Goal: Task Accomplishment & Management: Manage account settings

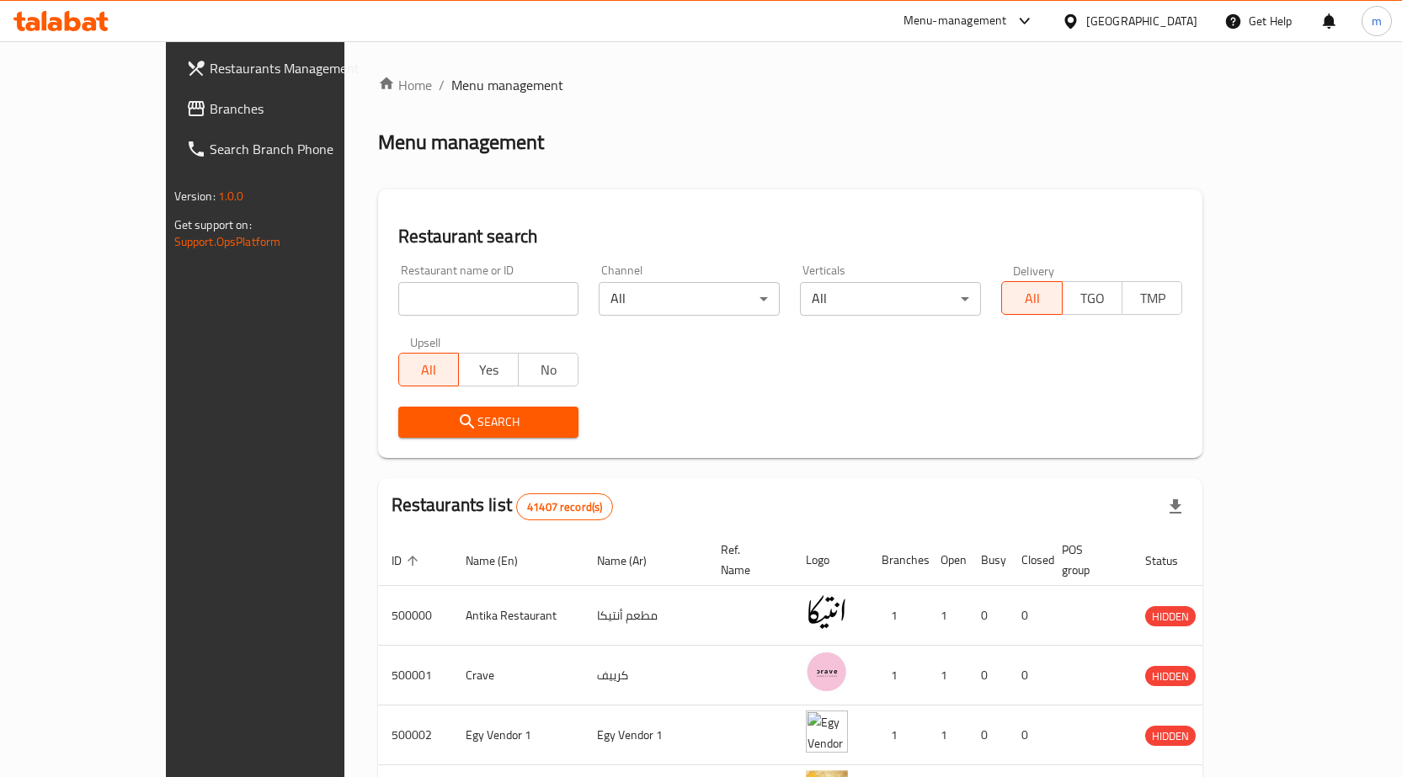
click at [1177, 22] on div "Egypt" at bounding box center [1141, 21] width 111 height 19
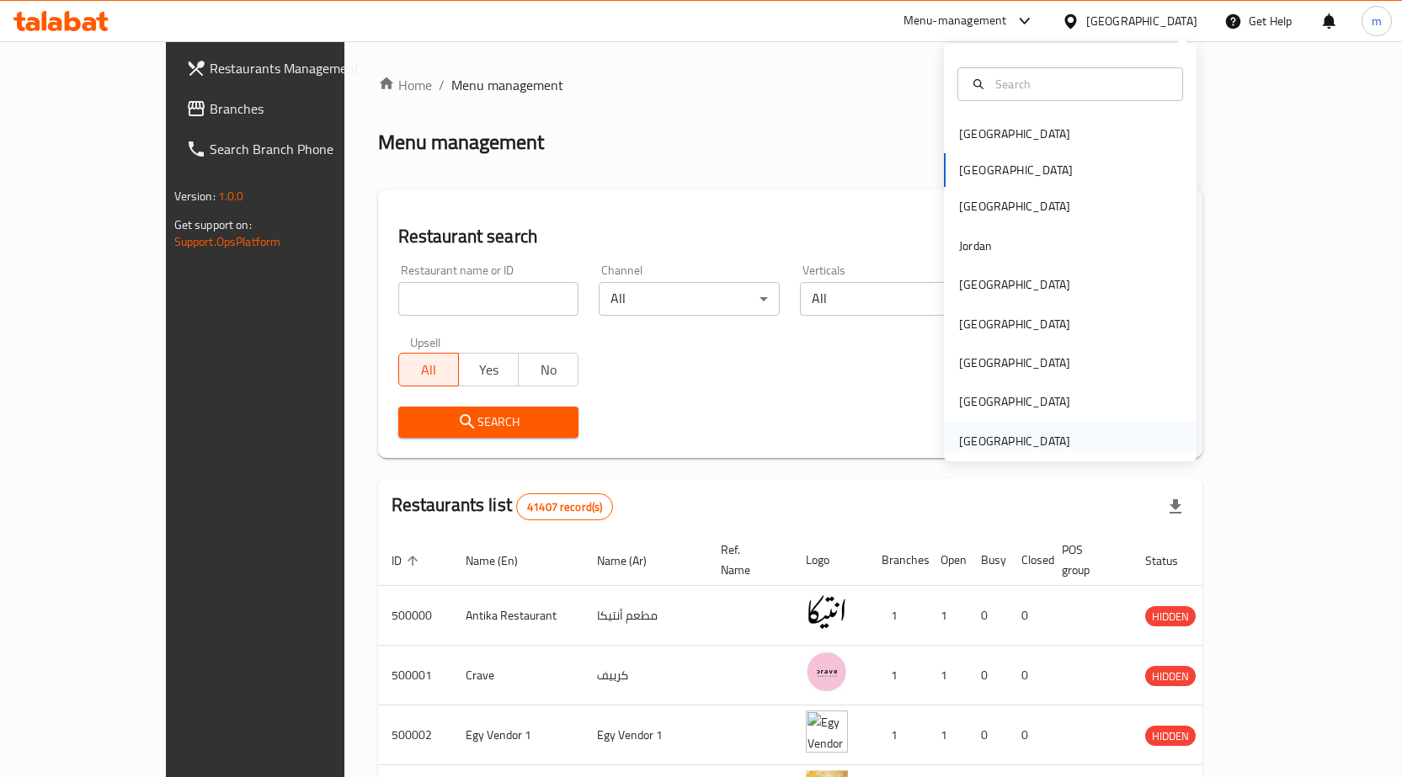
click at [1008, 432] on div "[GEOGRAPHIC_DATA]" at bounding box center [1014, 441] width 111 height 19
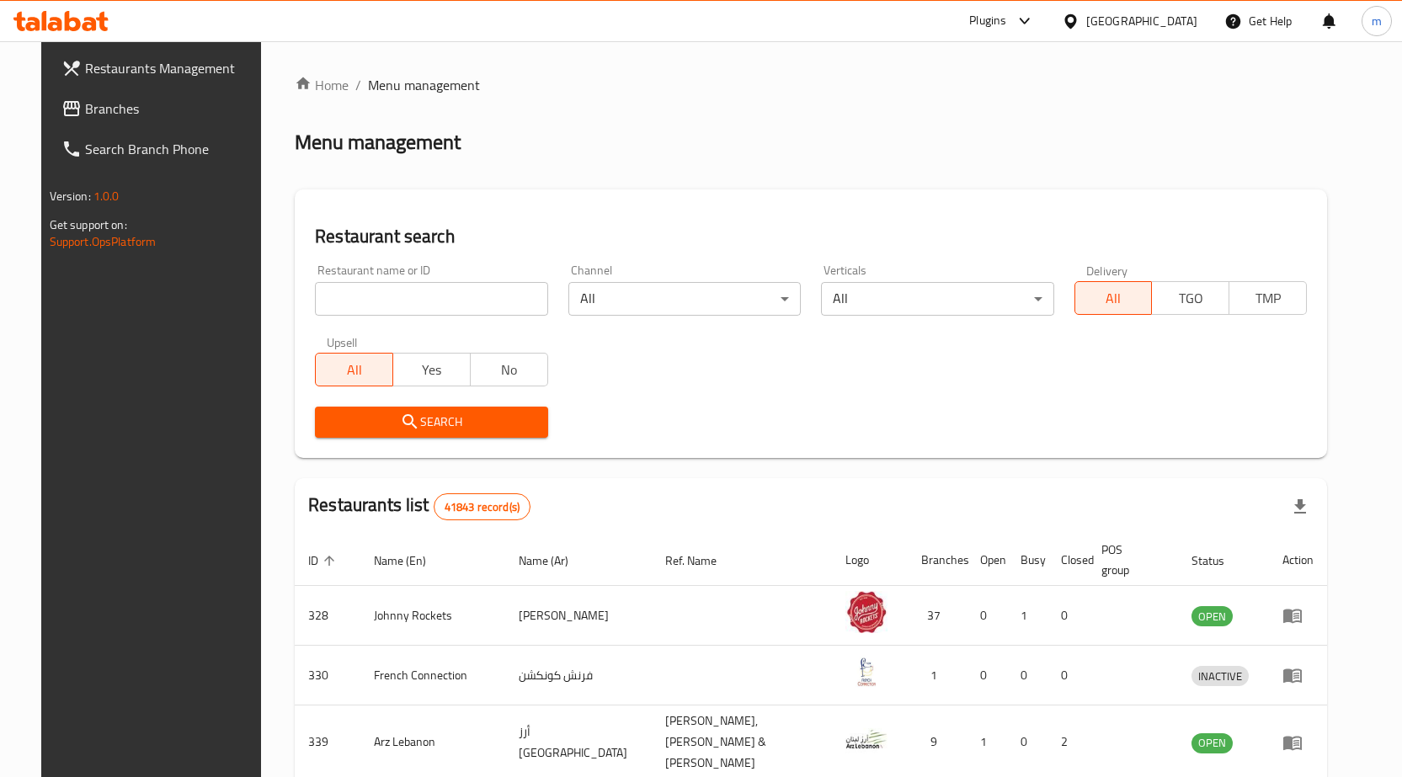
click at [48, 122] on link "Branches" at bounding box center [161, 108] width 227 height 40
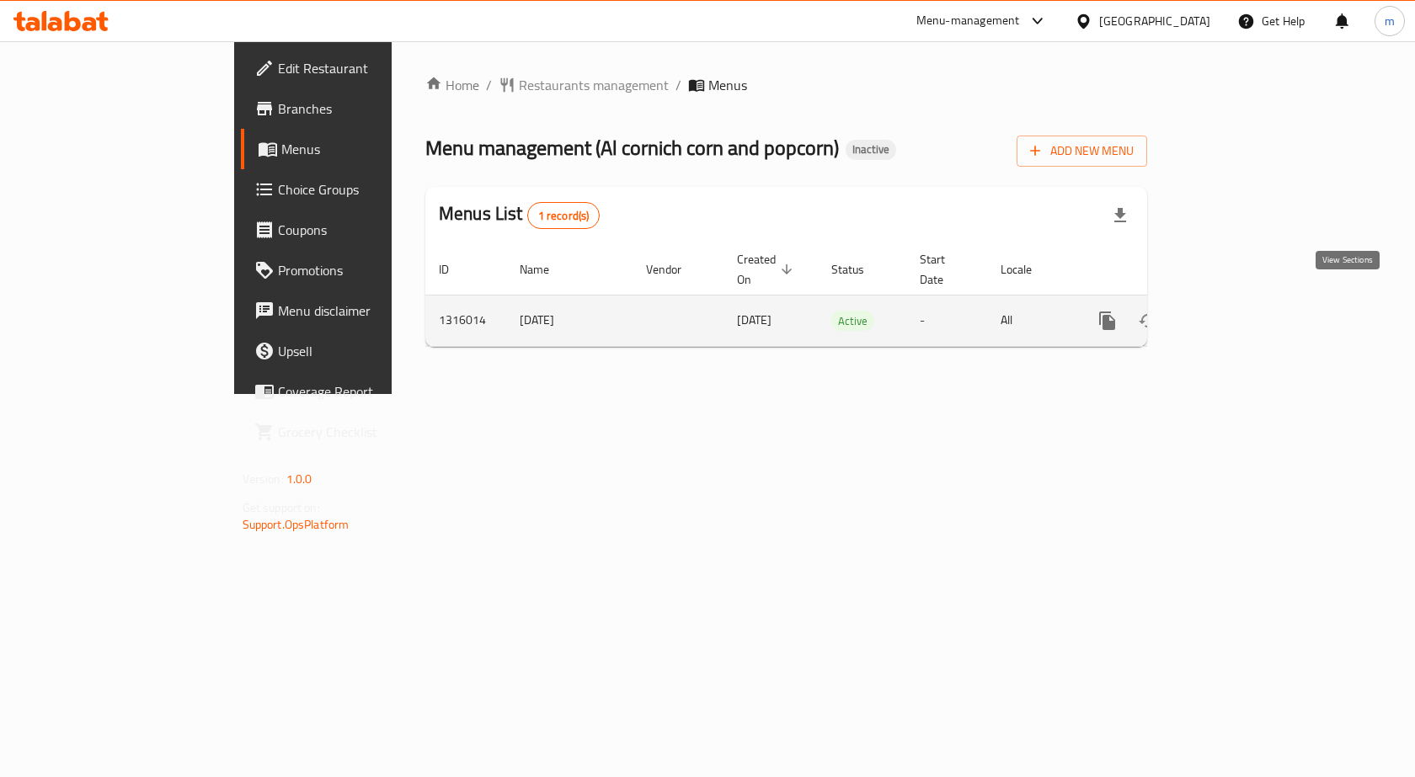
click at [1239, 311] on icon "enhanced table" at bounding box center [1229, 321] width 20 height 20
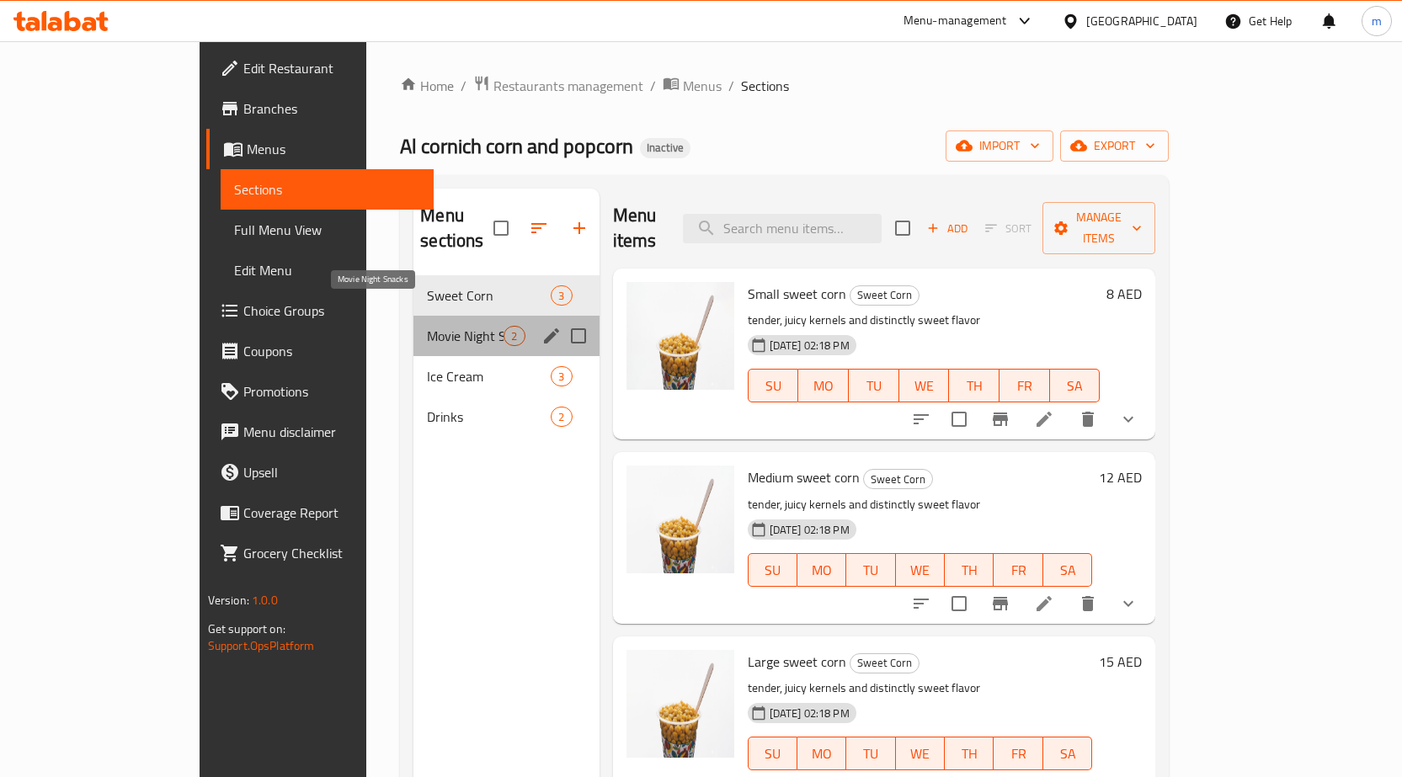
click at [427, 326] on span "Movie Night Snacks" at bounding box center [465, 336] width 77 height 20
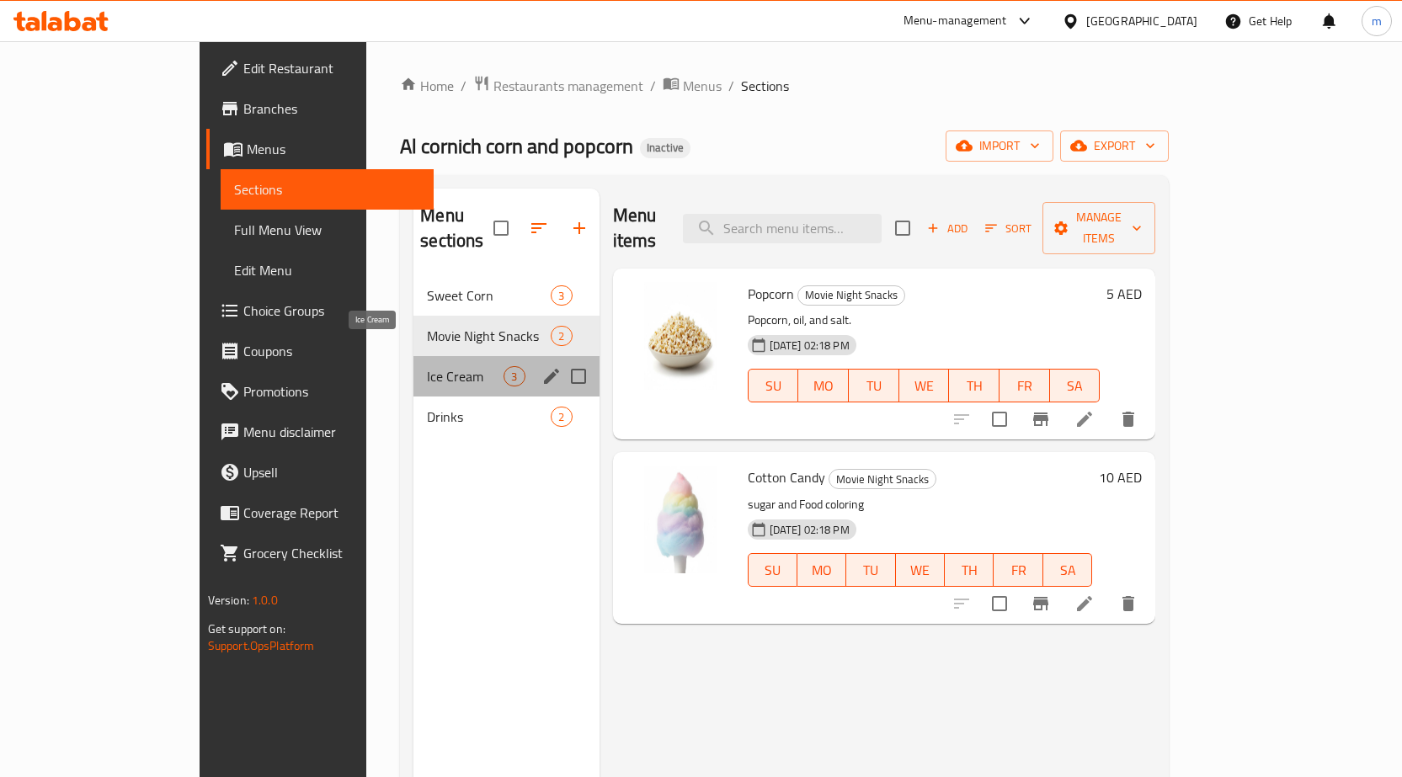
click at [427, 366] on span "Ice Cream" at bounding box center [465, 376] width 77 height 20
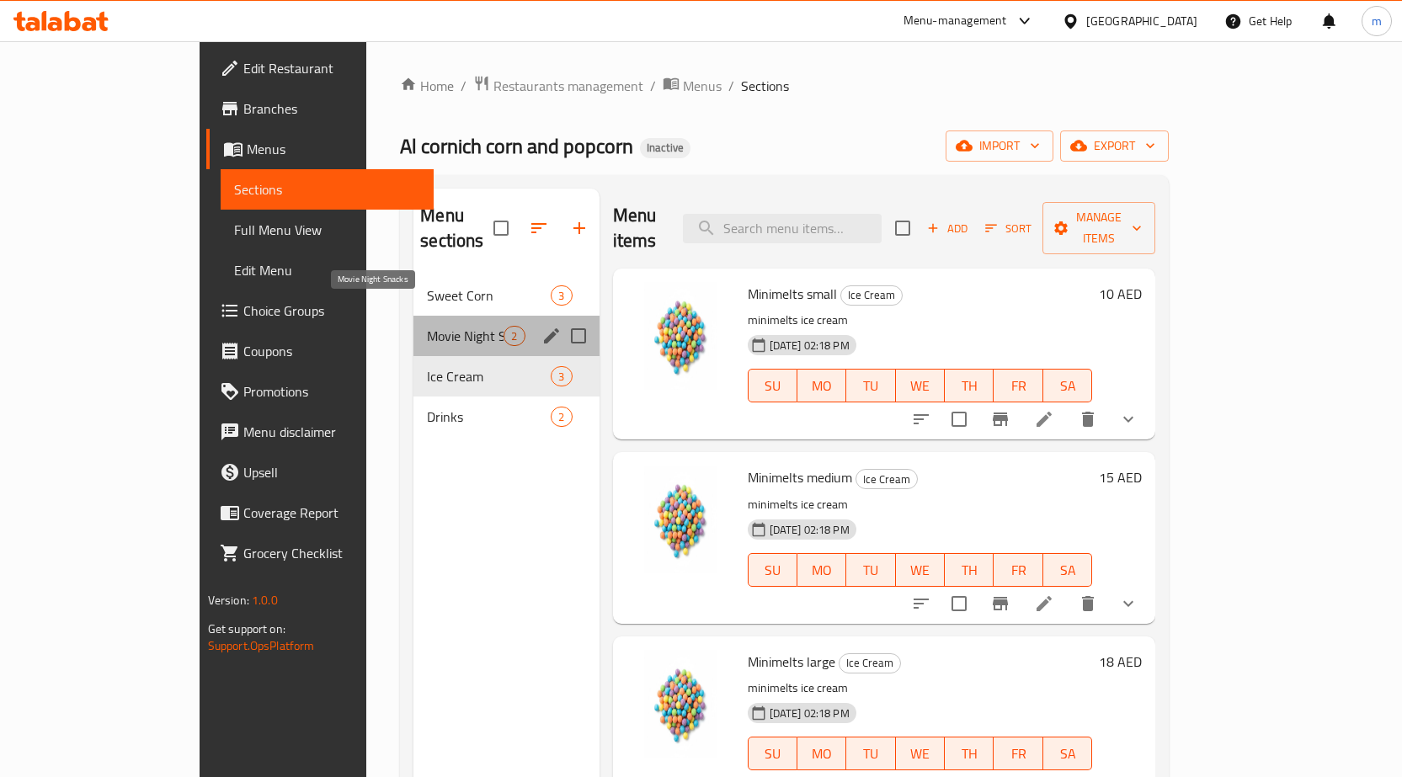
click at [427, 326] on span "Movie Night Snacks" at bounding box center [465, 336] width 77 height 20
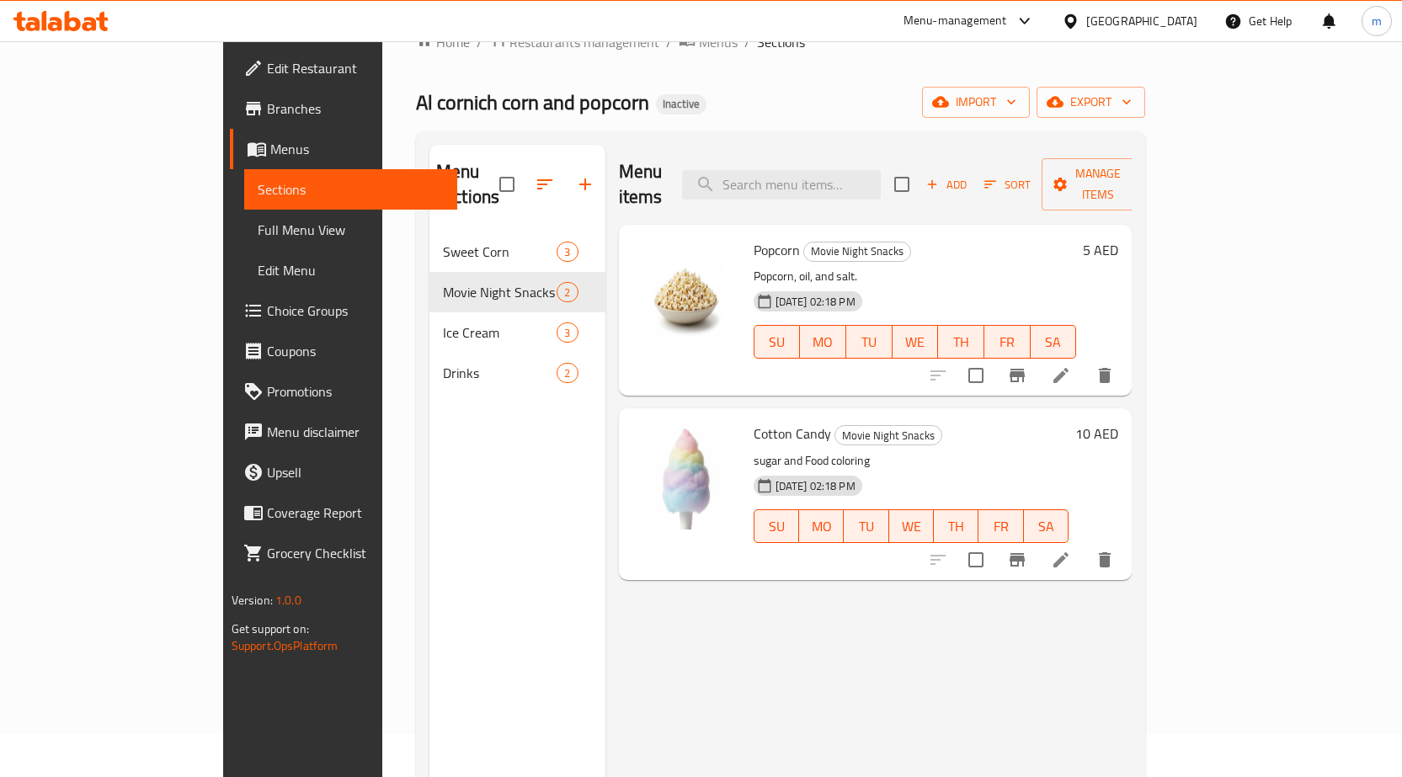
scroll to position [84, 0]
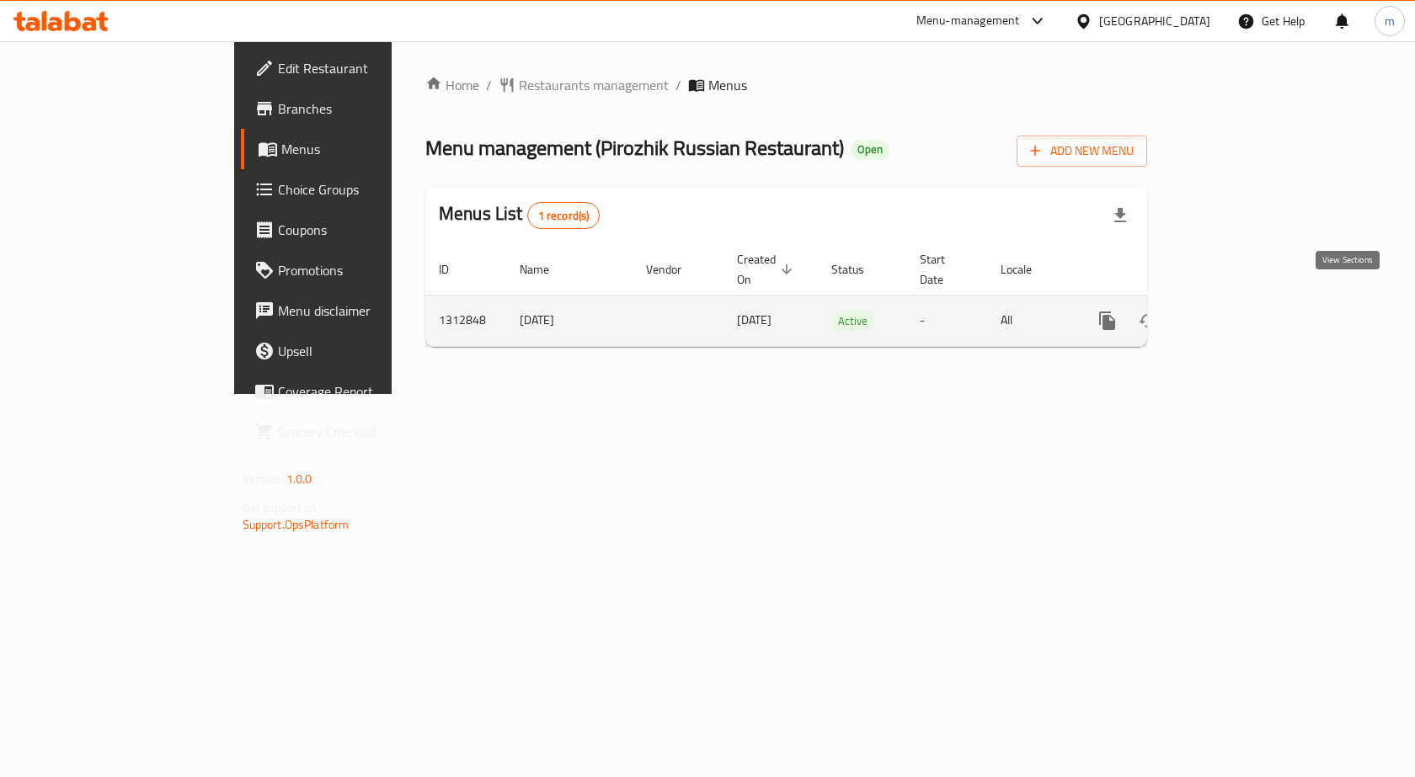
click at [1236, 313] on icon "enhanced table" at bounding box center [1228, 320] width 15 height 15
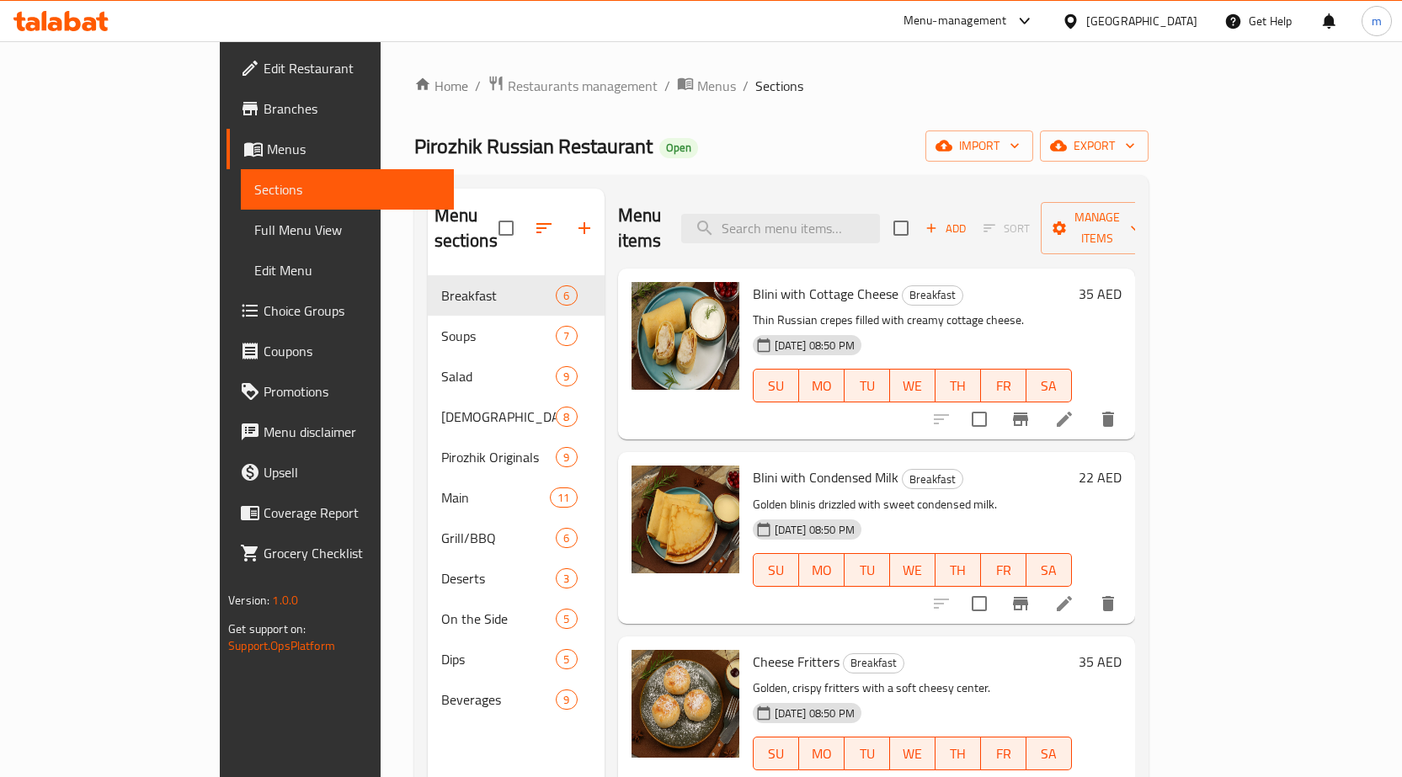
click at [254, 180] on span "Sections" at bounding box center [347, 189] width 186 height 20
click at [254, 189] on span "Sections" at bounding box center [347, 189] width 186 height 20
click at [267, 149] on span "Menus" at bounding box center [353, 149] width 173 height 20
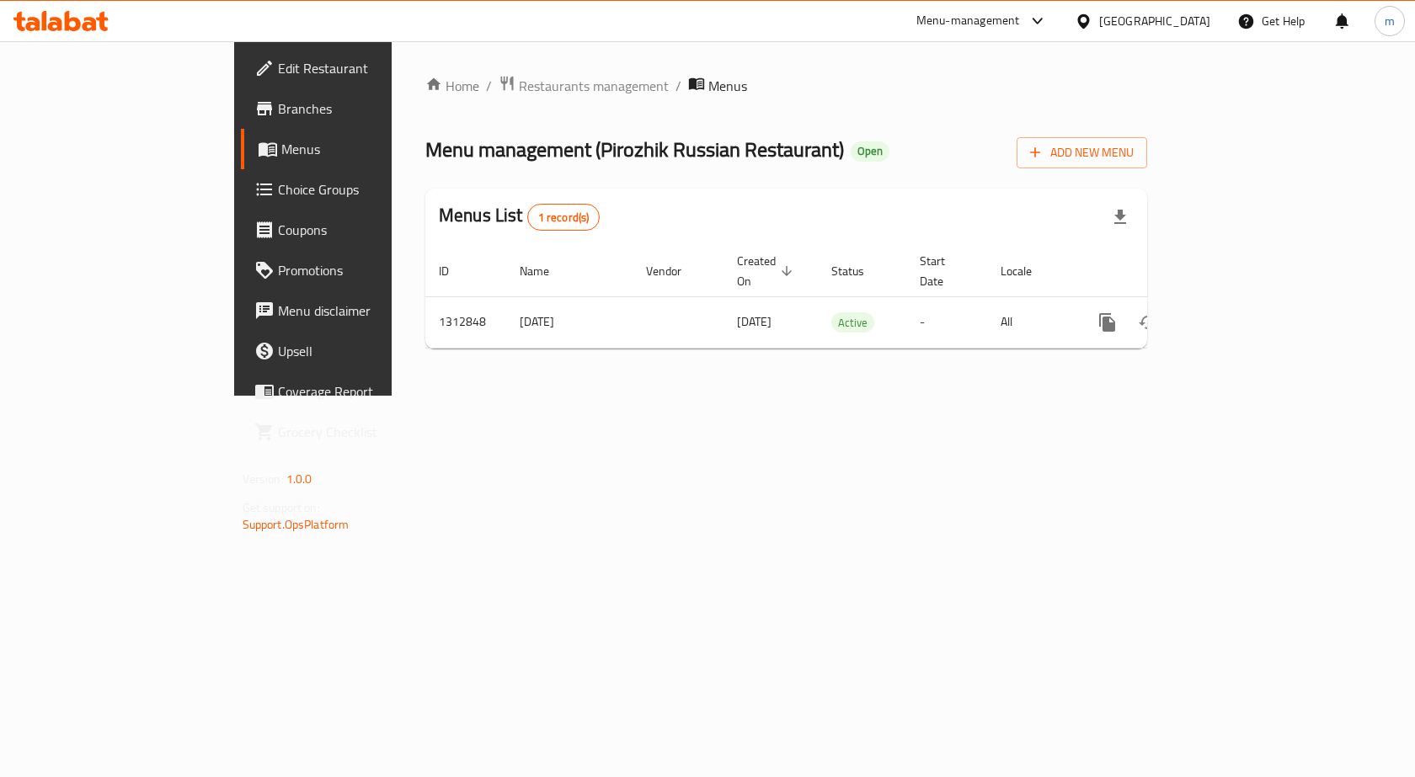
click at [278, 102] on span "Branches" at bounding box center [367, 109] width 179 height 20
click at [1147, 139] on button "Add New Menu" at bounding box center [1082, 151] width 131 height 31
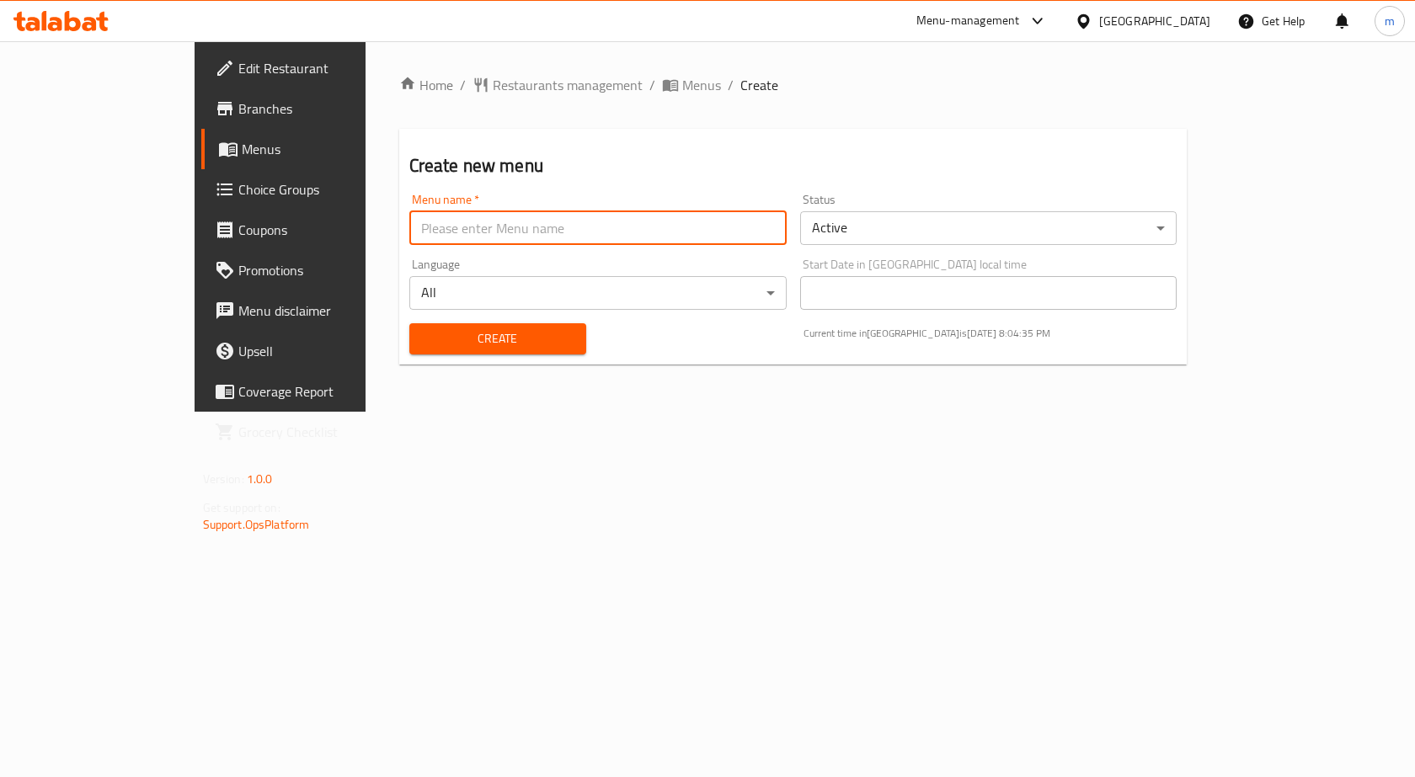
click at [537, 237] on input "text" at bounding box center [597, 228] width 377 height 34
drag, startPoint x: 537, startPoint y: 237, endPoint x: 435, endPoint y: 226, distance: 102.6
click at [435, 227] on input "text" at bounding box center [597, 228] width 377 height 34
type input "[DATE]"
click at [481, 330] on span "Create" at bounding box center [498, 338] width 150 height 21
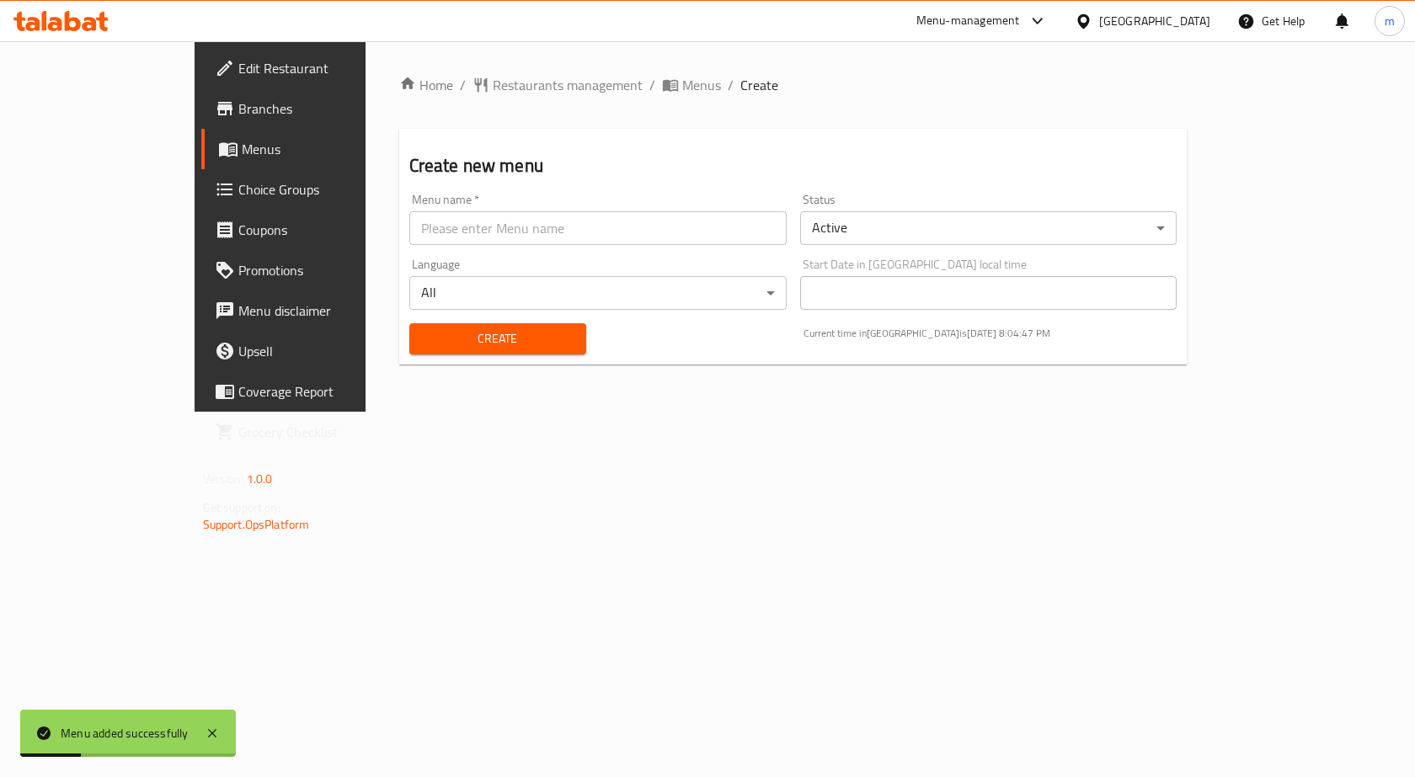
click at [242, 153] on span "Menus" at bounding box center [330, 149] width 176 height 20
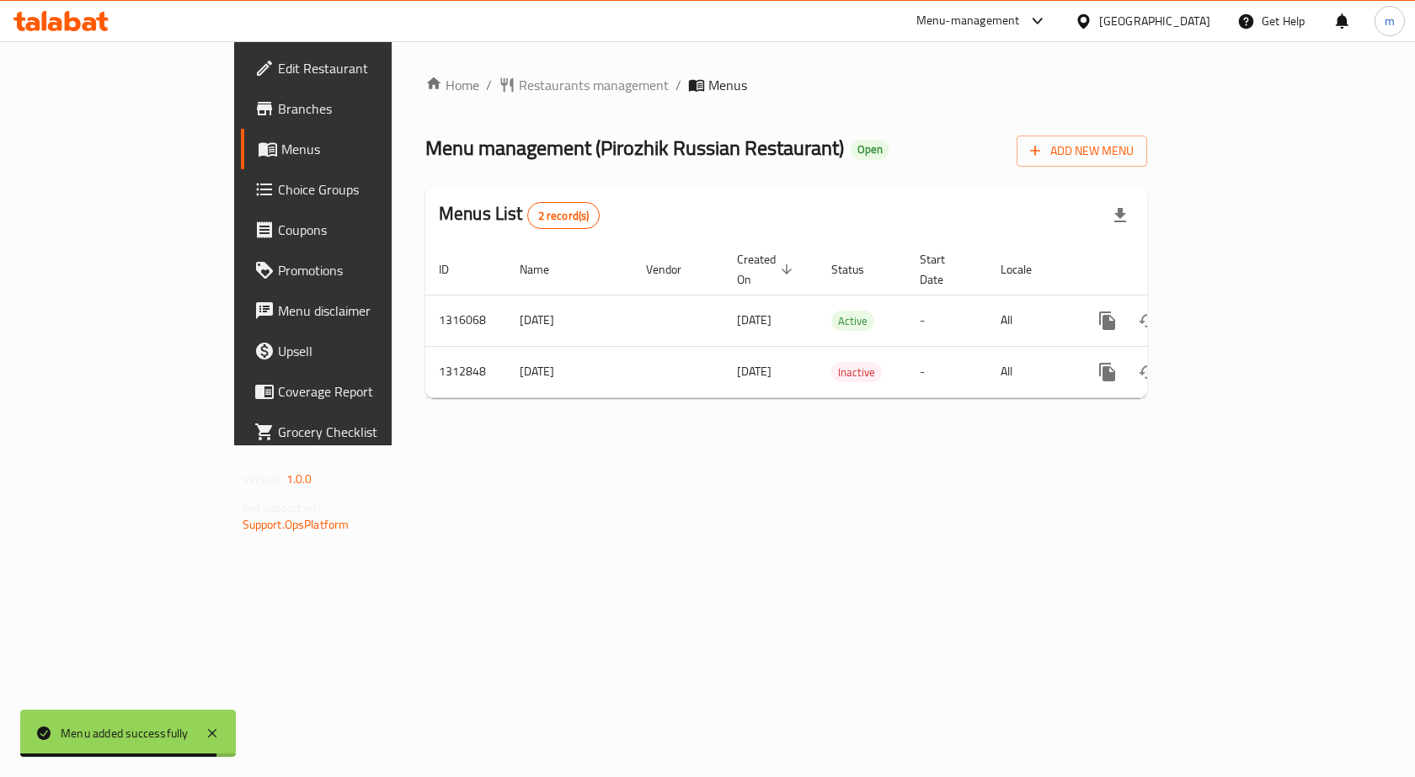
click at [942, 446] on div "Home / Restaurants management / Menus Menu management ( Pirozhik Russian Restau…" at bounding box center [786, 243] width 789 height 404
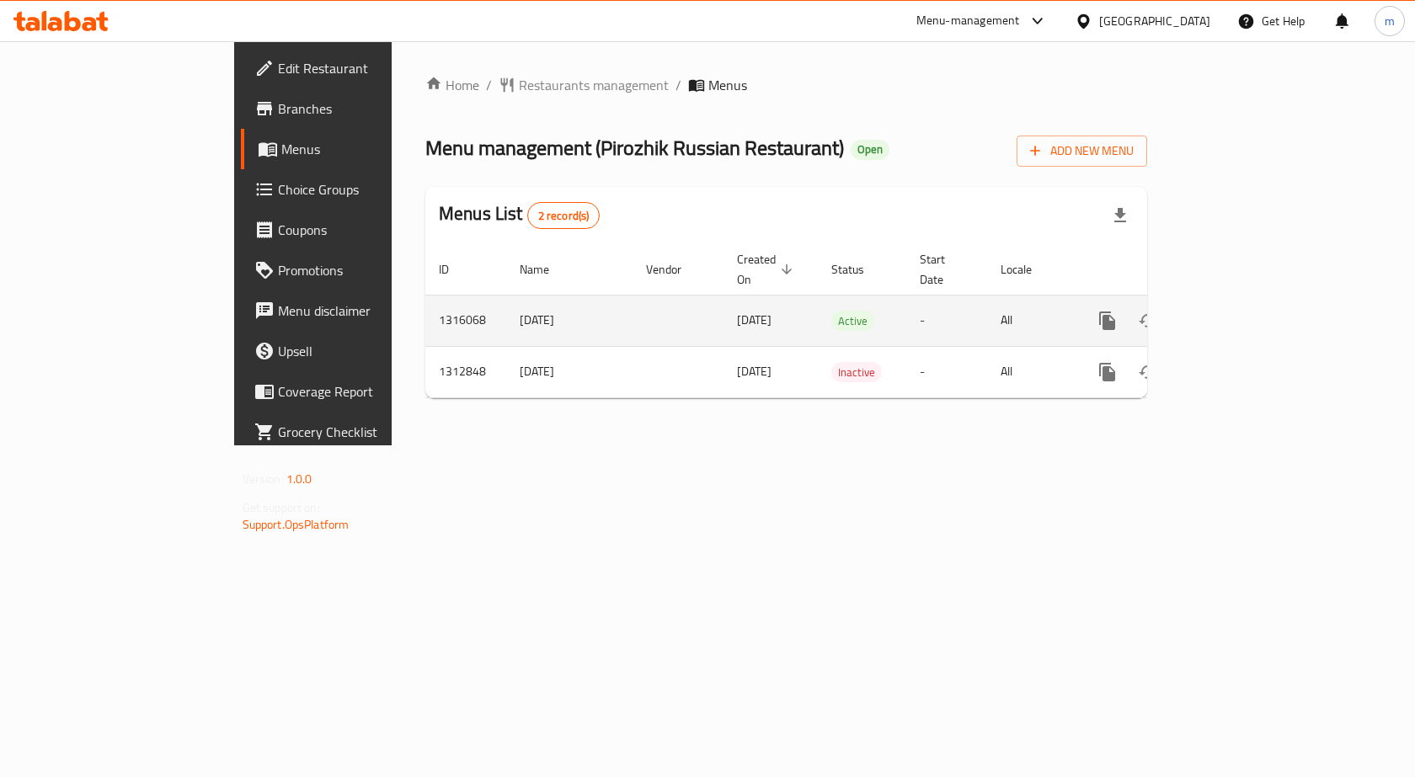
click at [1239, 311] on icon "enhanced table" at bounding box center [1229, 321] width 20 height 20
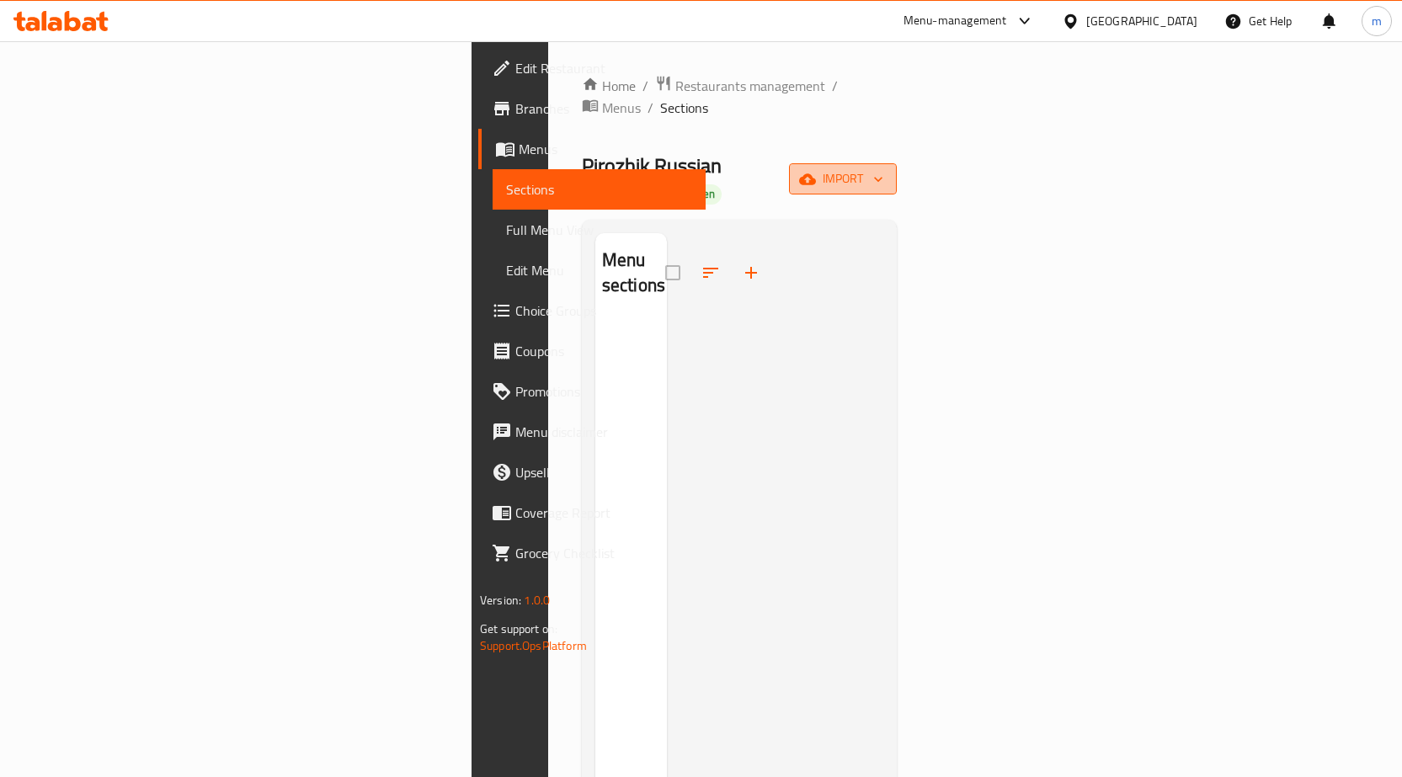
click at [883, 168] on span "import" at bounding box center [843, 178] width 81 height 21
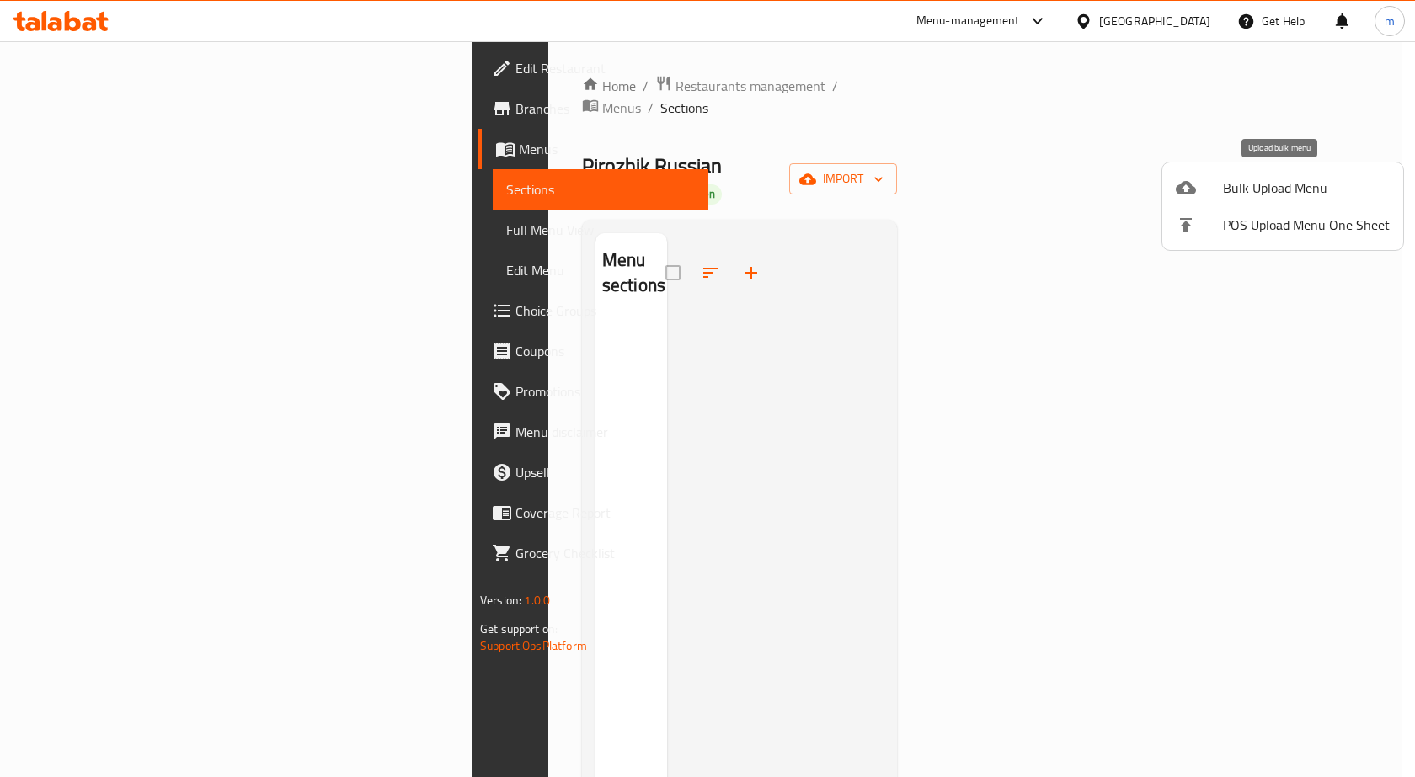
click at [1278, 179] on span "Bulk Upload Menu" at bounding box center [1306, 188] width 167 height 20
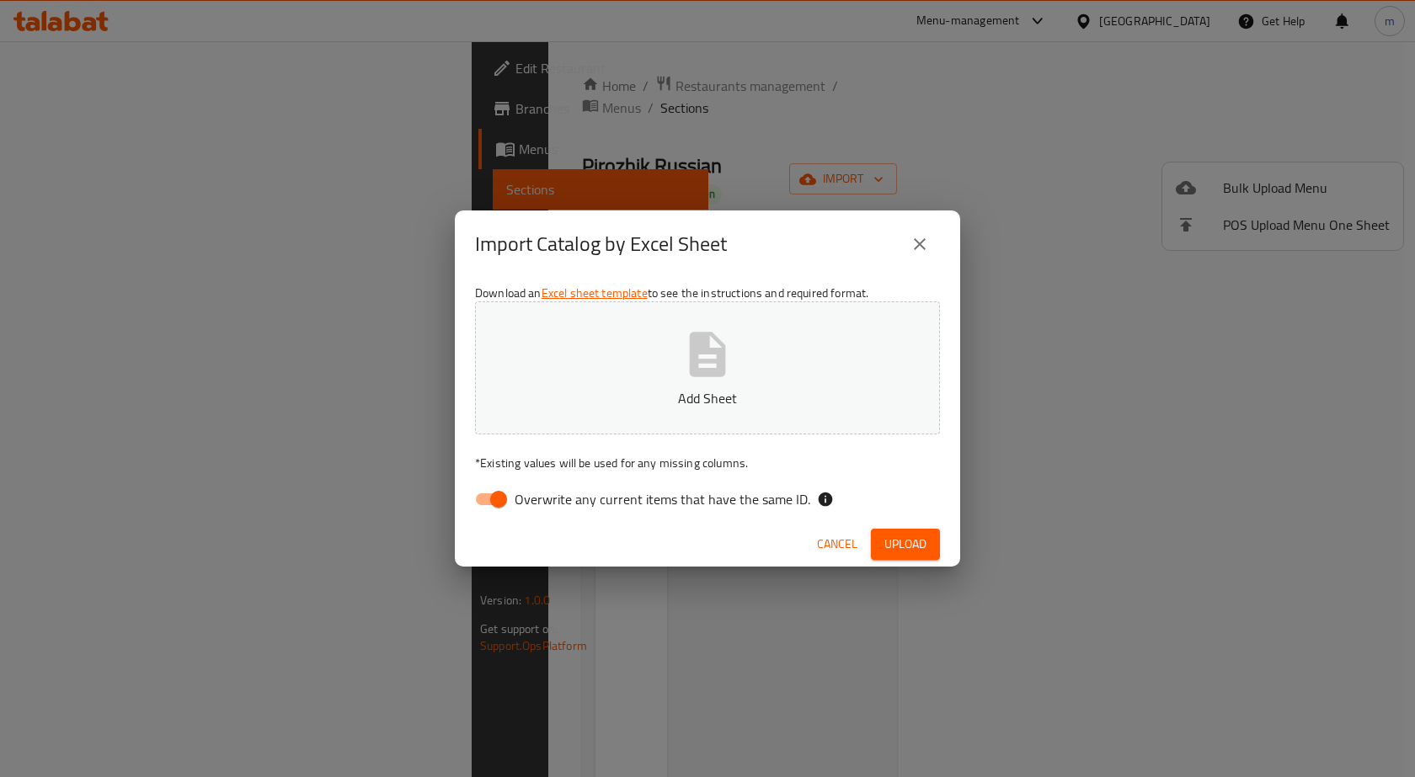
click at [587, 371] on button "Add Sheet" at bounding box center [707, 367] width 465 height 133
click at [493, 502] on input "Overwrite any current items that have the same ID." at bounding box center [499, 499] width 96 height 32
checkbox input "false"
drag, startPoint x: 892, startPoint y: 538, endPoint x: 885, endPoint y: 504, distance: 34.4
click at [890, 538] on span "Upload" at bounding box center [905, 544] width 42 height 21
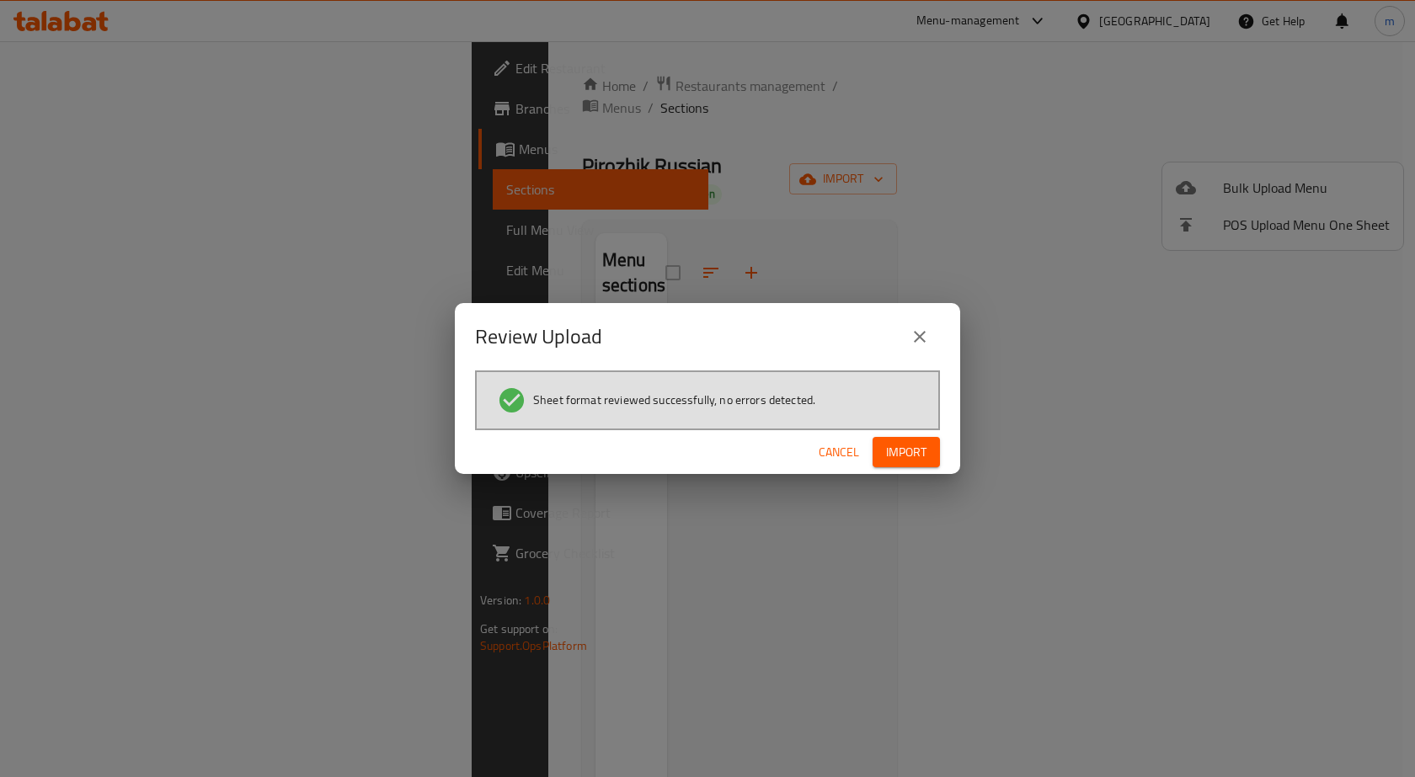
click at [920, 448] on span "Import" at bounding box center [906, 452] width 40 height 21
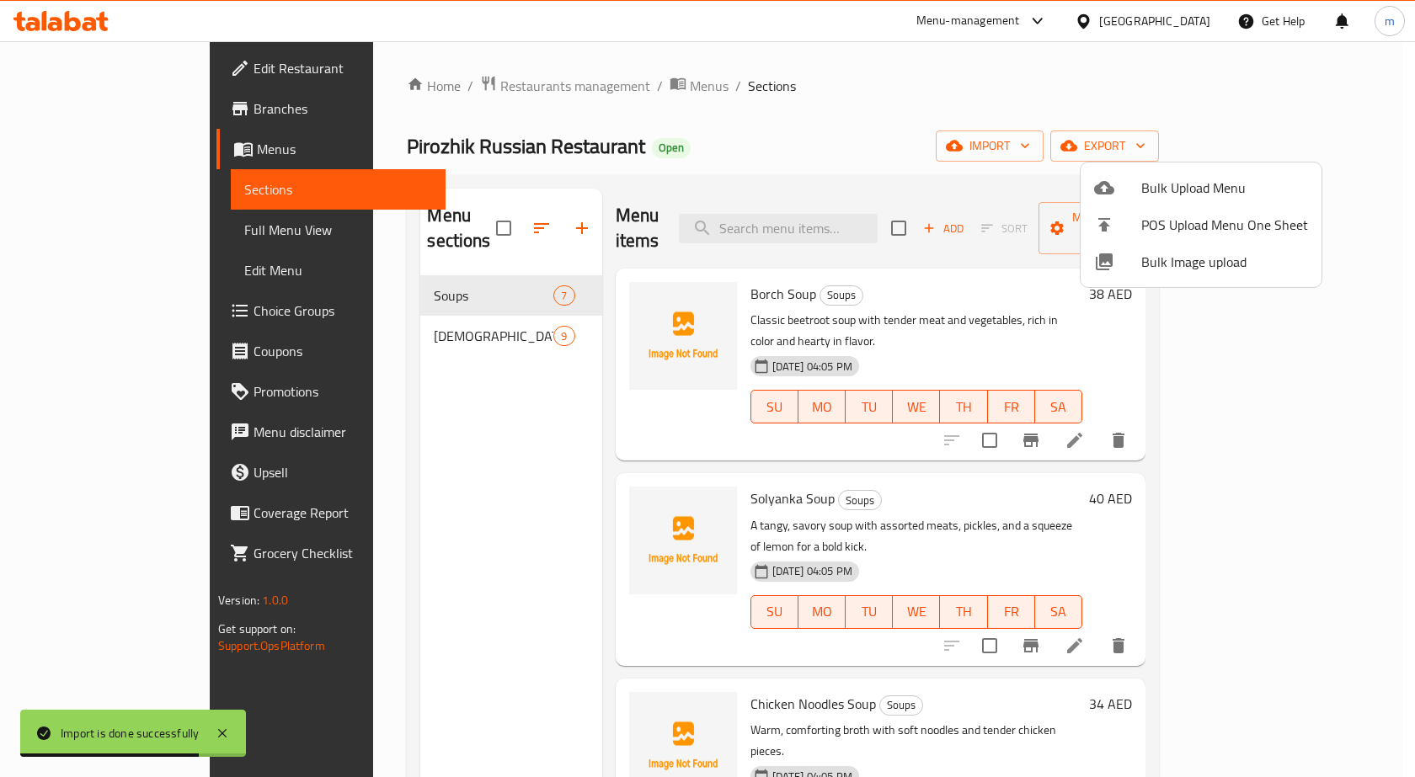
click at [357, 518] on div at bounding box center [707, 388] width 1415 height 777
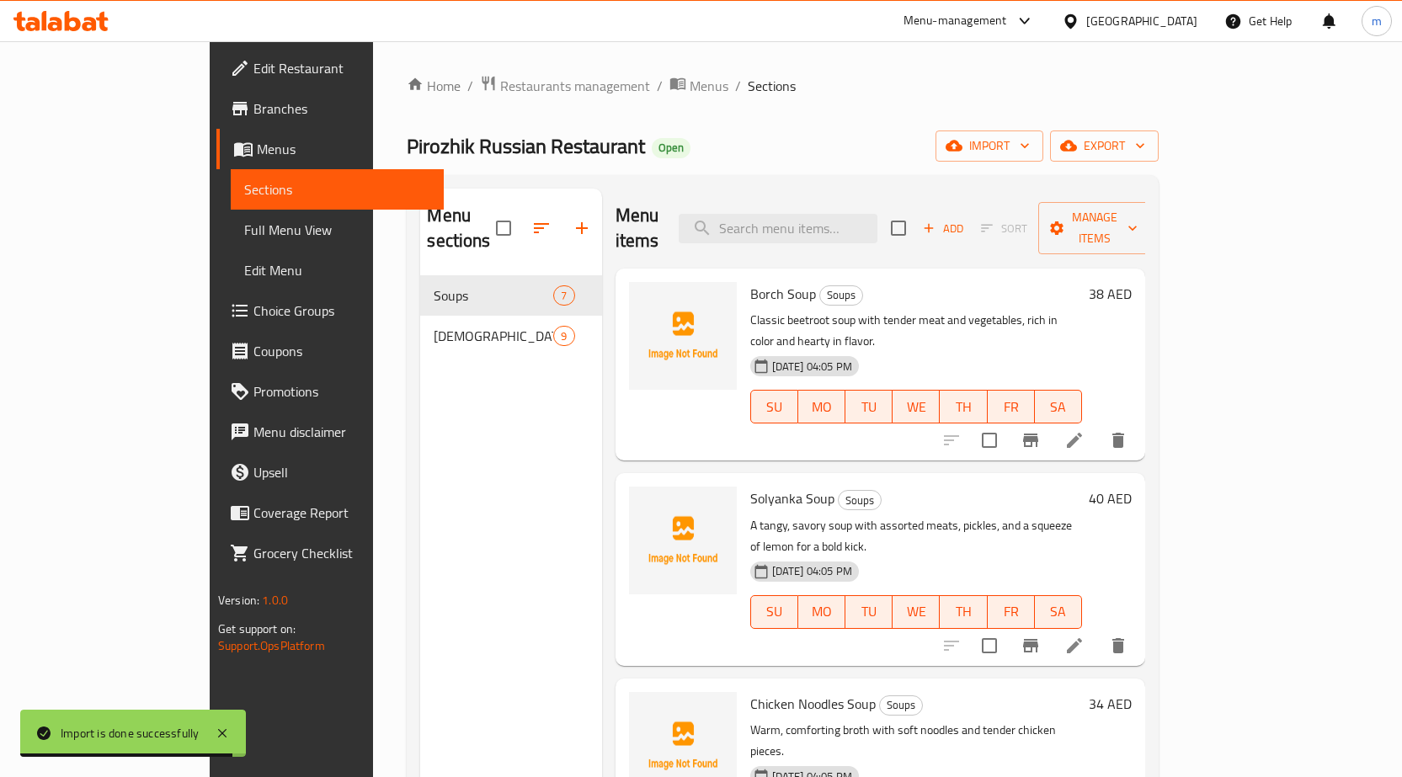
click at [244, 238] on span "Full Menu View" at bounding box center [337, 230] width 186 height 20
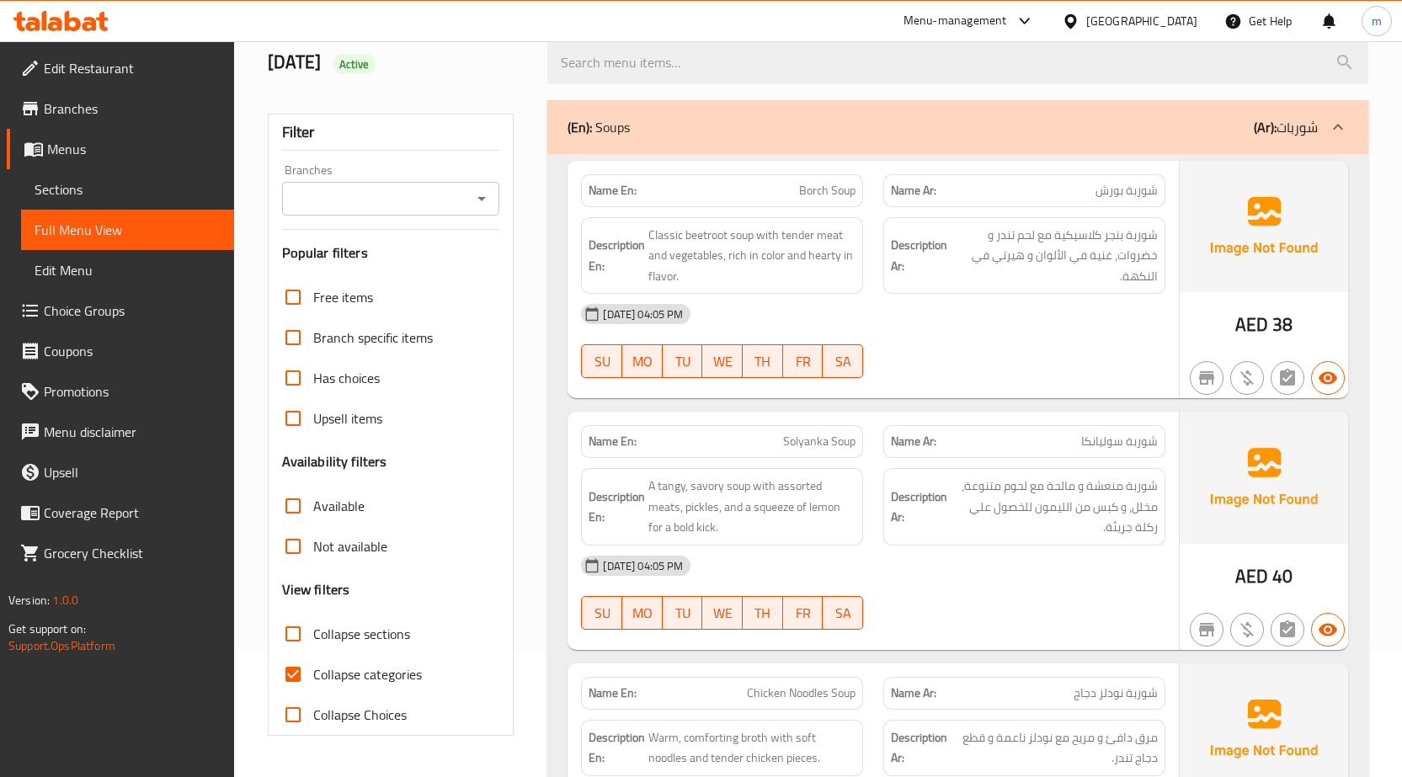
scroll to position [337, 0]
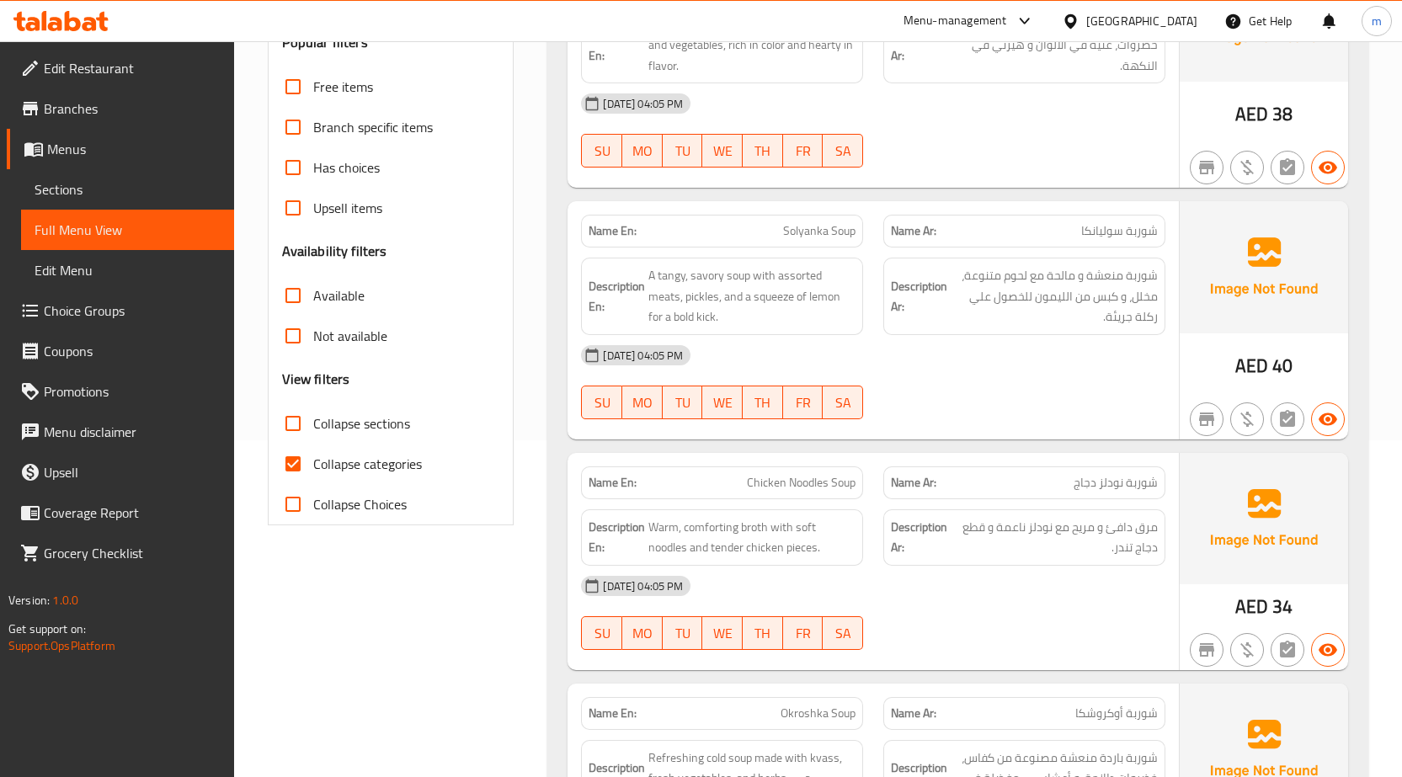
click at [339, 465] on span "Collapse categories" at bounding box center [367, 464] width 109 height 20
click at [313, 465] on input "Collapse categories" at bounding box center [293, 464] width 40 height 40
checkbox input "false"
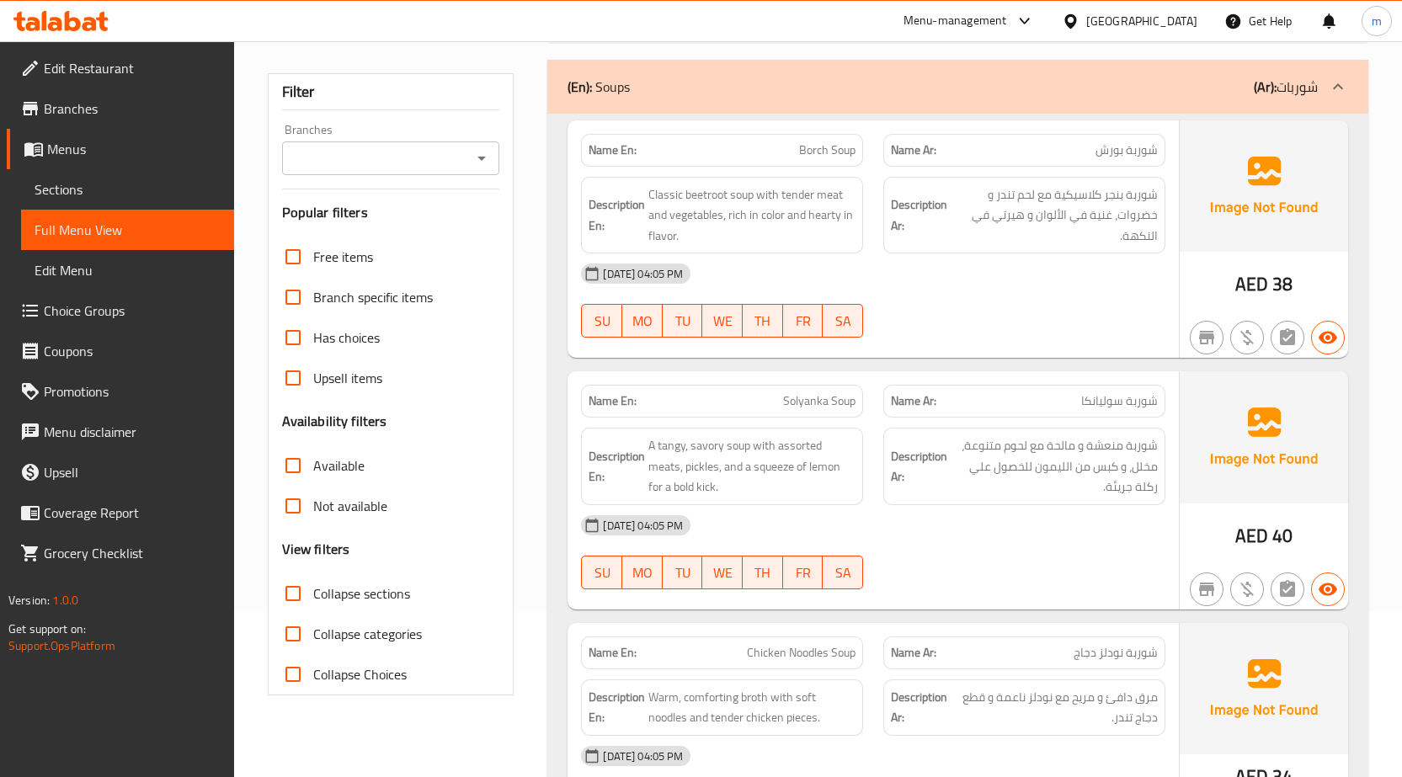
scroll to position [168, 0]
click at [805, 396] on span "Solyanka Soup" at bounding box center [819, 400] width 72 height 18
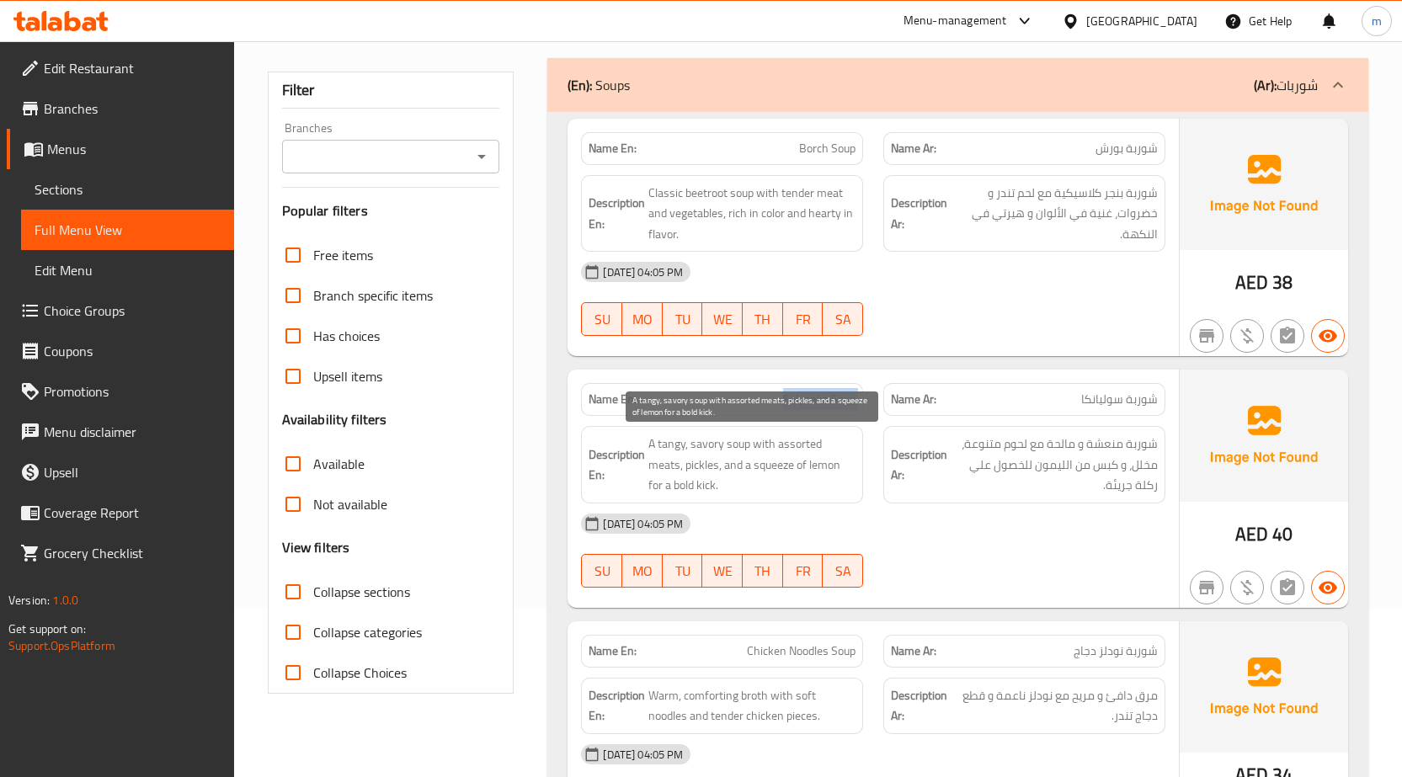
copy span "Solyanka Soup"
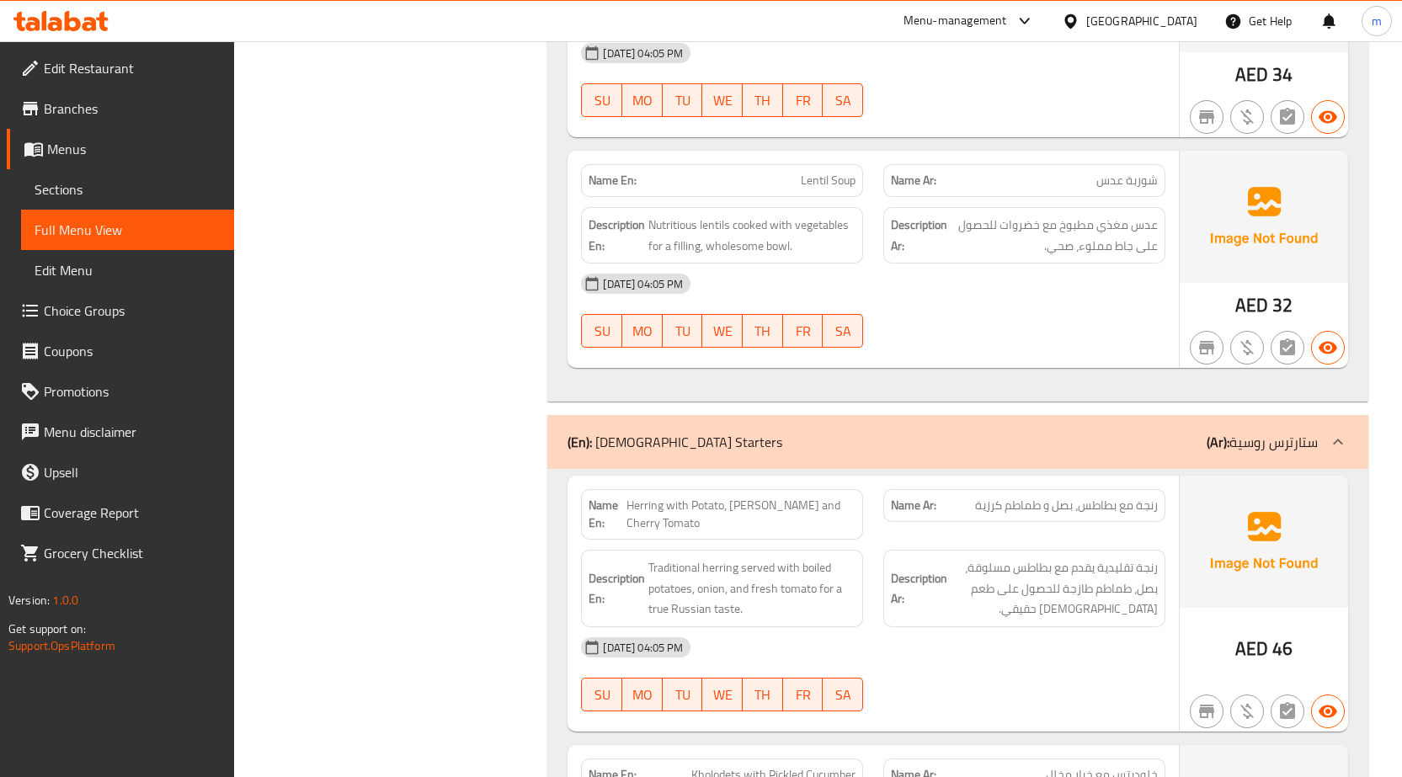
scroll to position [1684, 0]
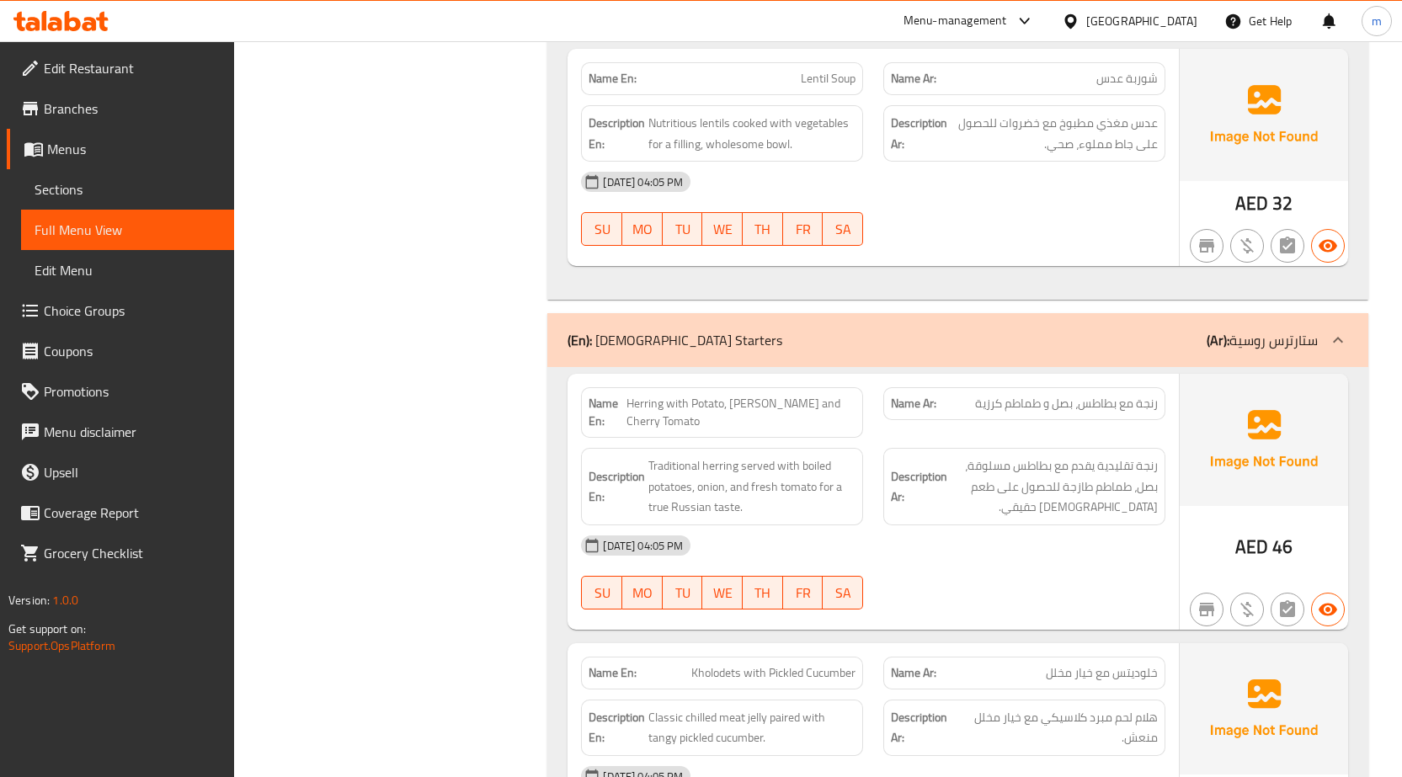
click at [783, 402] on span "Herring with Potato, [PERSON_NAME] and Cherry Tomato" at bounding box center [741, 412] width 229 height 35
copy span "Herring with Potato, [PERSON_NAME] and Cherry Tomato"
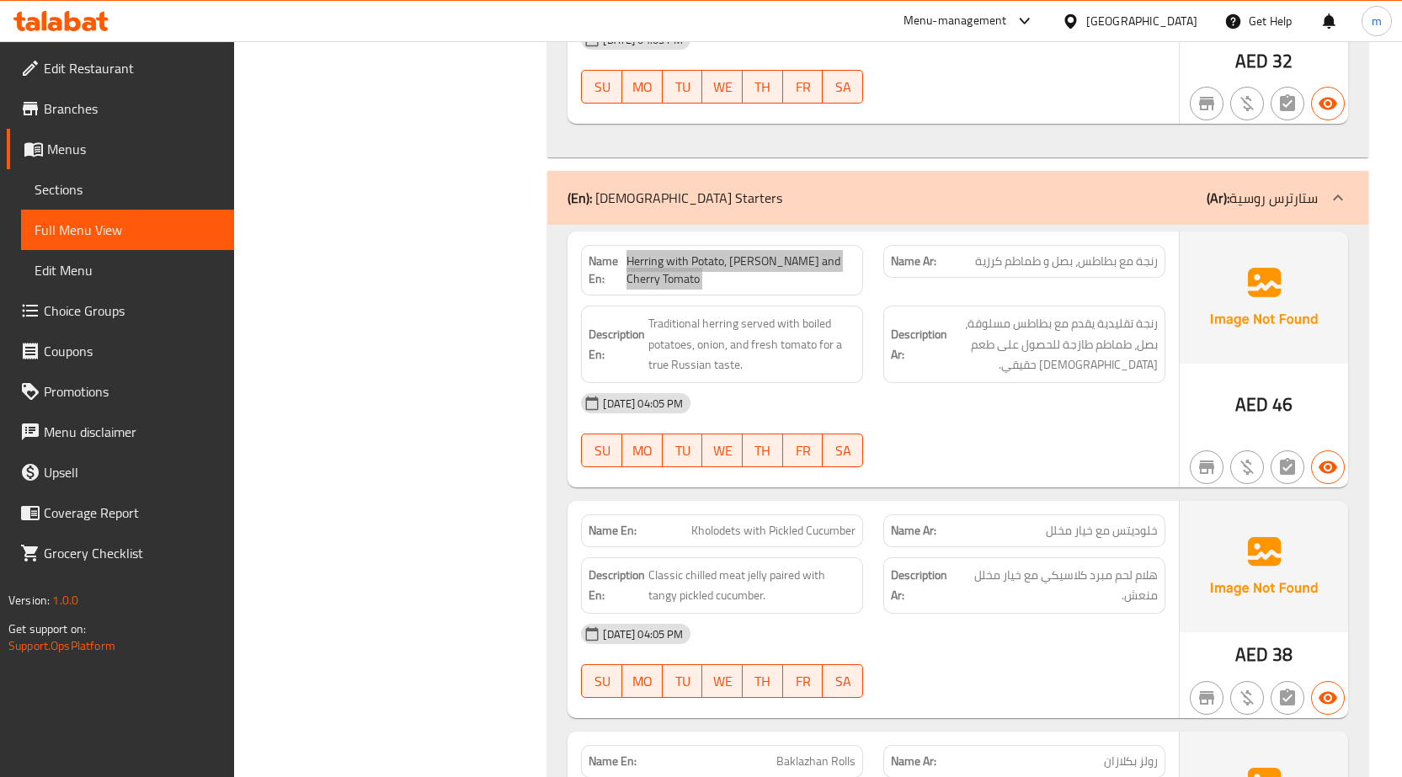
scroll to position [1853, 0]
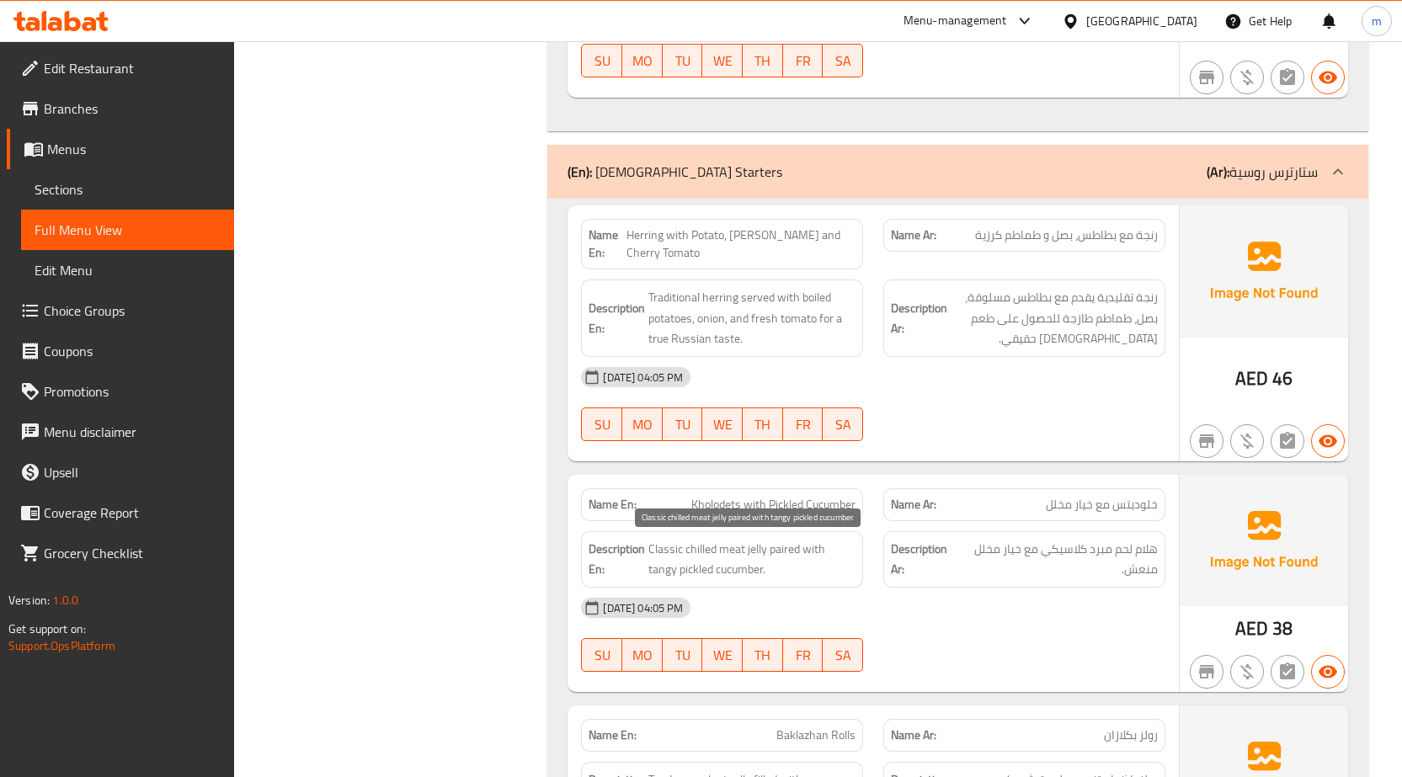
click at [786, 557] on span "Classic chilled meat jelly paired with tangy pickled cucumber." at bounding box center [751, 559] width 207 height 41
click at [803, 359] on div "[DATE] 04:05 PM" at bounding box center [873, 377] width 605 height 40
click at [750, 512] on span "Kholodets with Pickled Cucumber" at bounding box center [773, 505] width 164 height 18
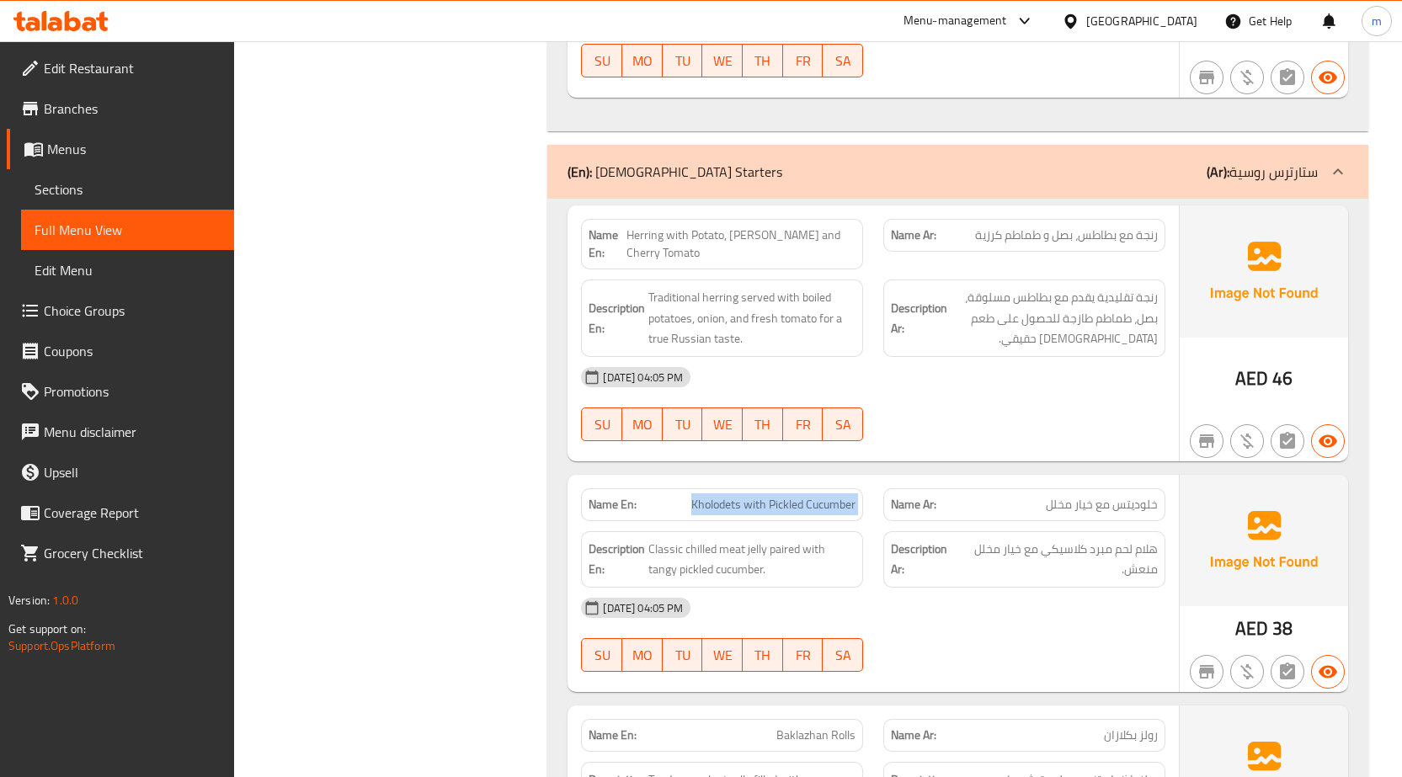
click at [750, 512] on span "Kholodets with Pickled Cucumber" at bounding box center [773, 505] width 164 height 18
copy span "Kholodets with Pickled Cucumber"
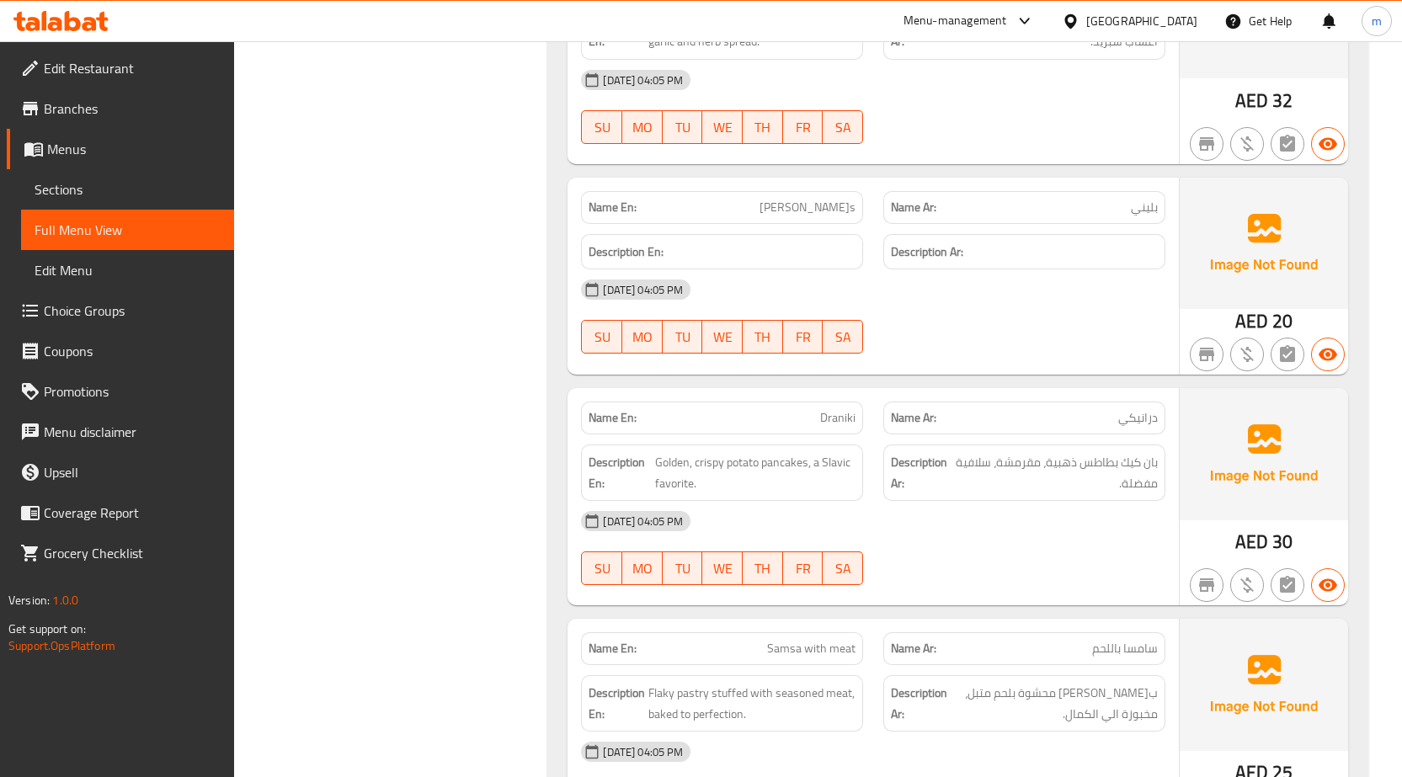
scroll to position [2611, 0]
click at [850, 207] on span "[PERSON_NAME]s" at bounding box center [808, 209] width 96 height 18
copy span "[PERSON_NAME]s"
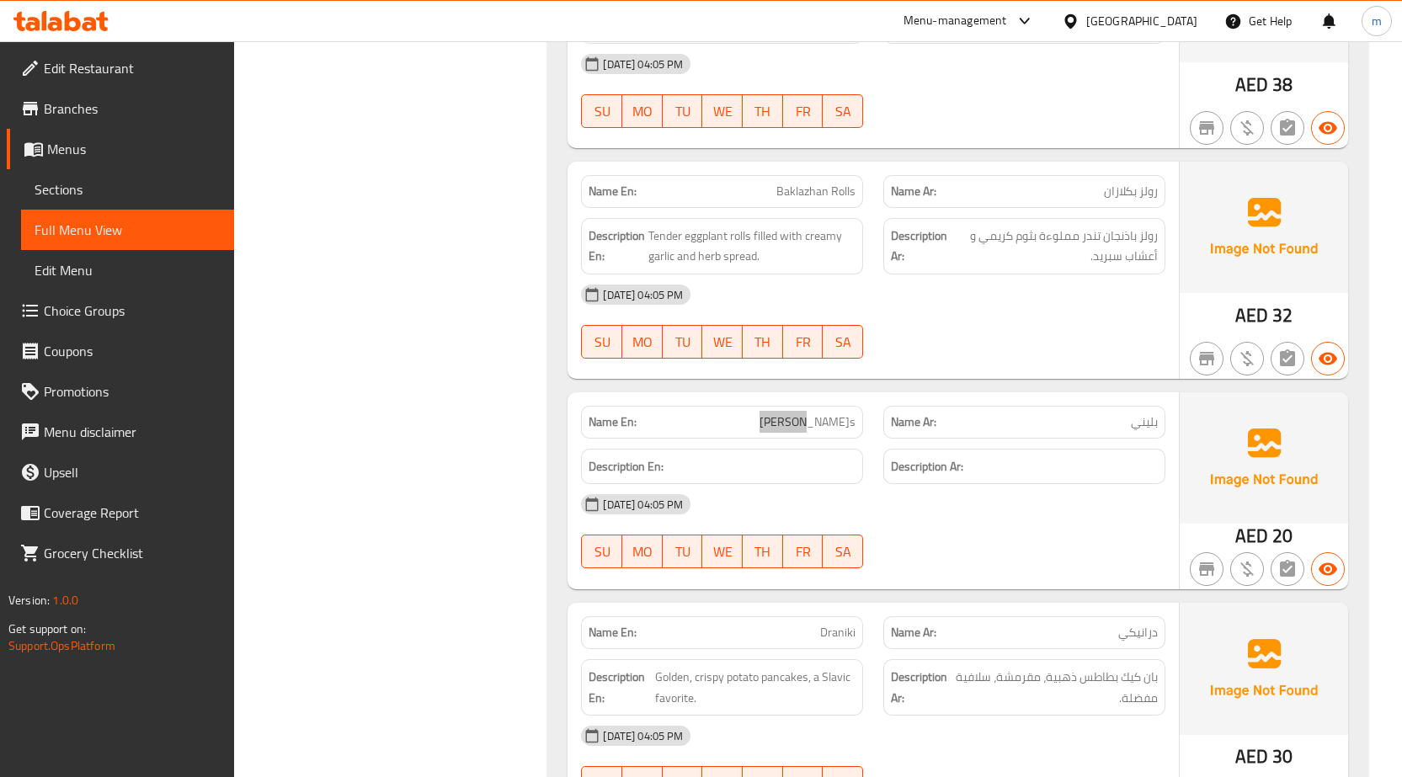
scroll to position [2232, 0]
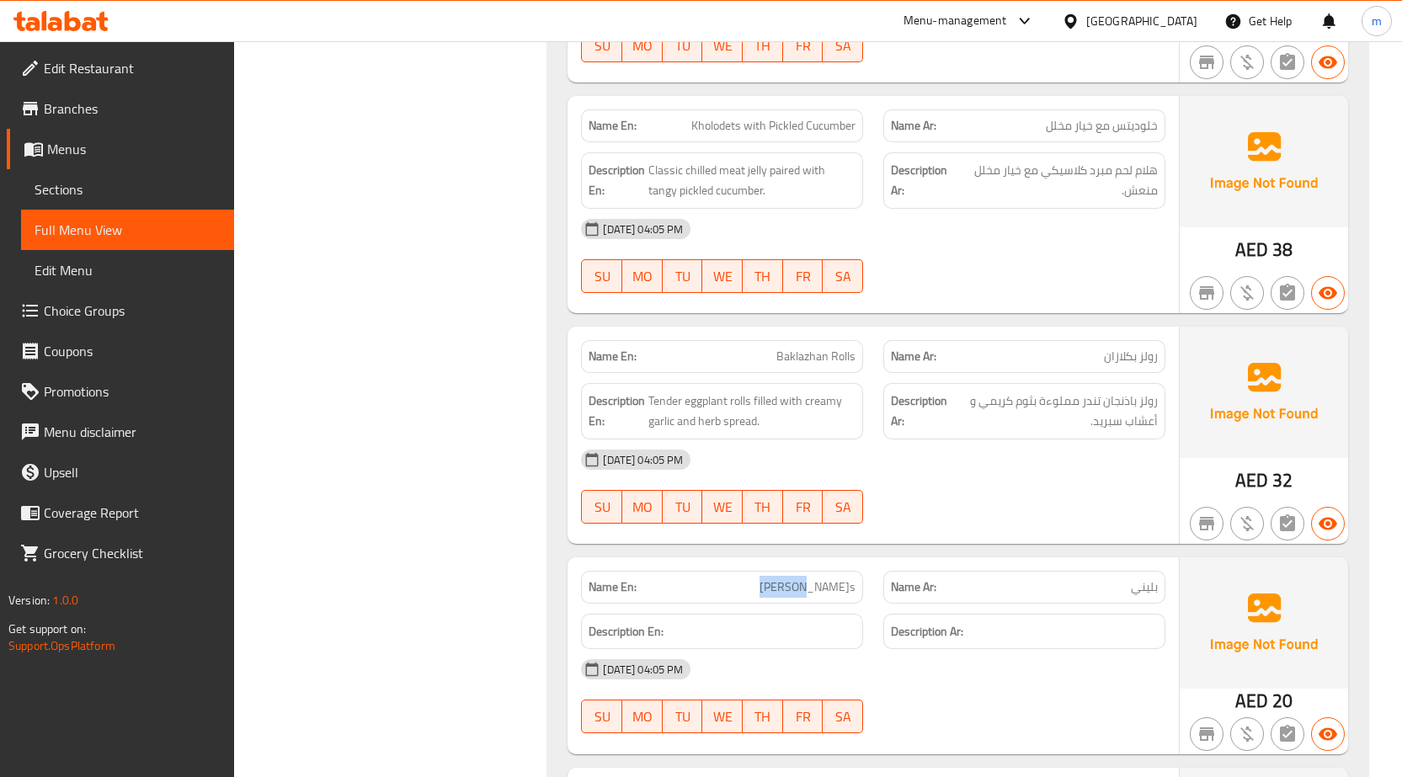
drag, startPoint x: 118, startPoint y: 173, endPoint x: 167, endPoint y: 202, distance: 57.1
click at [118, 173] on link "Sections" at bounding box center [127, 189] width 213 height 40
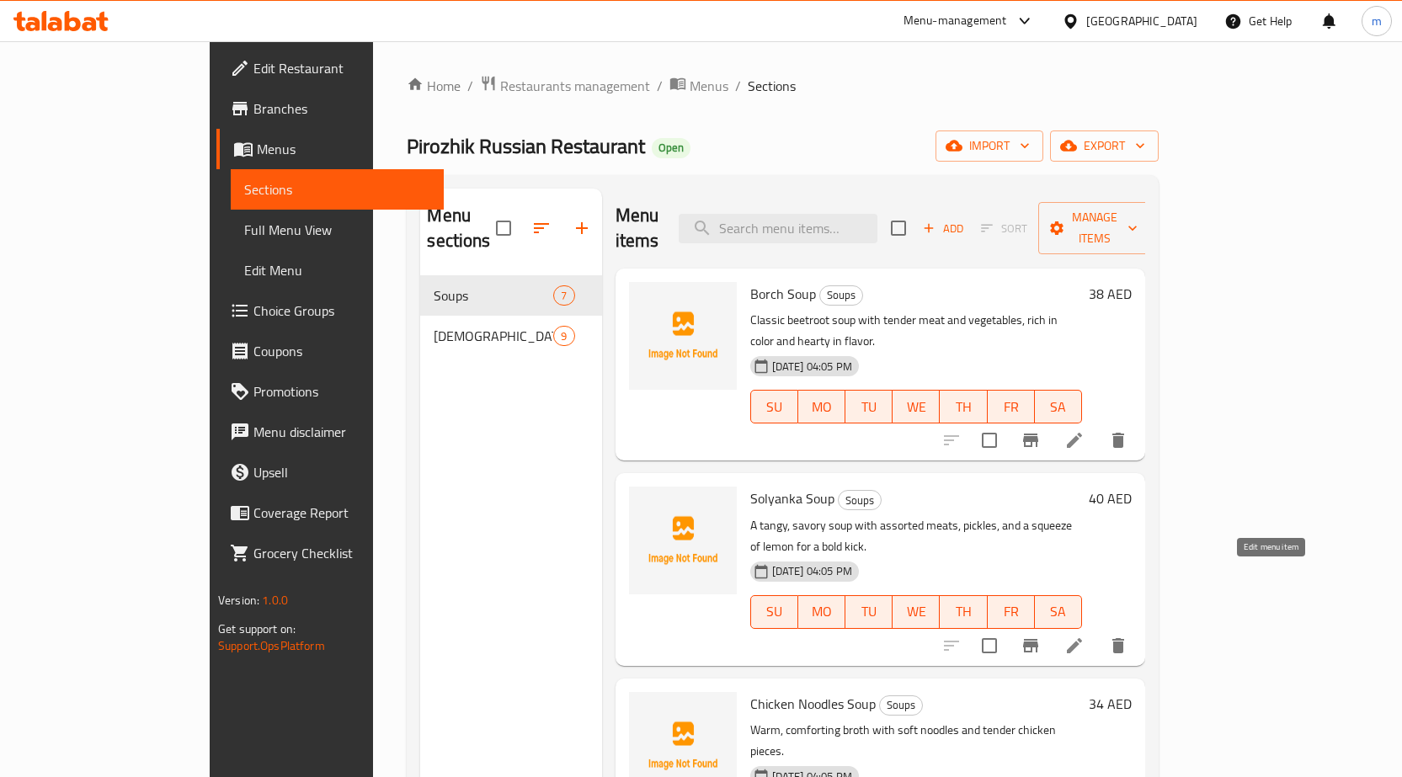
click at [1082, 638] on icon at bounding box center [1074, 645] width 15 height 15
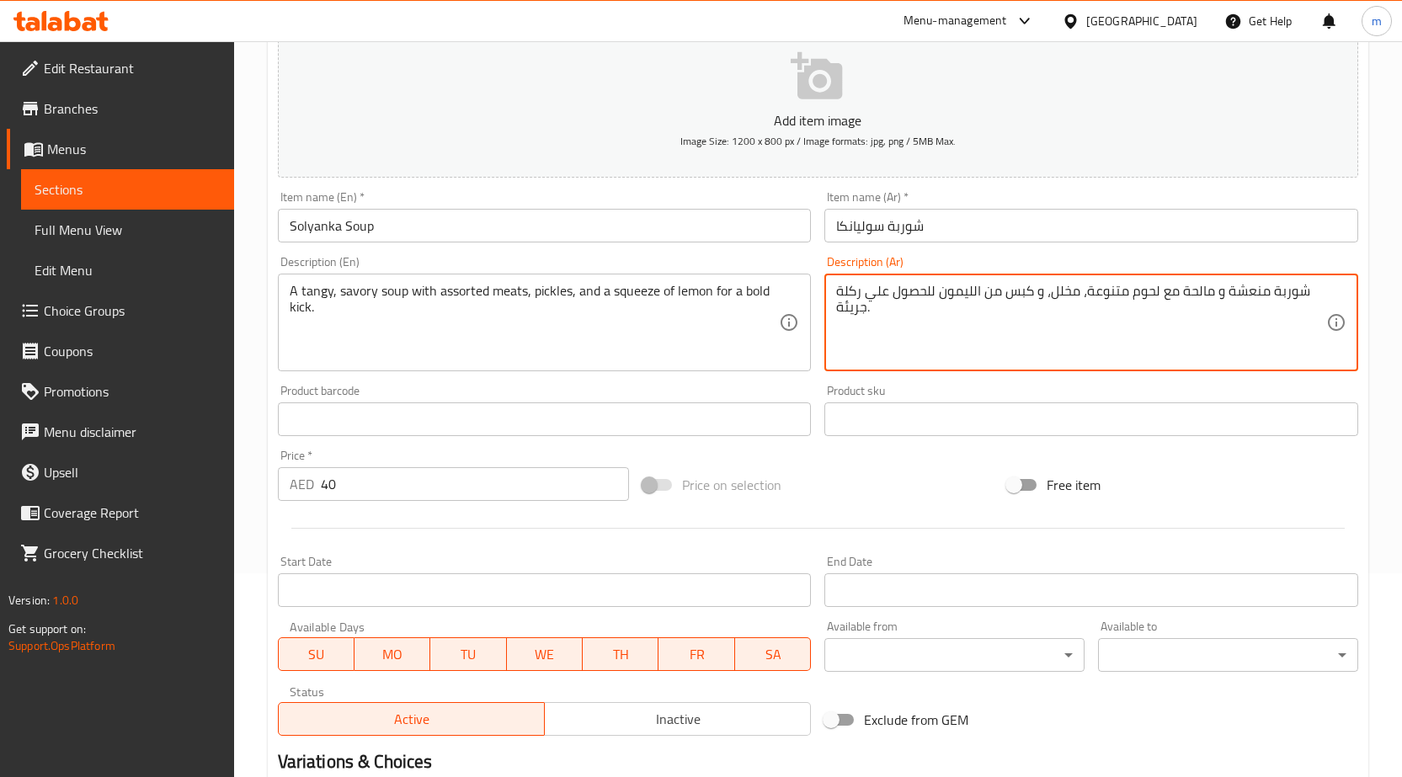
scroll to position [413, 0]
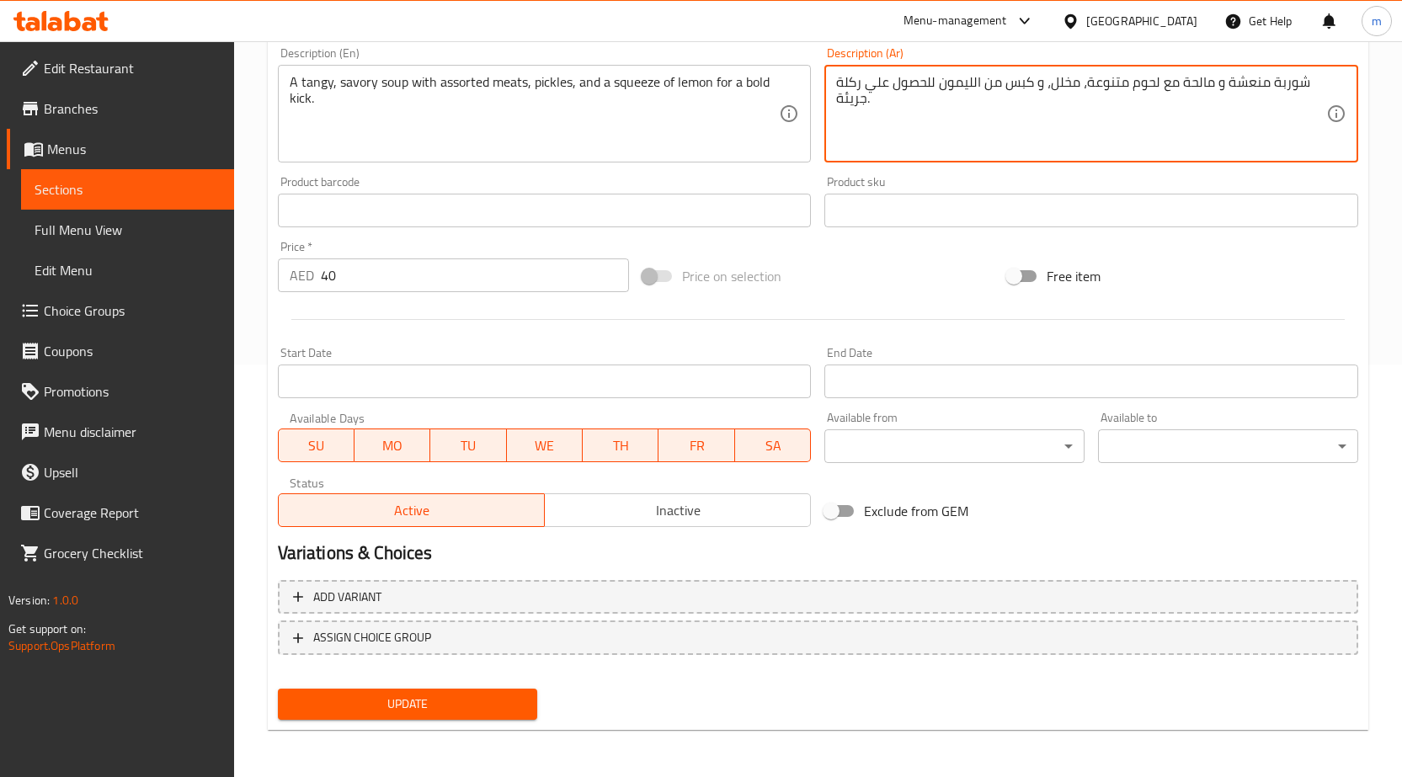
type textarea "شوربة منعشة و مالحة مع لحوم متنوعة، مخلل، و كبس من الليمون للحصول علي ركلة جريئ…"
click at [414, 702] on span "Update" at bounding box center [407, 704] width 233 height 21
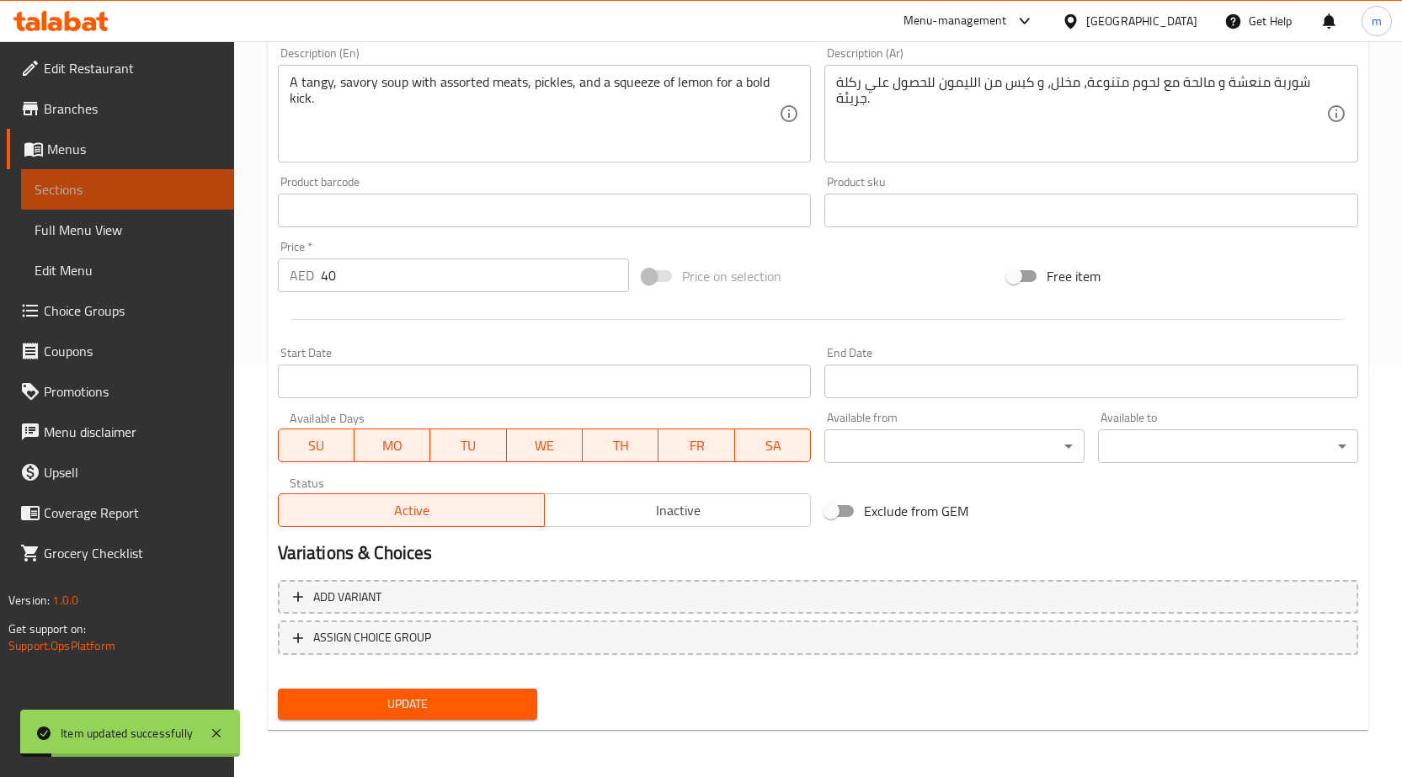
click at [137, 176] on link "Sections" at bounding box center [127, 189] width 213 height 40
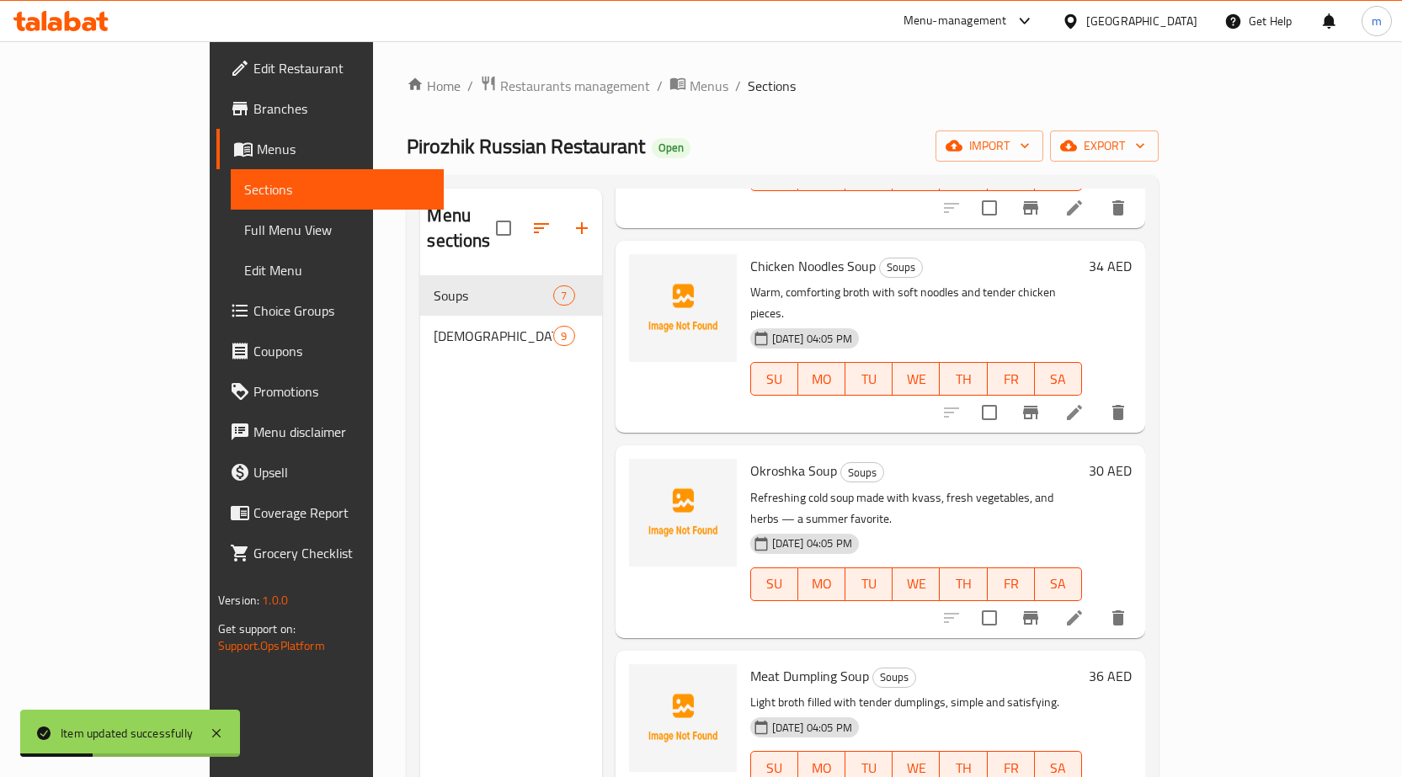
scroll to position [552, 0]
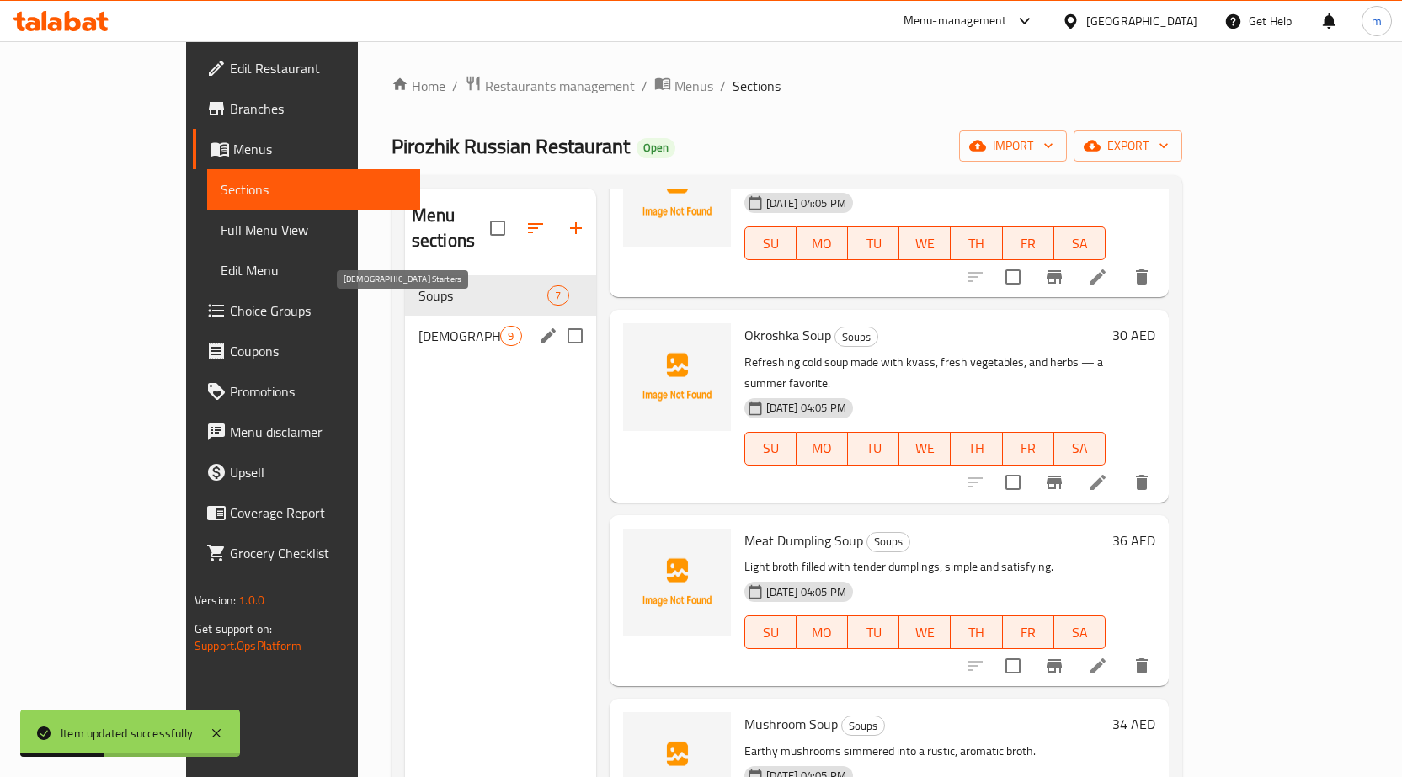
click at [419, 326] on span "[DEMOGRAPHIC_DATA] Starters" at bounding box center [460, 336] width 83 height 20
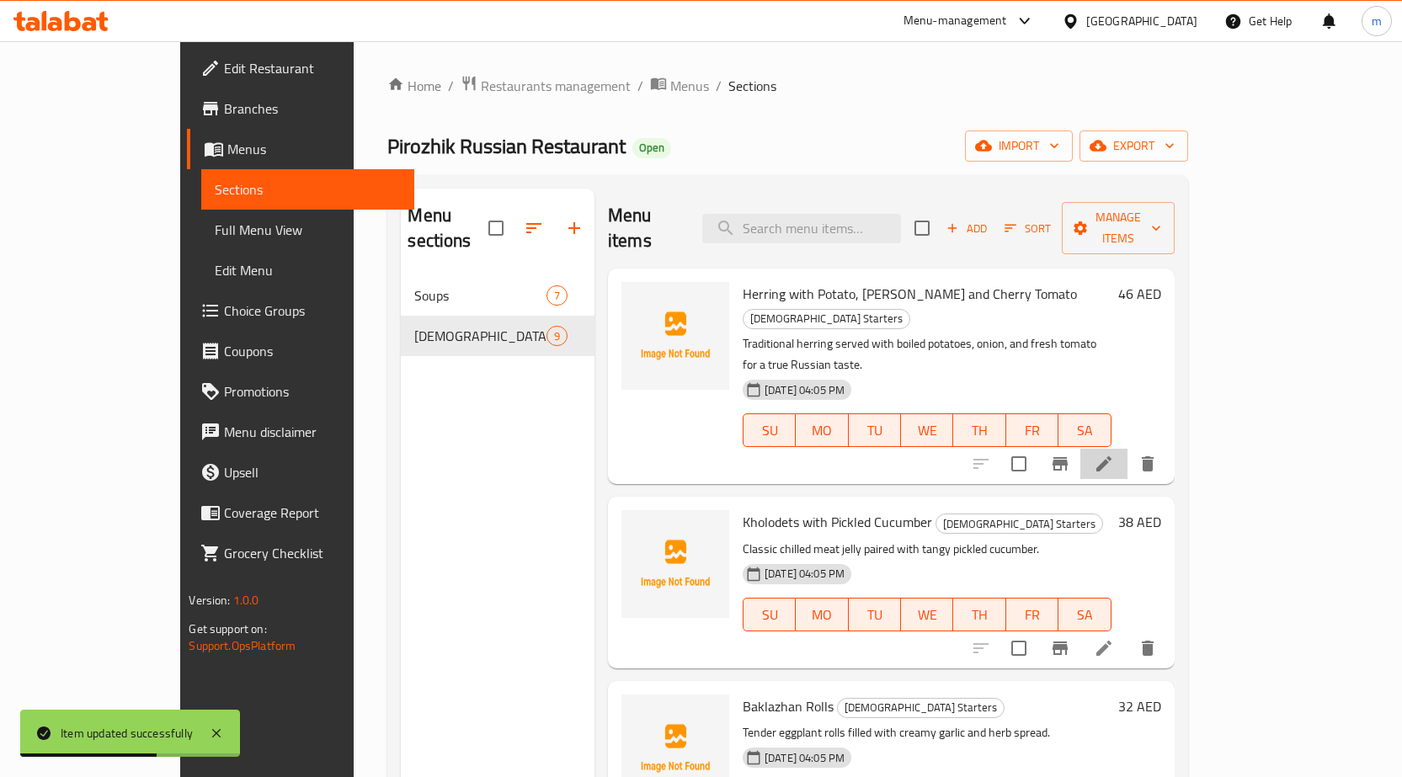
click at [1128, 449] on li at bounding box center [1104, 464] width 47 height 30
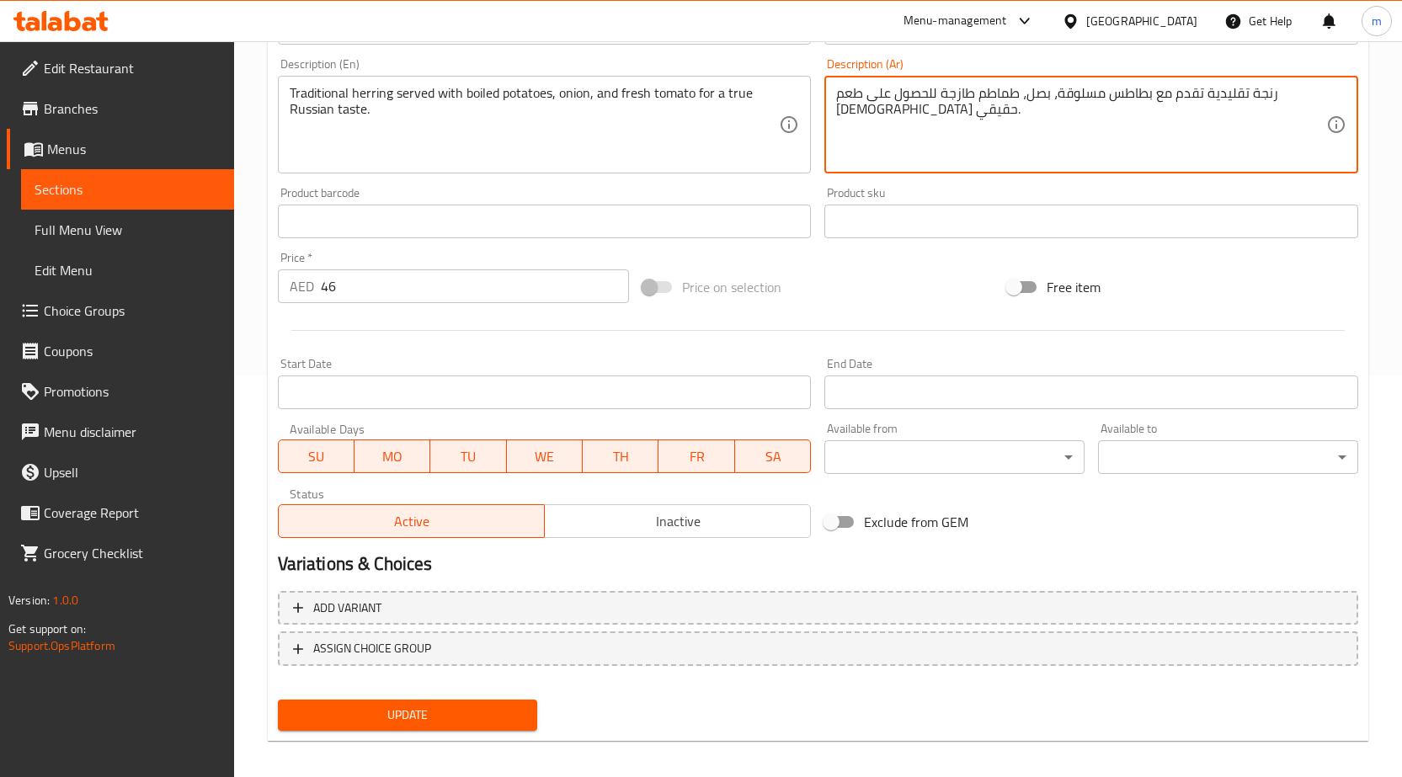
scroll to position [413, 0]
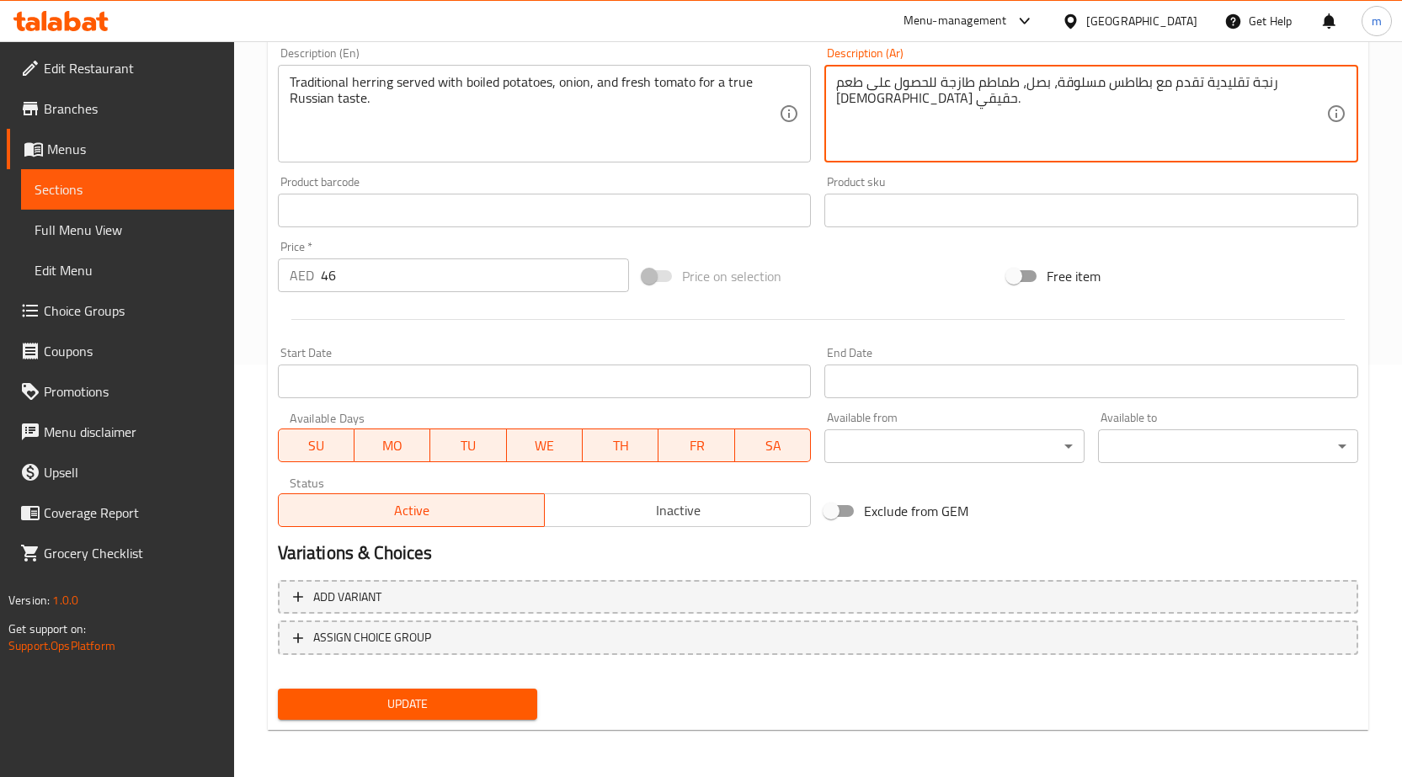
type textarea "رنجة تقليدية تقدم مع بطاطس مسلوقة، بصل، طماطم طازجة للحصول على طعم [DEMOGRAPHIC…"
click at [501, 697] on span "Update" at bounding box center [407, 704] width 233 height 21
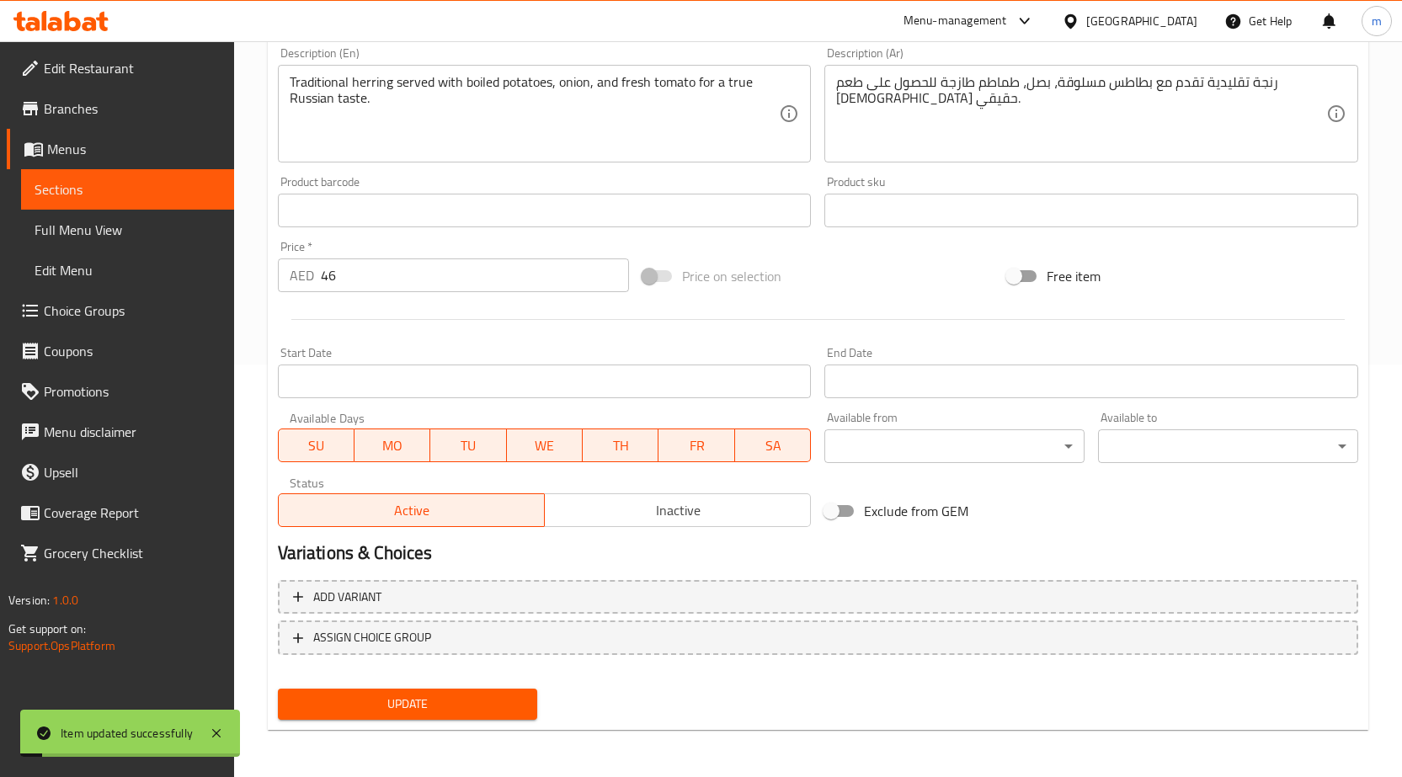
click at [34, 192] on link "Sections" at bounding box center [127, 189] width 213 height 40
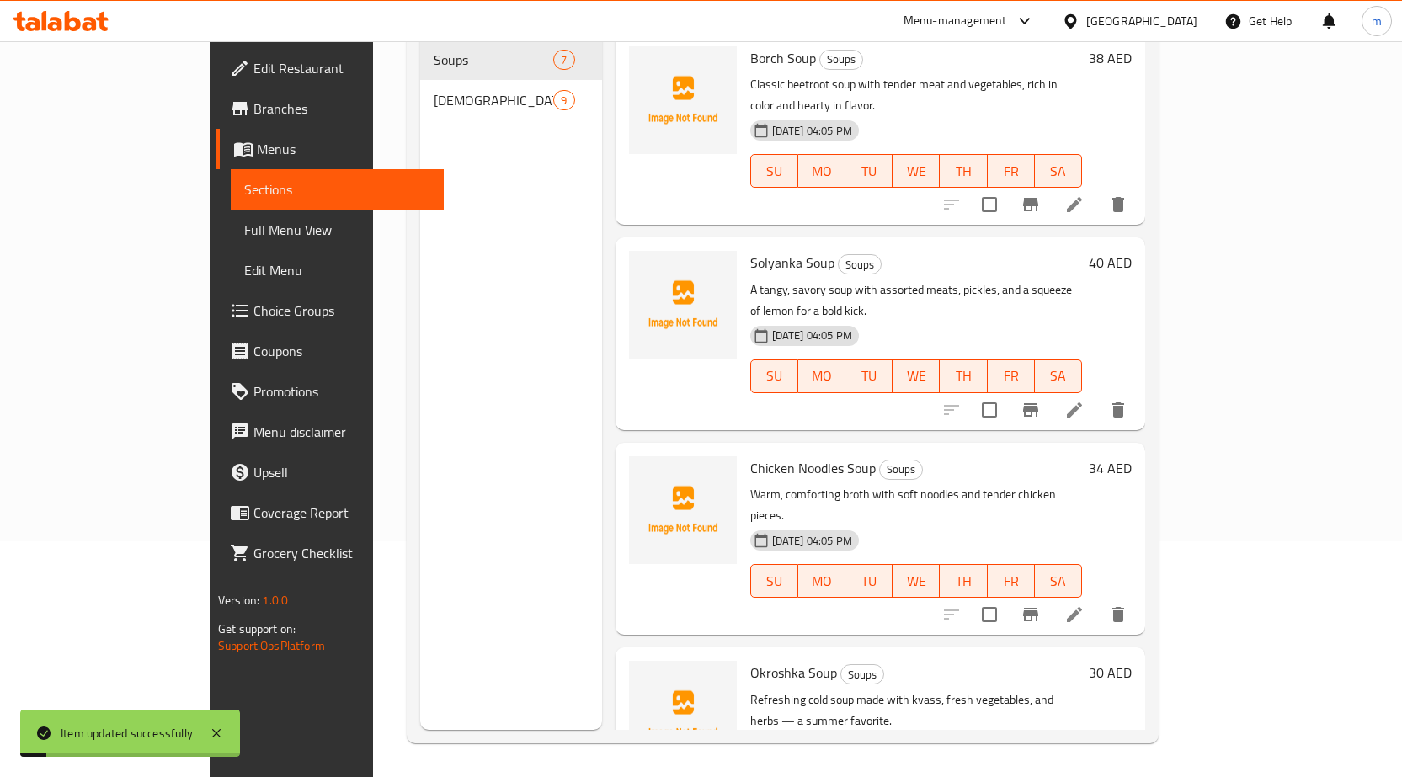
scroll to position [236, 0]
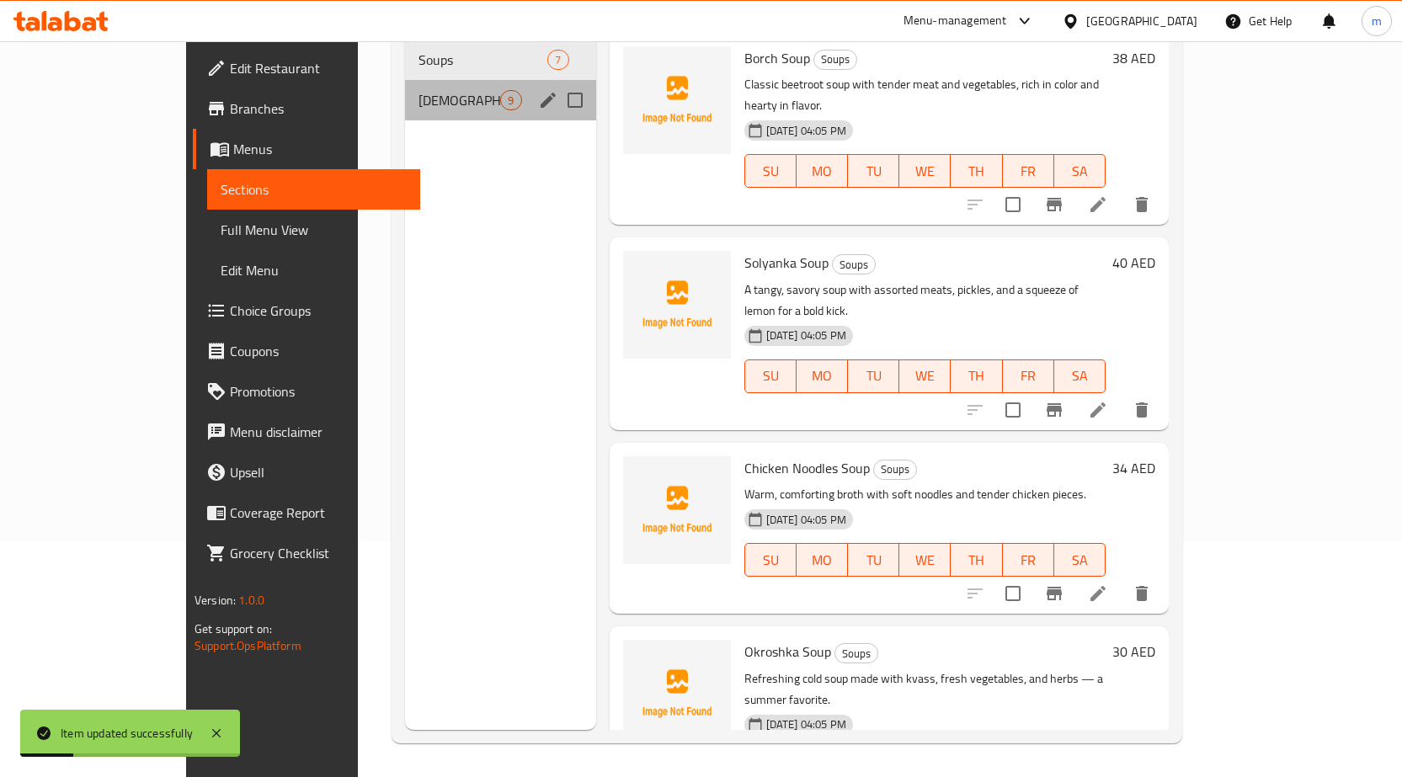
drag, startPoint x: 413, startPoint y: 83, endPoint x: 559, endPoint y: 125, distance: 152.5
click at [419, 90] on span "[DEMOGRAPHIC_DATA] Starters" at bounding box center [460, 100] width 83 height 20
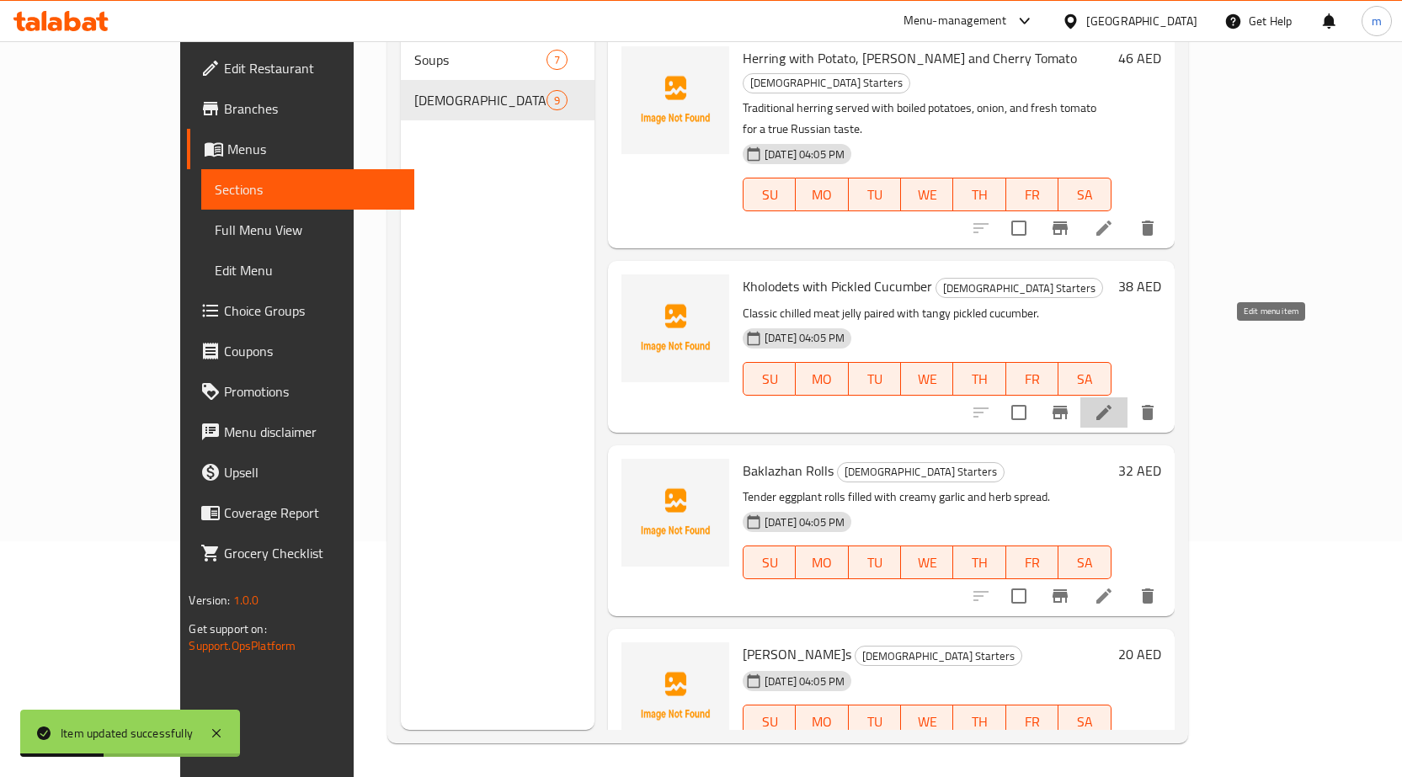
click at [1114, 403] on icon at bounding box center [1104, 413] width 20 height 20
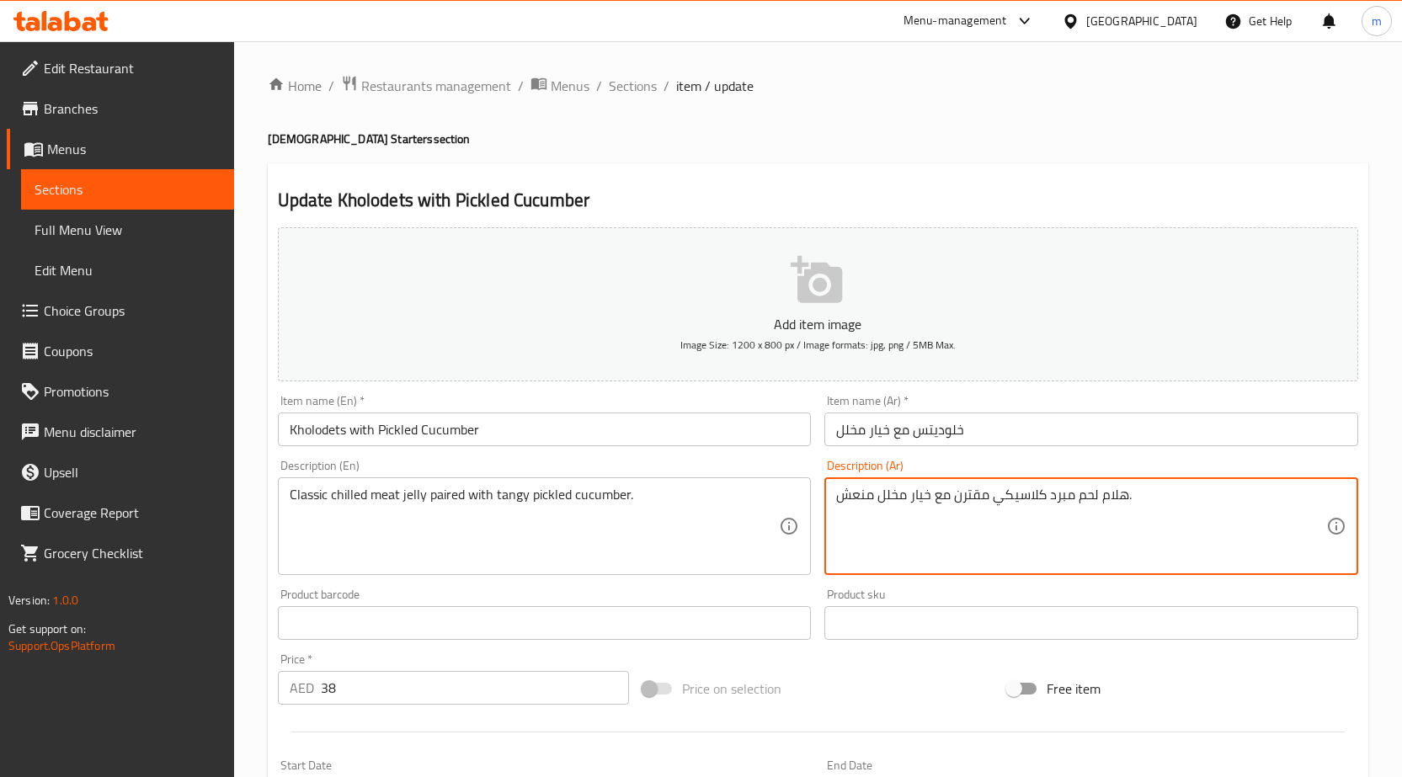
click at [1129, 521] on textarea "هلام لحم مبرد كلاسيكي مقترن مع خيار مخلل منعش." at bounding box center [1081, 527] width 490 height 80
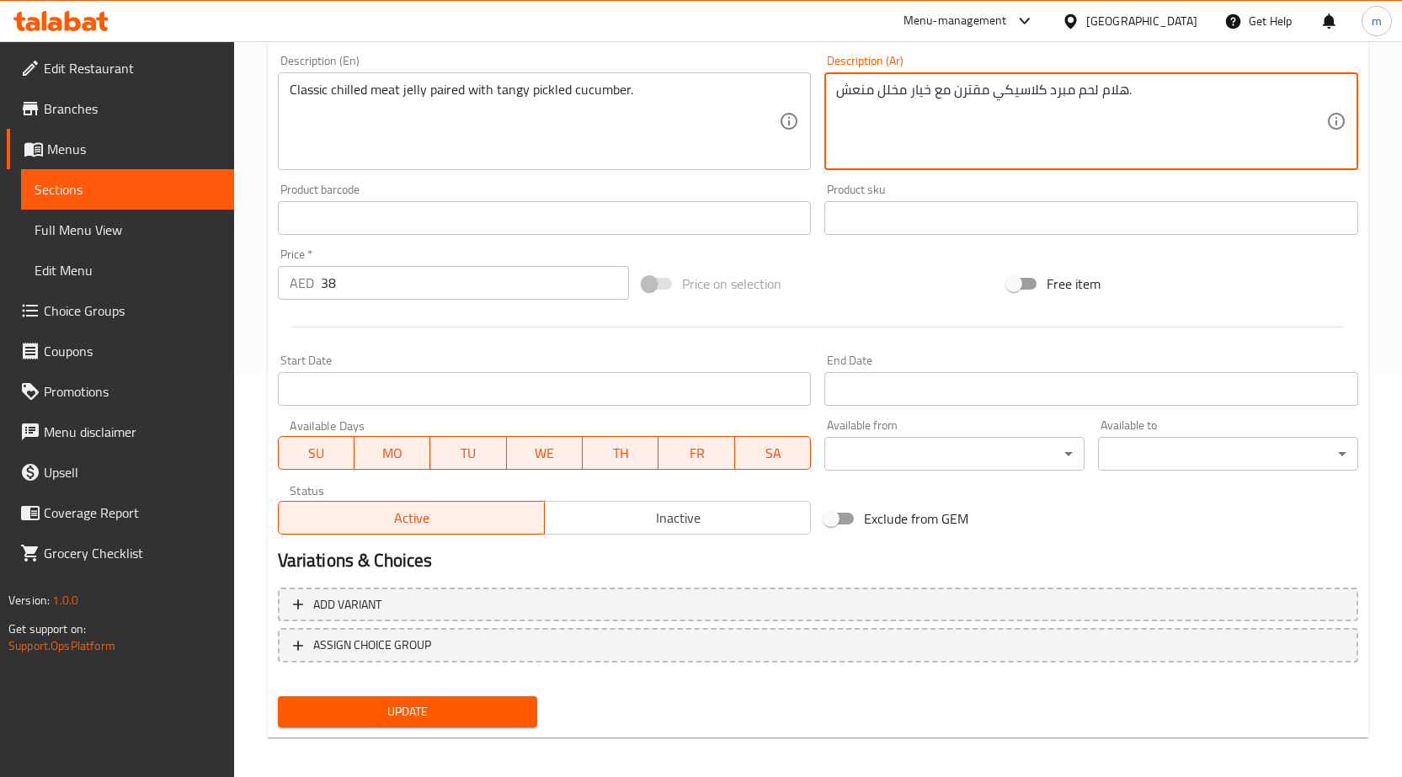
scroll to position [413, 0]
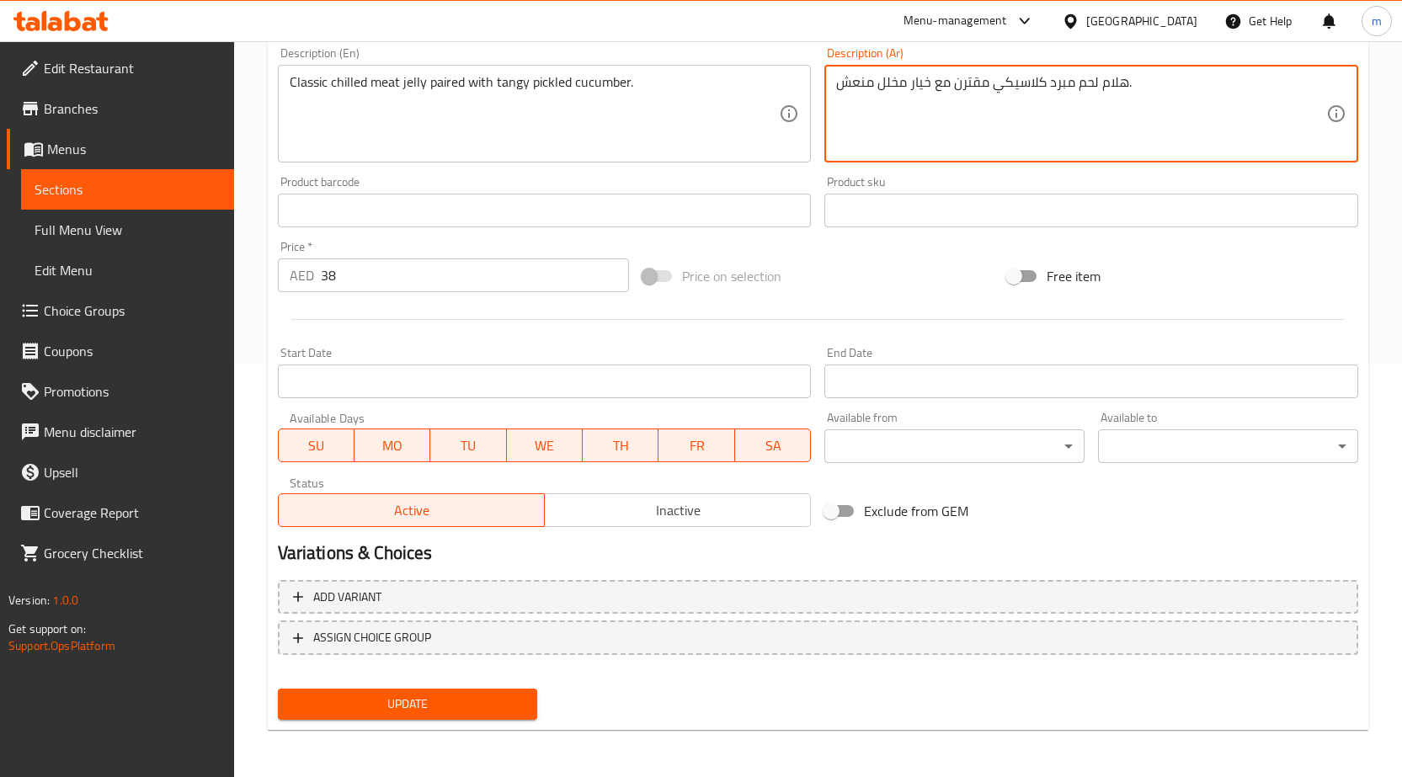
type textarea "هلام لحم مبرد كلاسيكي مقترن مع خيار مخلل منعش."
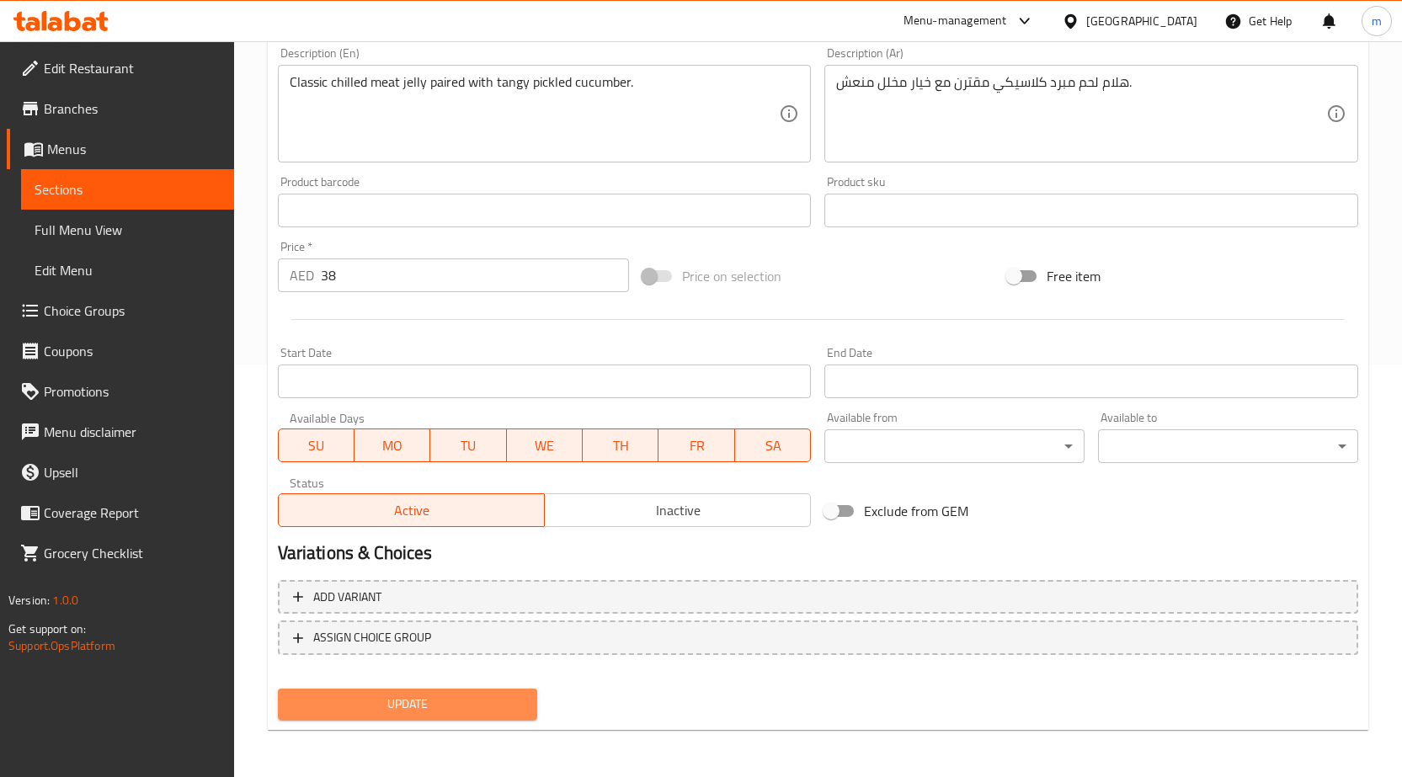
click at [447, 707] on span "Update" at bounding box center [407, 704] width 233 height 21
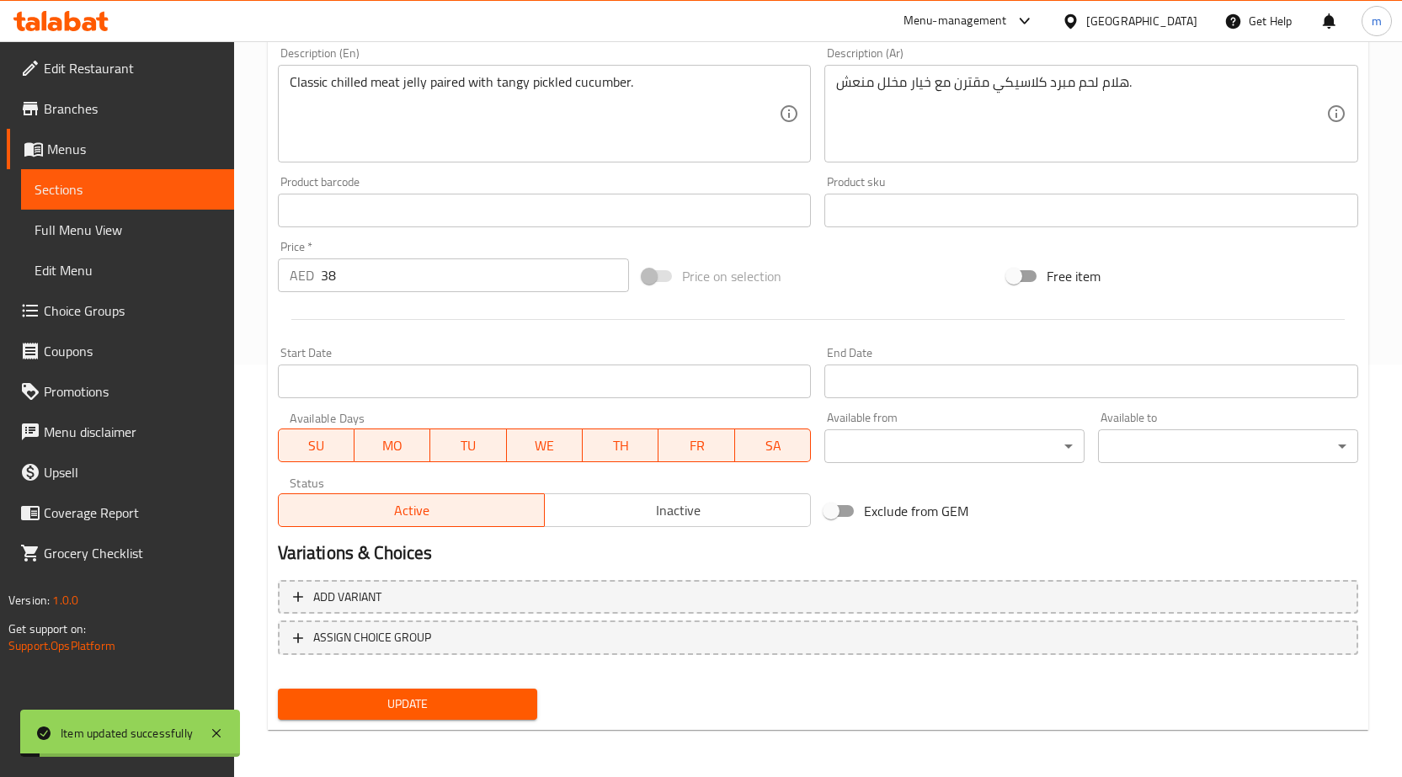
click at [113, 190] on span "Sections" at bounding box center [128, 189] width 186 height 20
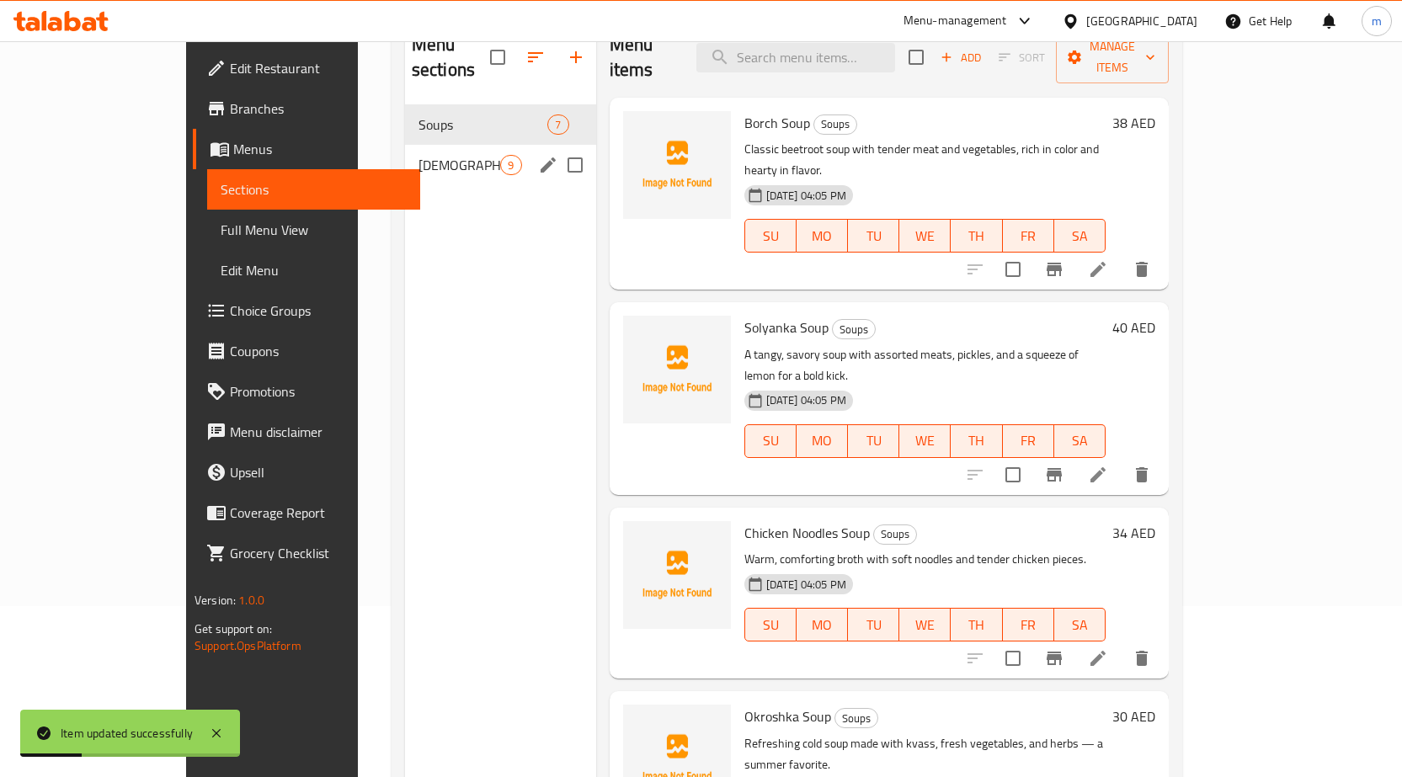
scroll to position [152, 0]
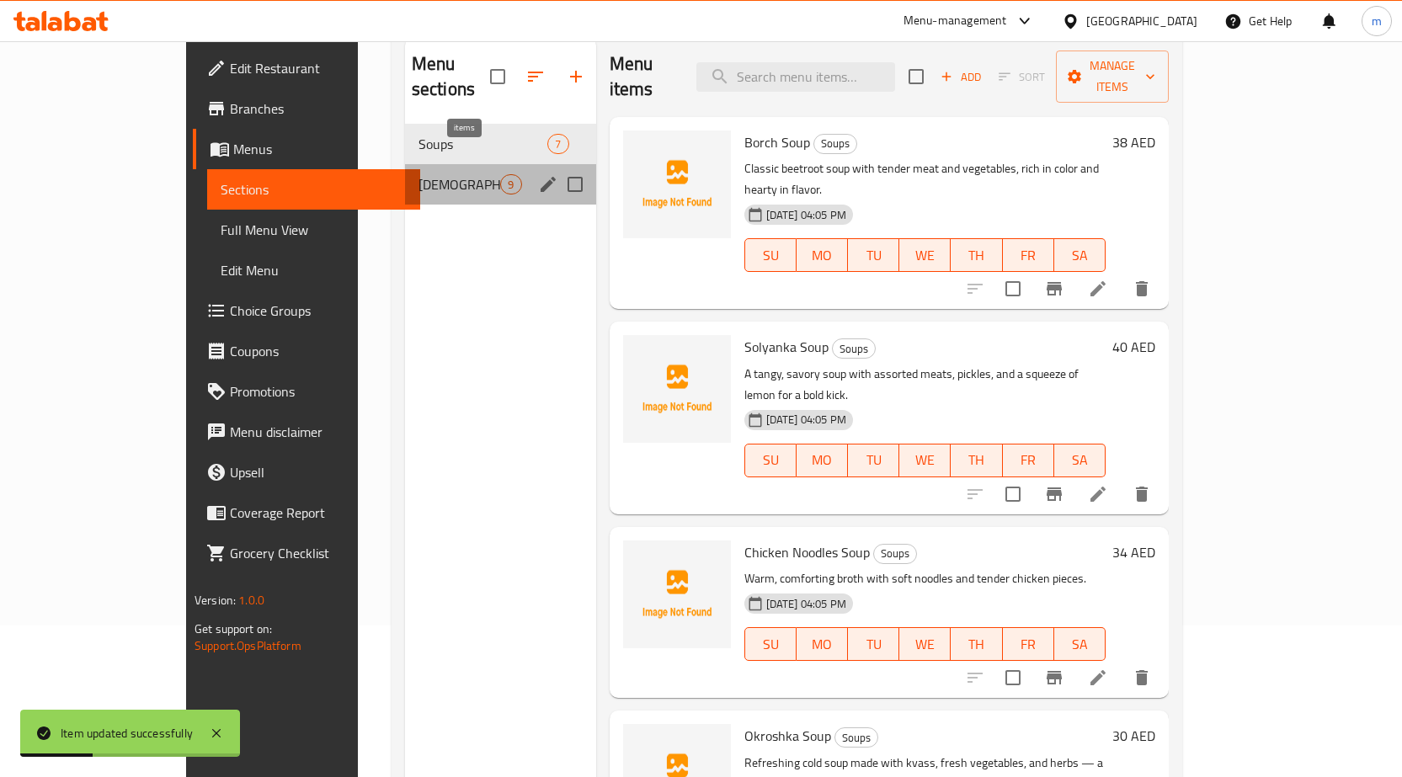
click at [501, 177] on span "9" at bounding box center [510, 185] width 19 height 16
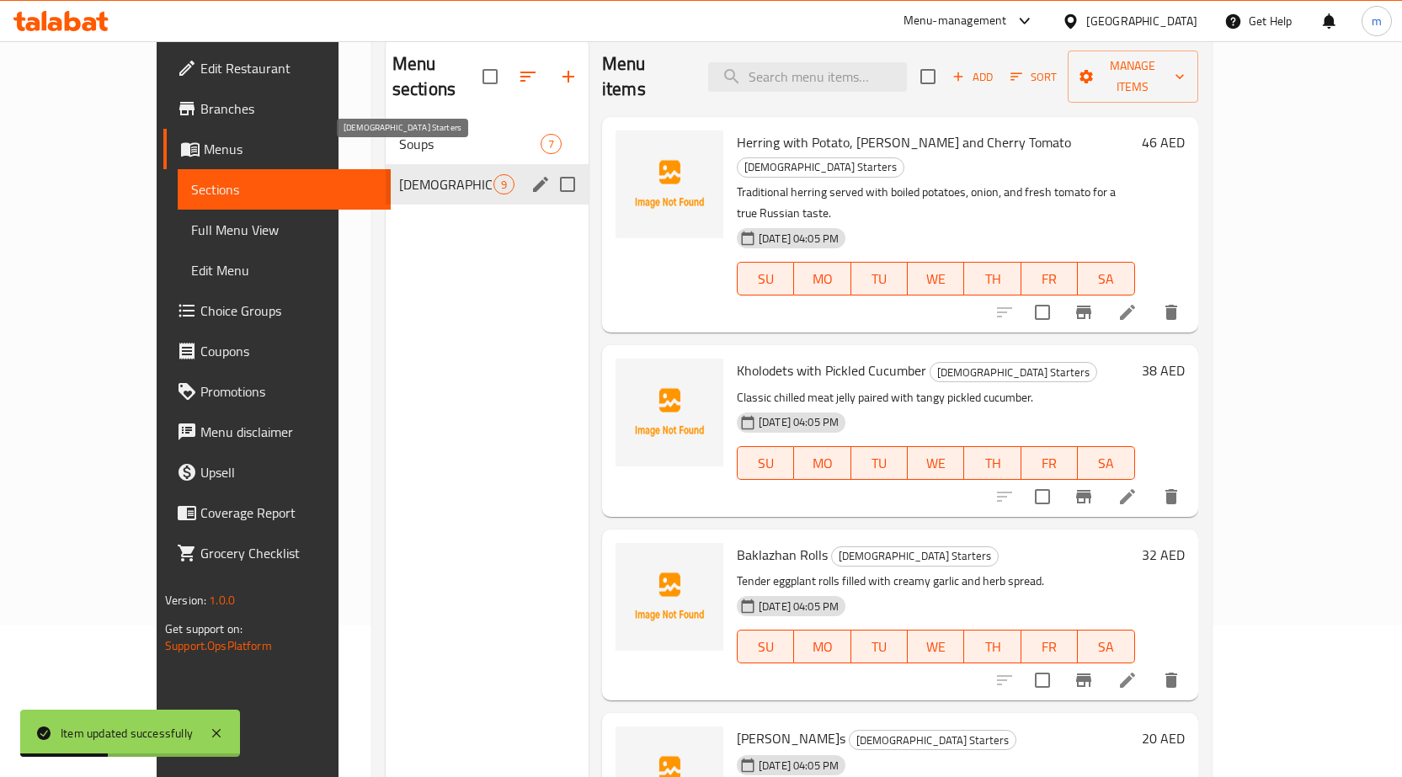
click at [399, 174] on span "[DEMOGRAPHIC_DATA] Starters" at bounding box center [446, 184] width 94 height 20
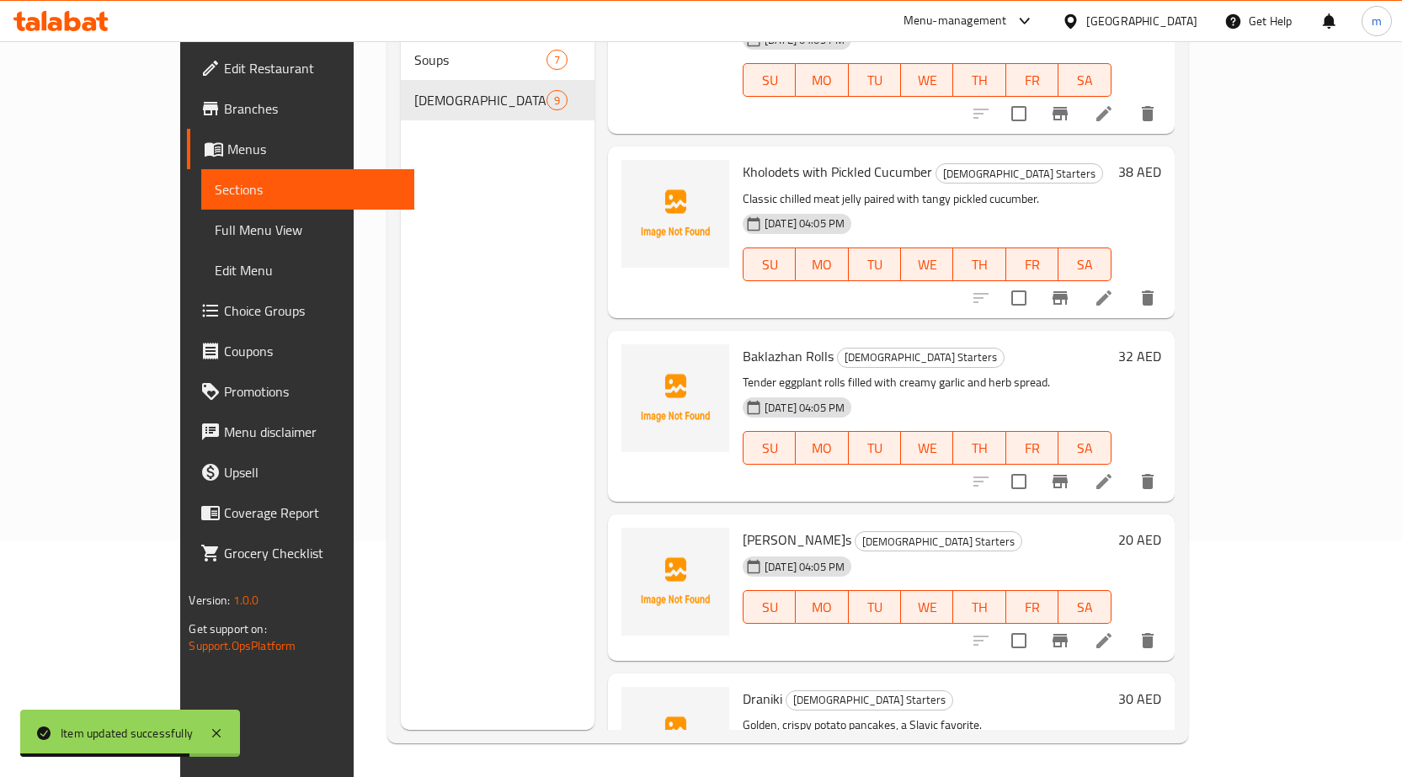
scroll to position [112, 0]
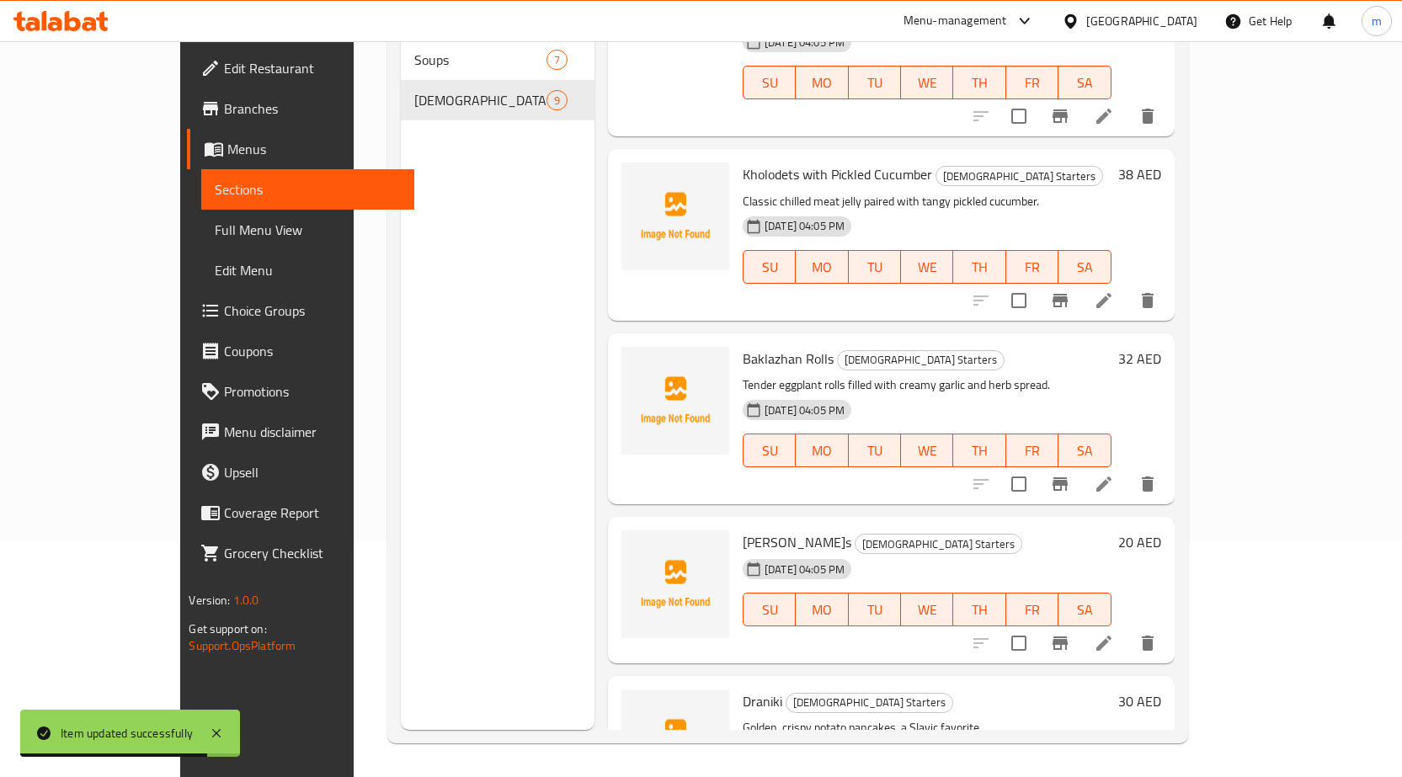
click at [1114, 633] on icon at bounding box center [1104, 643] width 20 height 20
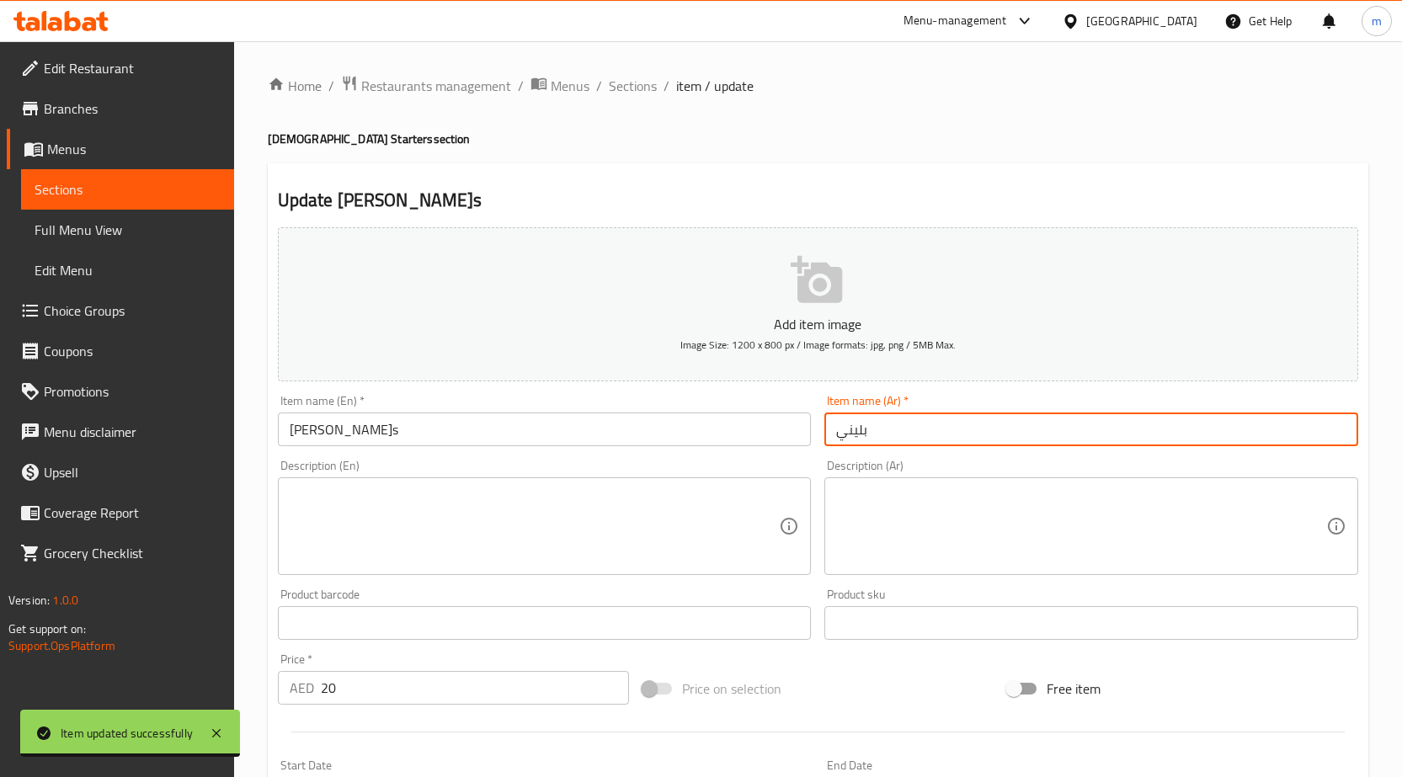
click at [894, 430] on input "بليني" at bounding box center [1091, 430] width 534 height 34
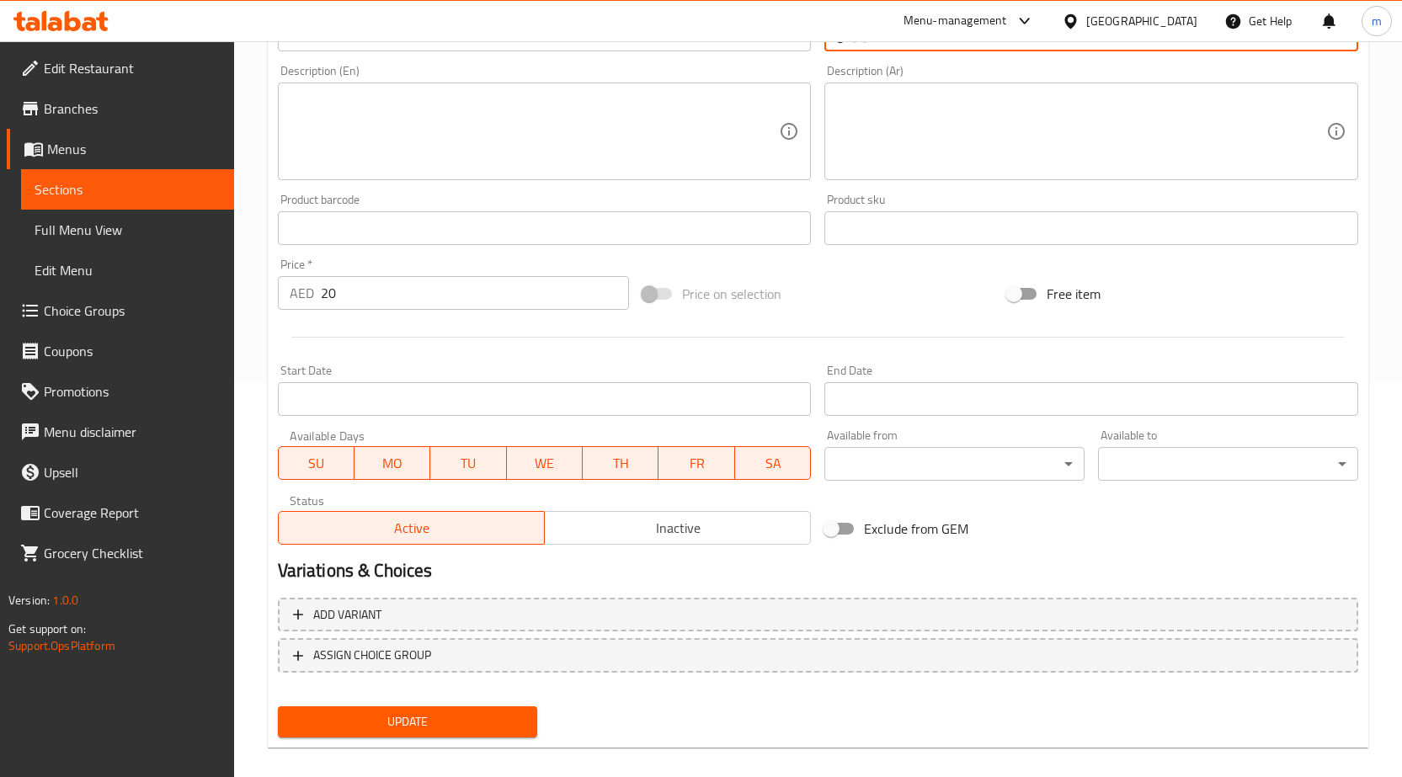
scroll to position [413, 0]
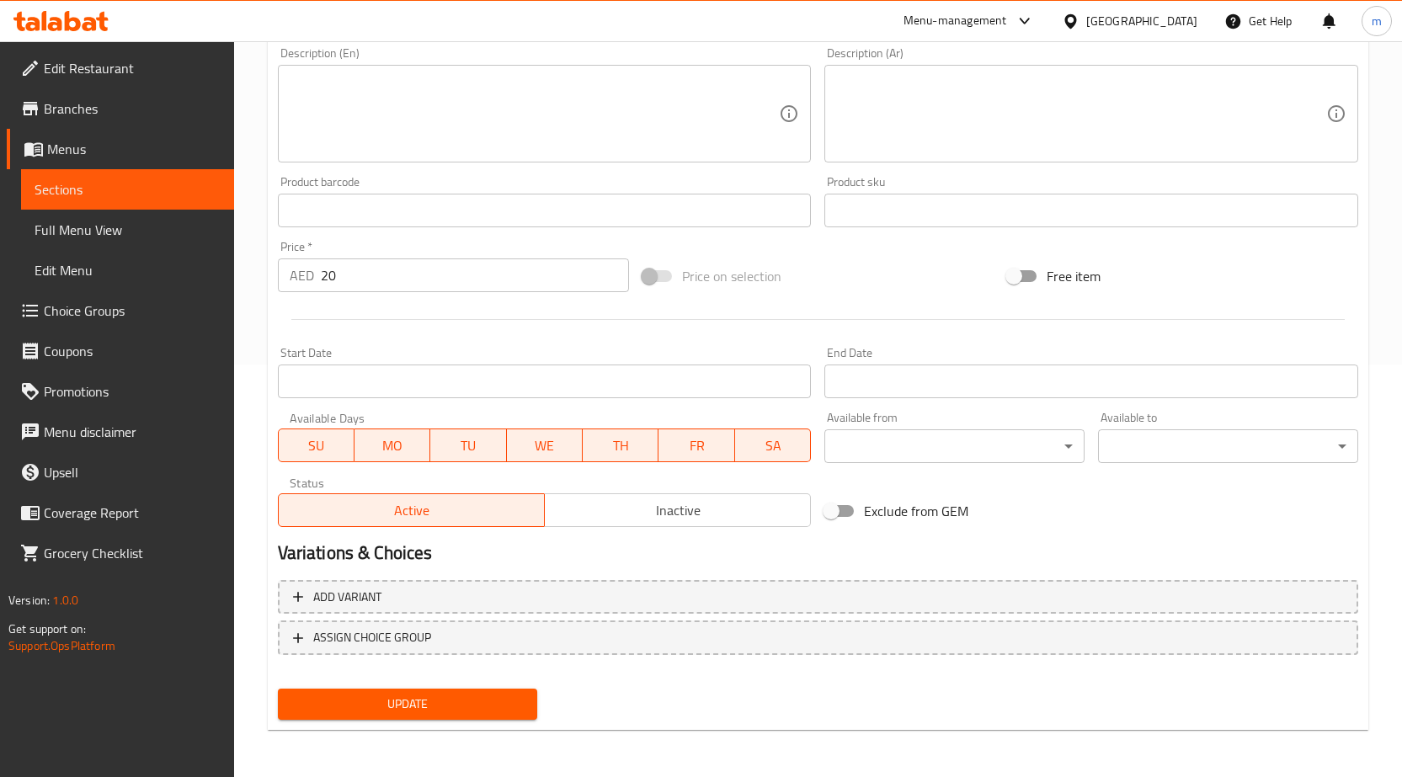
type input "بلينيس"
click at [431, 698] on span "Update" at bounding box center [407, 704] width 233 height 21
click at [150, 192] on span "Sections" at bounding box center [128, 189] width 186 height 20
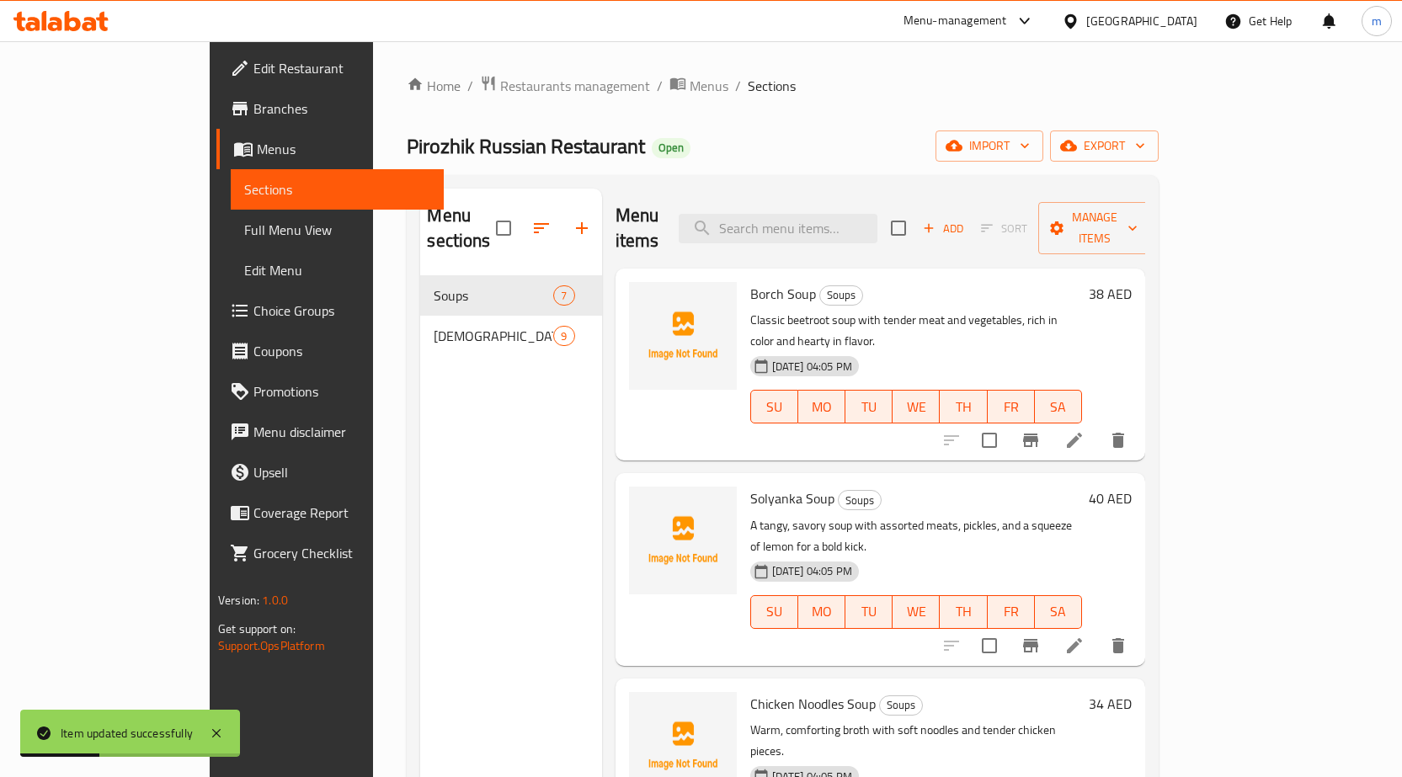
click at [244, 234] on span "Full Menu View" at bounding box center [337, 230] width 186 height 20
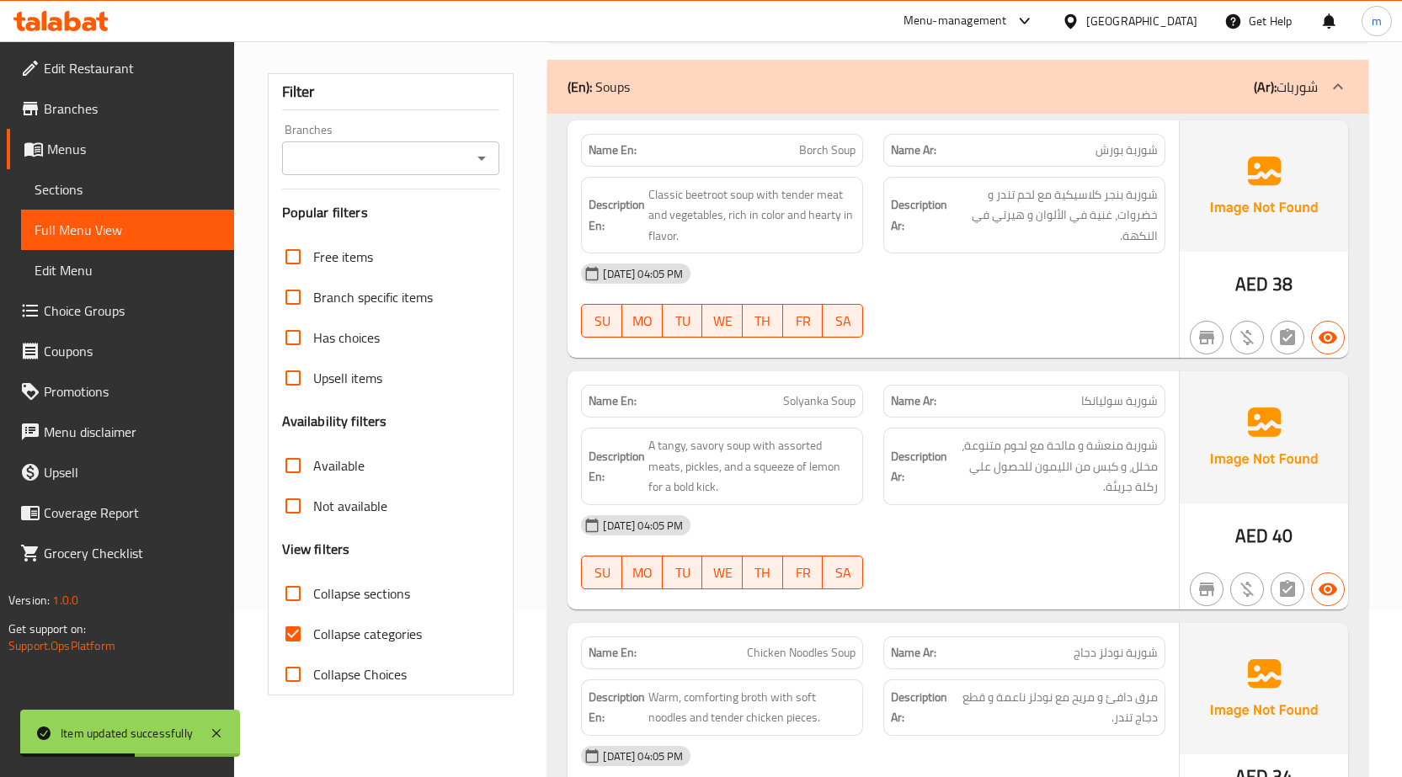
scroll to position [168, 0]
drag, startPoint x: 348, startPoint y: 632, endPoint x: 515, endPoint y: 531, distance: 195.0
click at [350, 632] on span "Collapse categories" at bounding box center [367, 632] width 109 height 20
click at [313, 632] on input "Collapse categories" at bounding box center [293, 632] width 40 height 40
checkbox input "false"
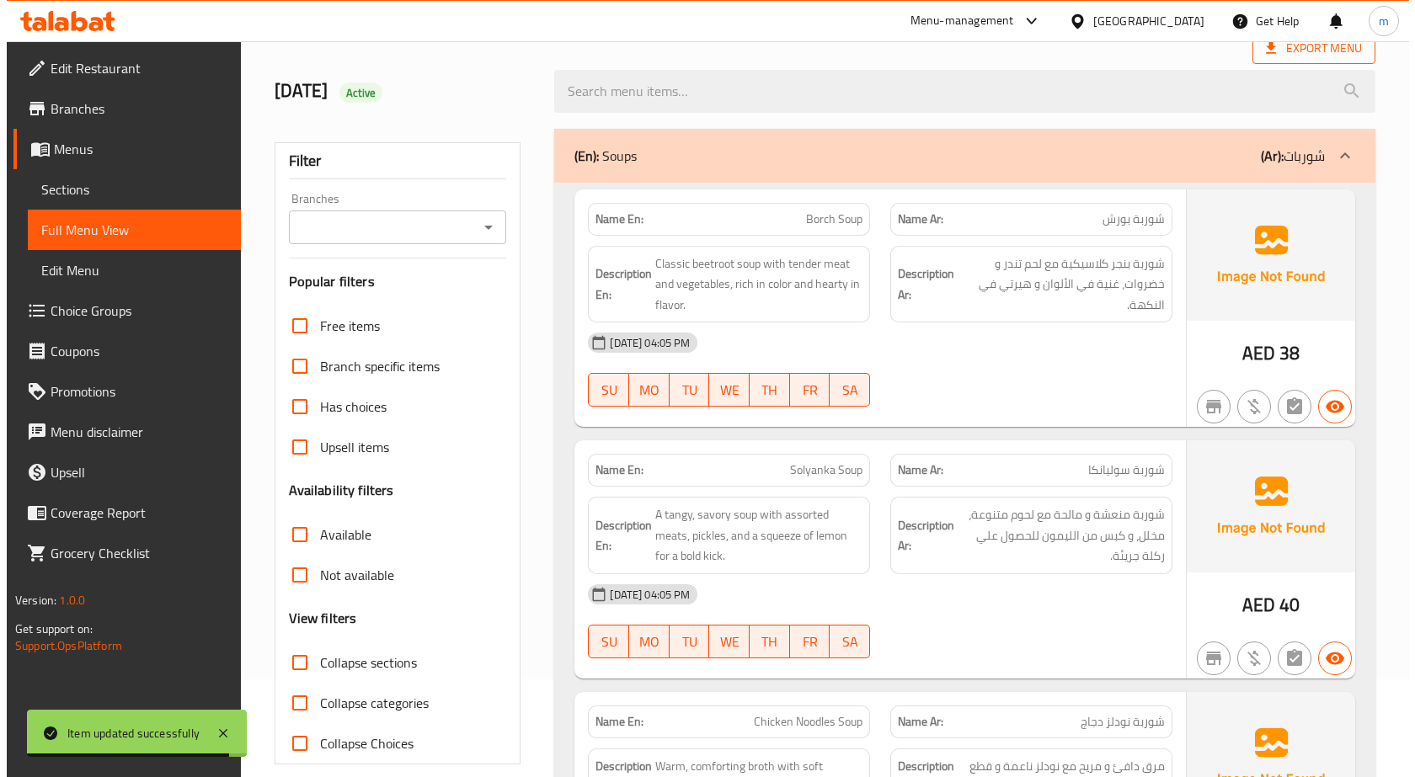
scroll to position [0, 0]
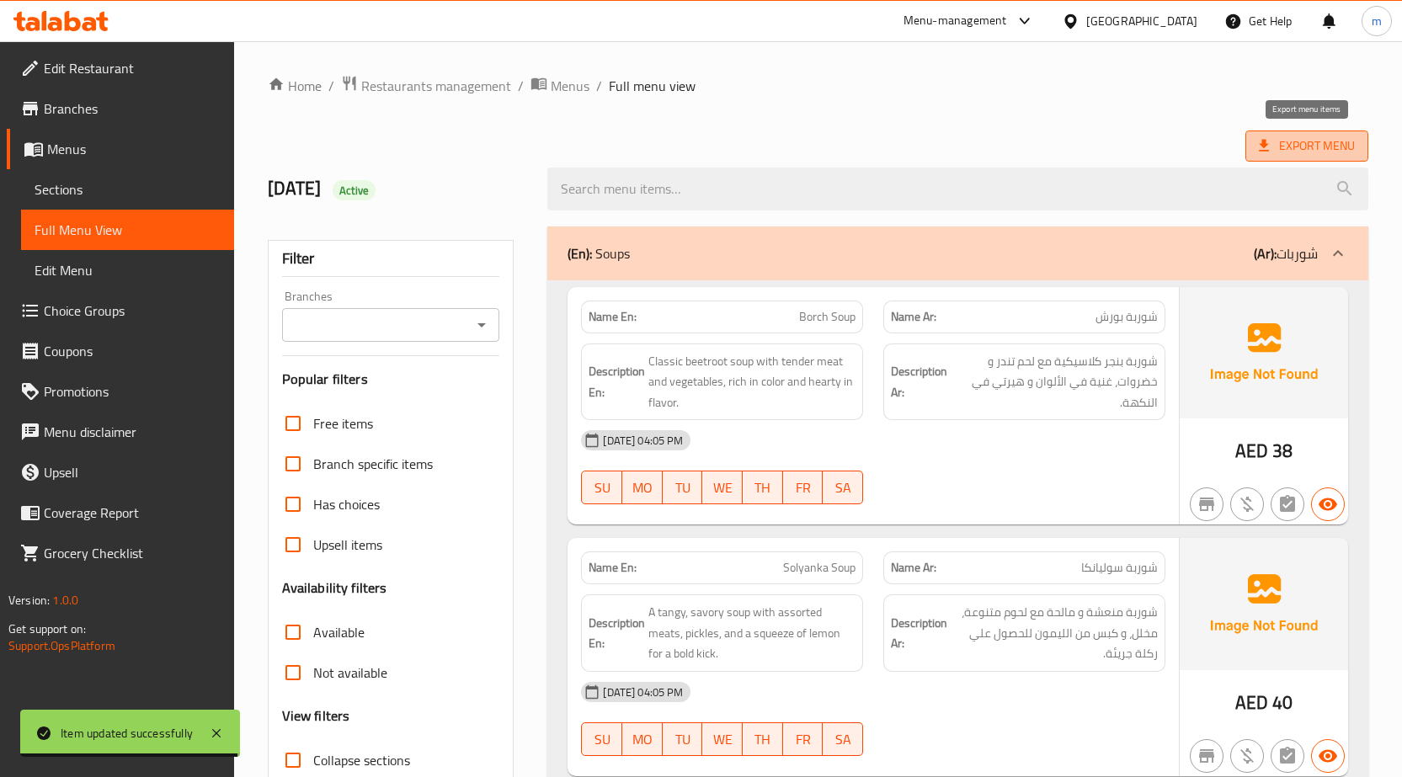
click at [1267, 156] on span "Export Menu" at bounding box center [1307, 146] width 96 height 21
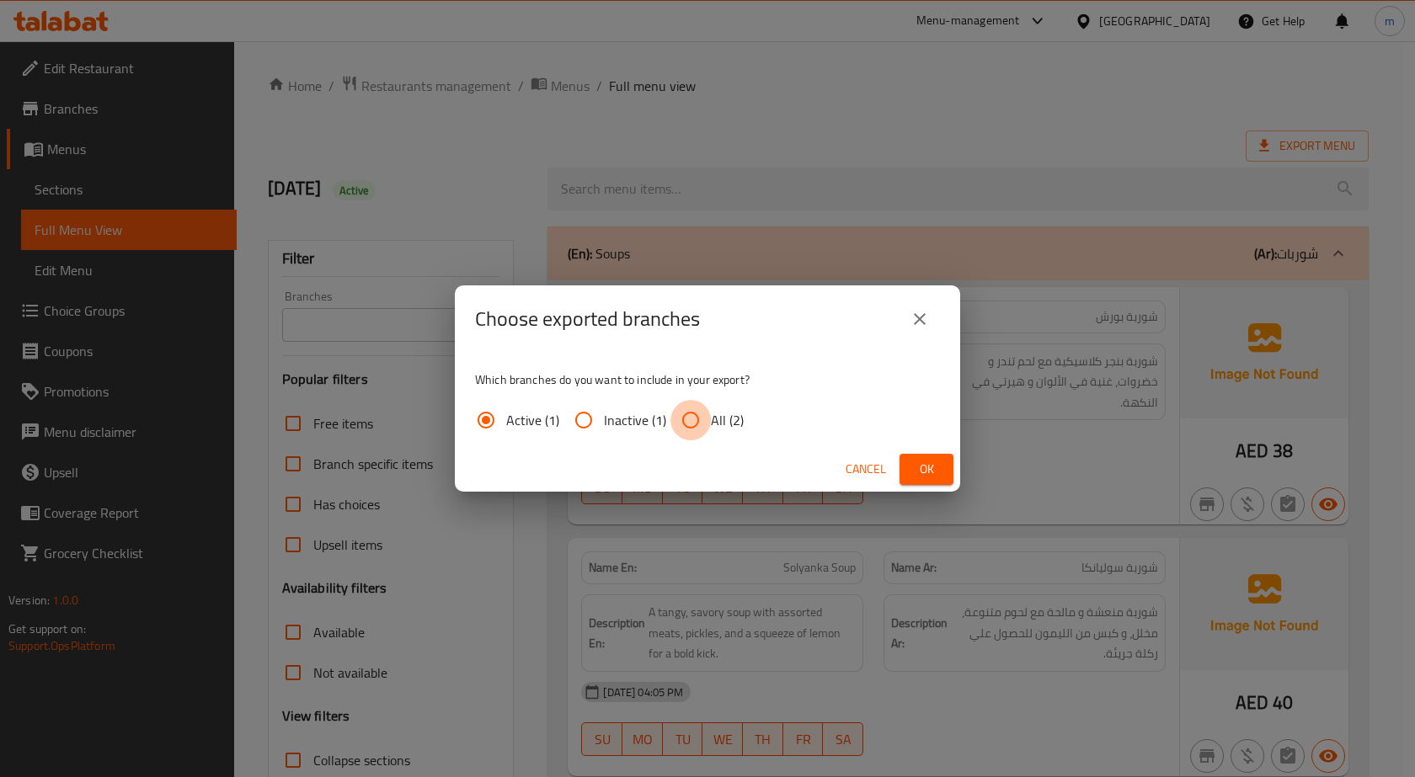
click at [677, 425] on input "All (2)" at bounding box center [690, 420] width 40 height 40
radio input "true"
click at [932, 478] on span "Ok" at bounding box center [926, 469] width 27 height 21
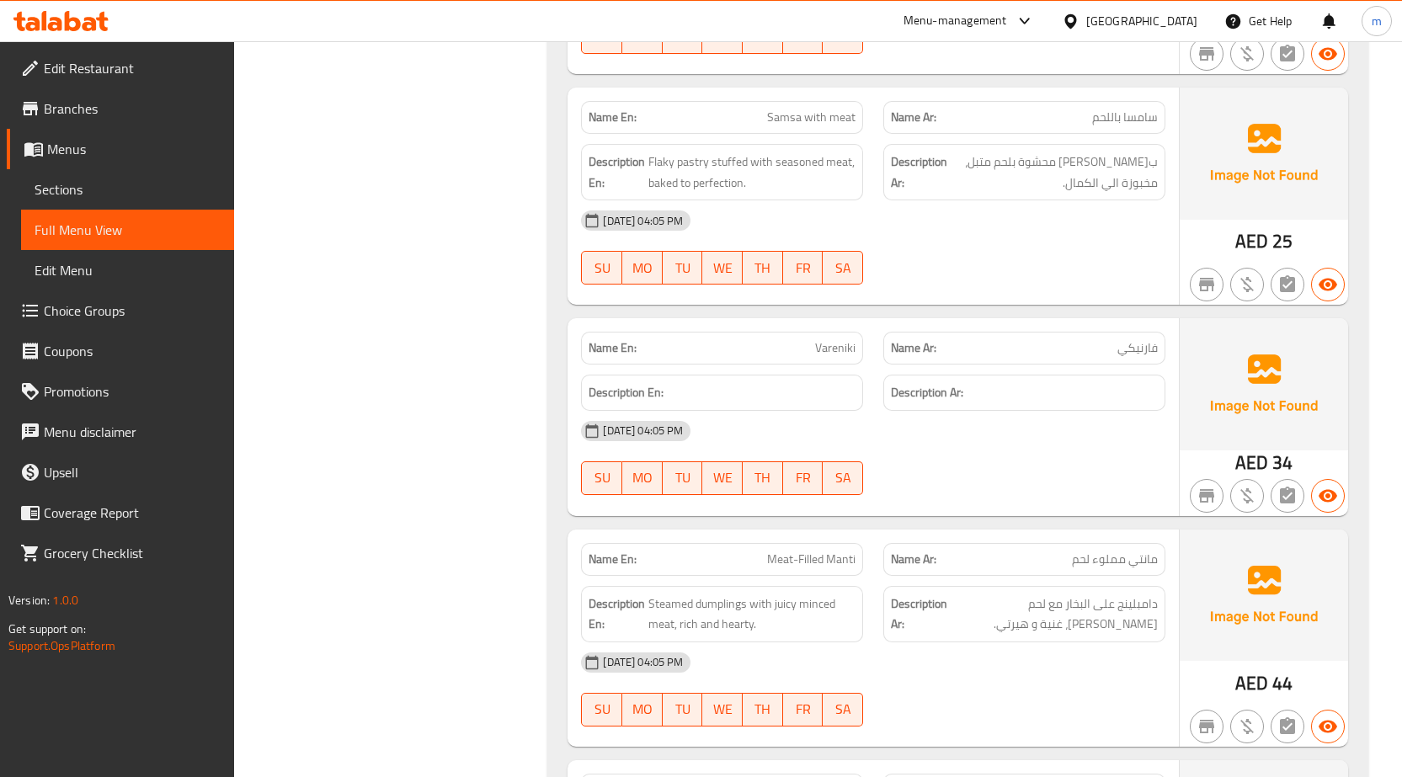
scroll to position [3074, 0]
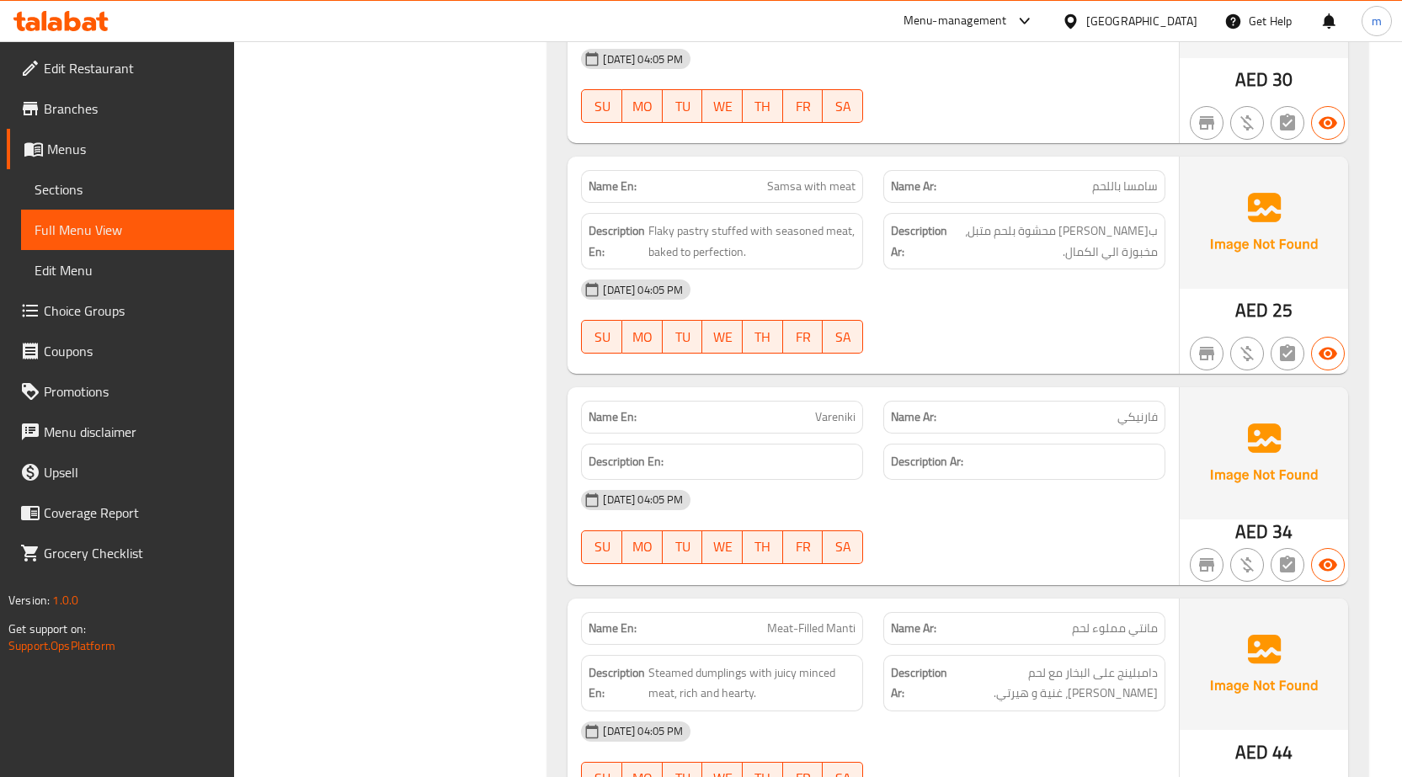
click at [155, 61] on span "Edit Restaurant" at bounding box center [132, 68] width 177 height 20
